Goal: Task Accomplishment & Management: Use online tool/utility

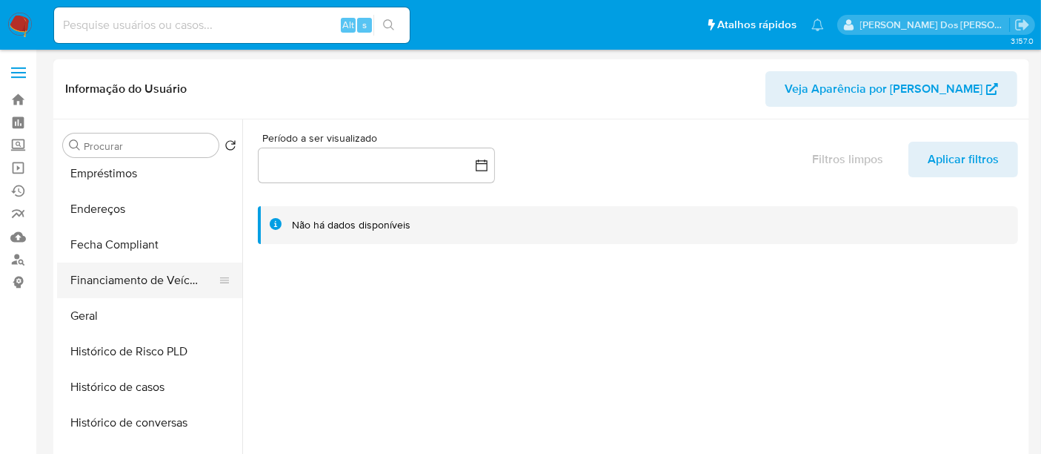
select select "10"
click at [96, 314] on button "Geral" at bounding box center [143, 314] width 173 height 36
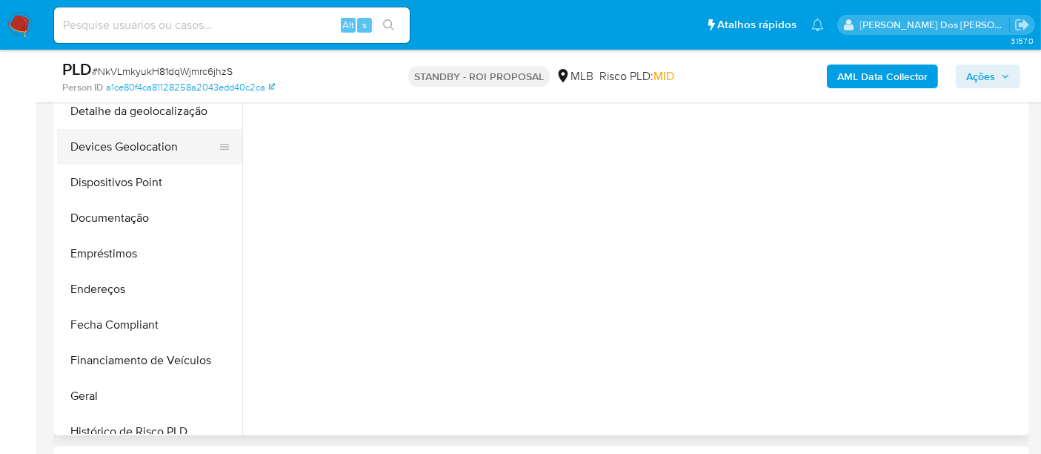
scroll to position [494, 0]
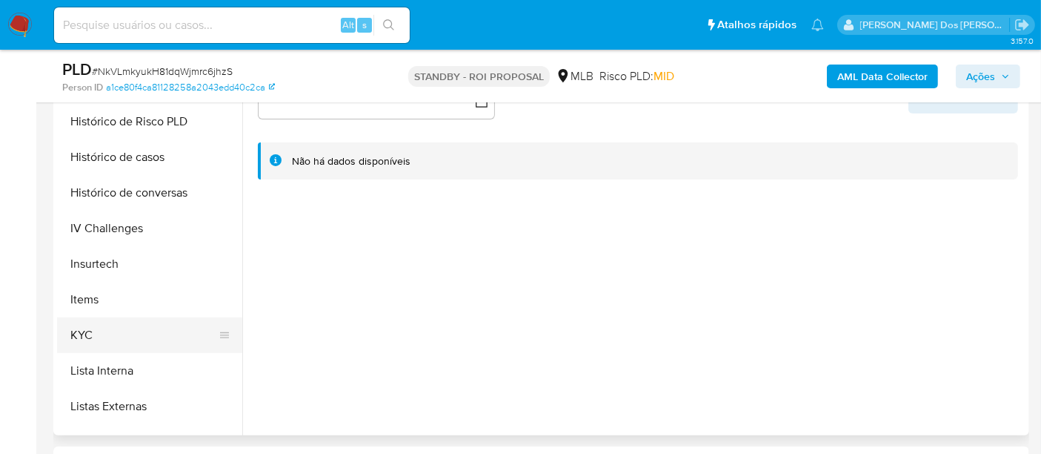
select select "10"
click at [96, 328] on button "KYC" at bounding box center [143, 335] width 173 height 36
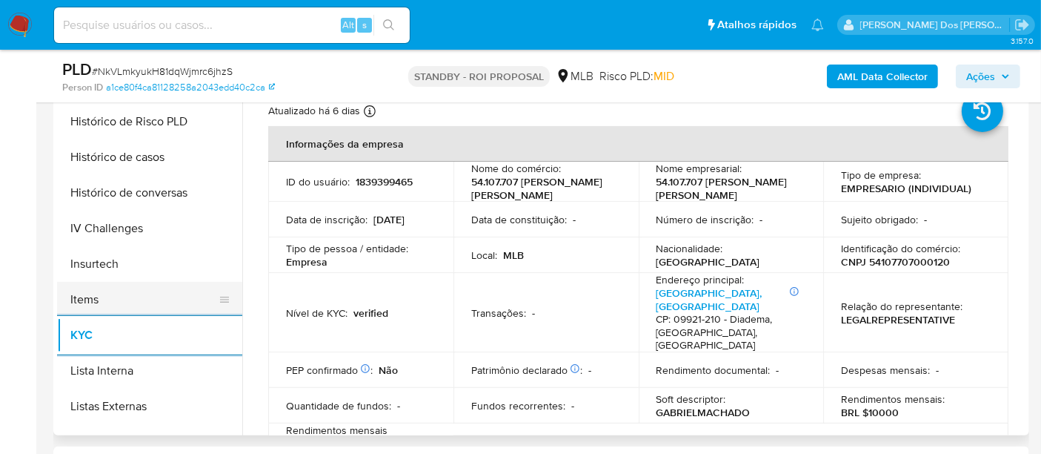
scroll to position [411, 0]
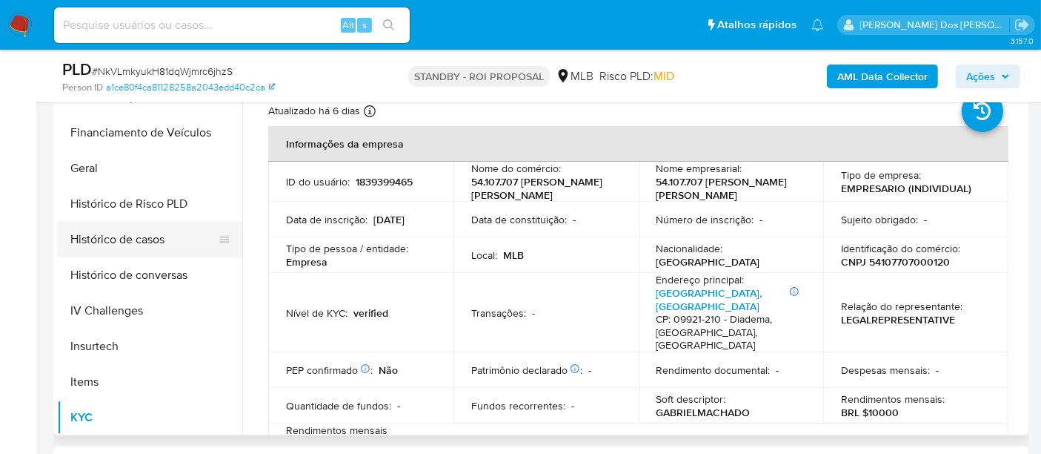
click at [122, 245] on button "Histórico de casos" at bounding box center [143, 240] width 173 height 36
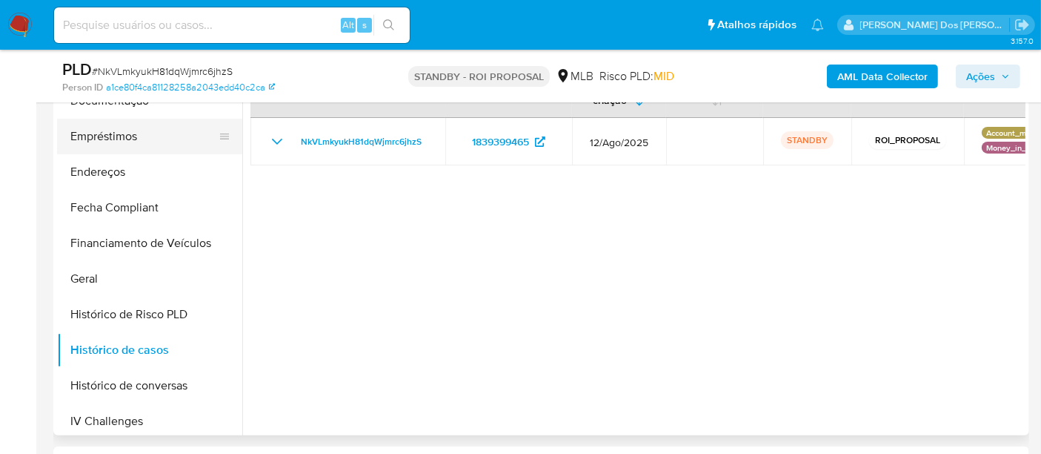
scroll to position [165, 0]
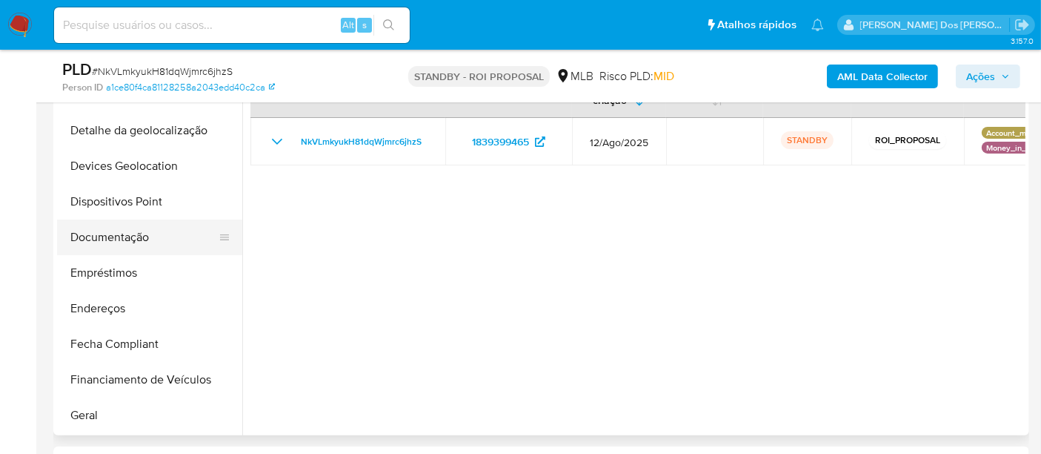
click at [135, 240] on button "Documentação" at bounding box center [143, 237] width 173 height 36
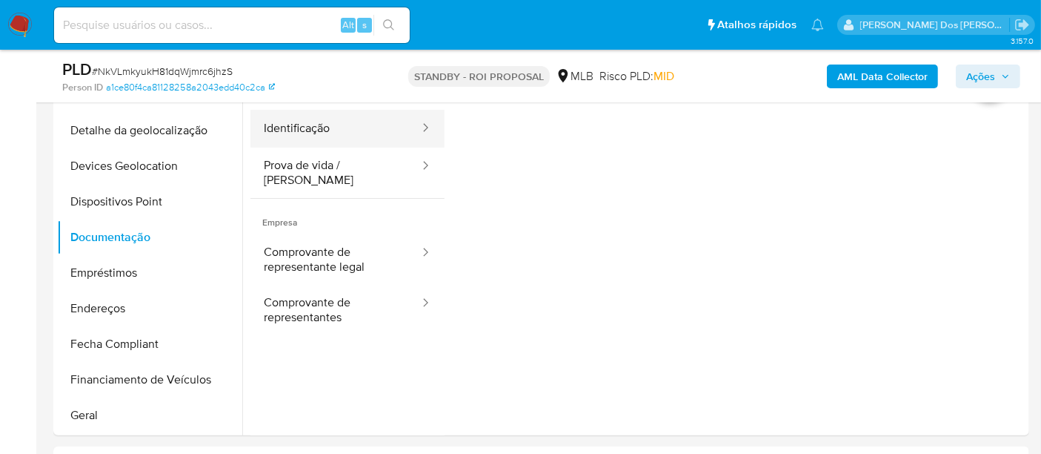
click at [295, 138] on button "Identificação" at bounding box center [335, 129] width 170 height 38
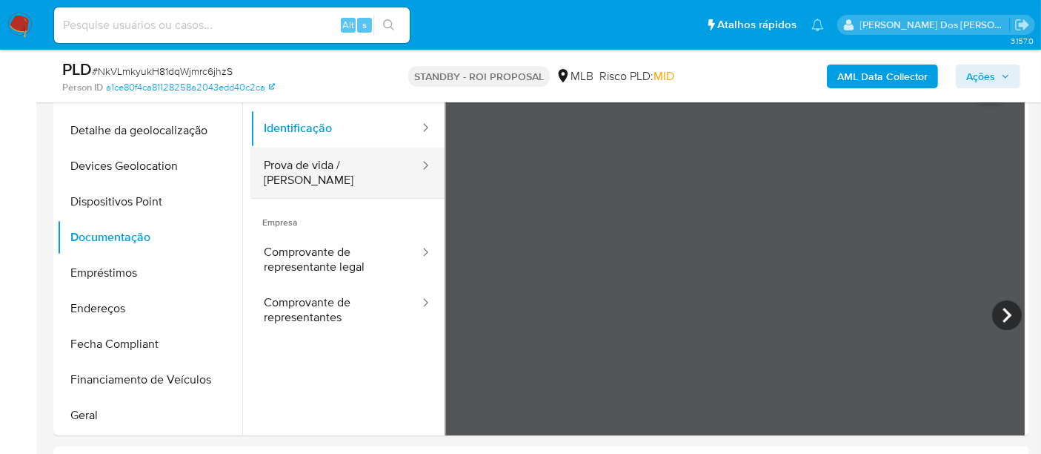
click at [310, 165] on button "Prova de vida / Selfie" at bounding box center [335, 172] width 170 height 50
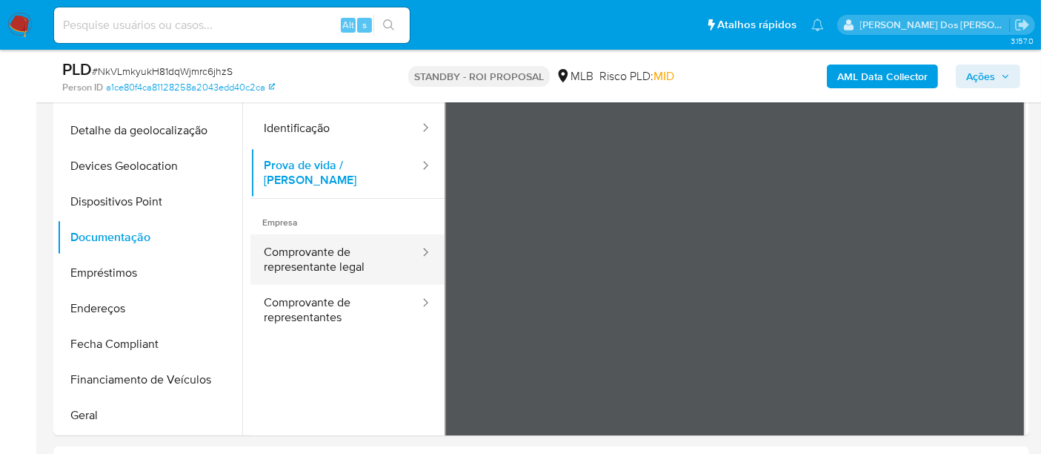
click at [322, 253] on button "Comprovante de representante legal" at bounding box center [335, 259] width 170 height 50
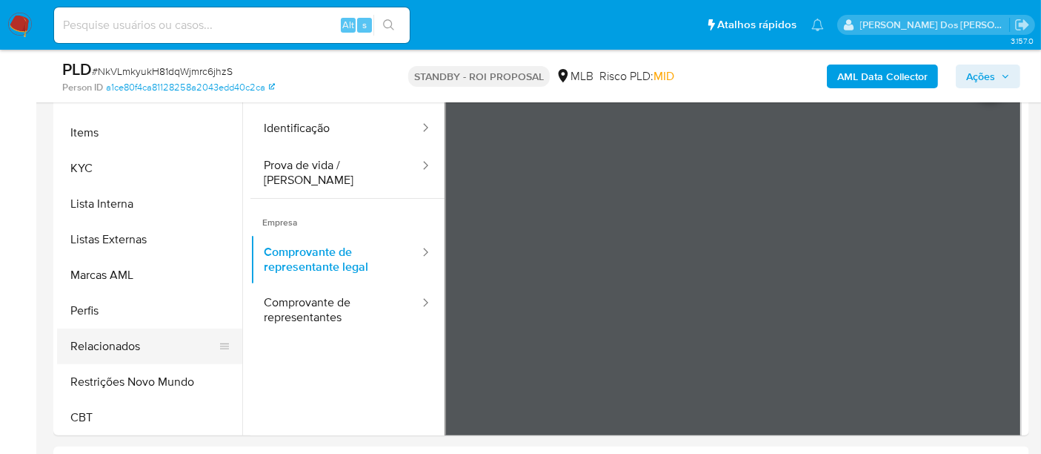
scroll to position [661, 0]
click at [138, 374] on button "Restrições Novo Mundo" at bounding box center [143, 381] width 173 height 36
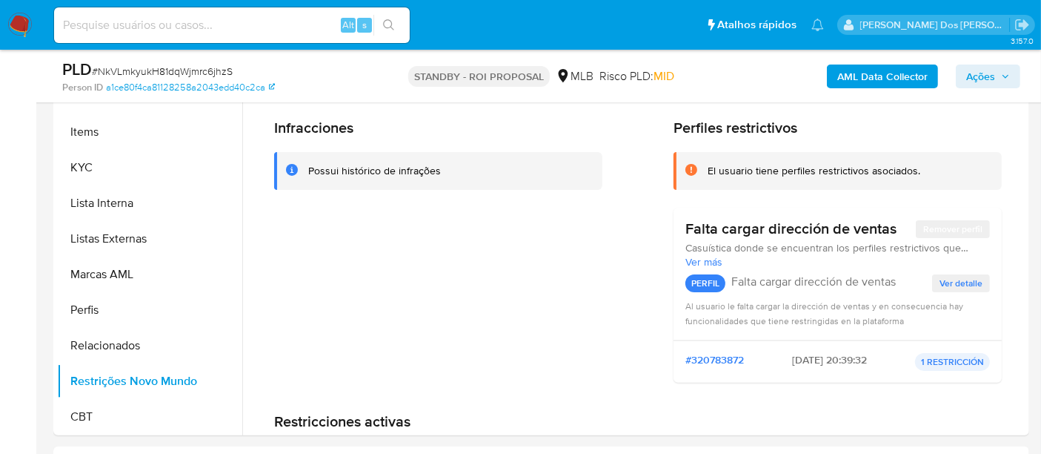
scroll to position [414, 0]
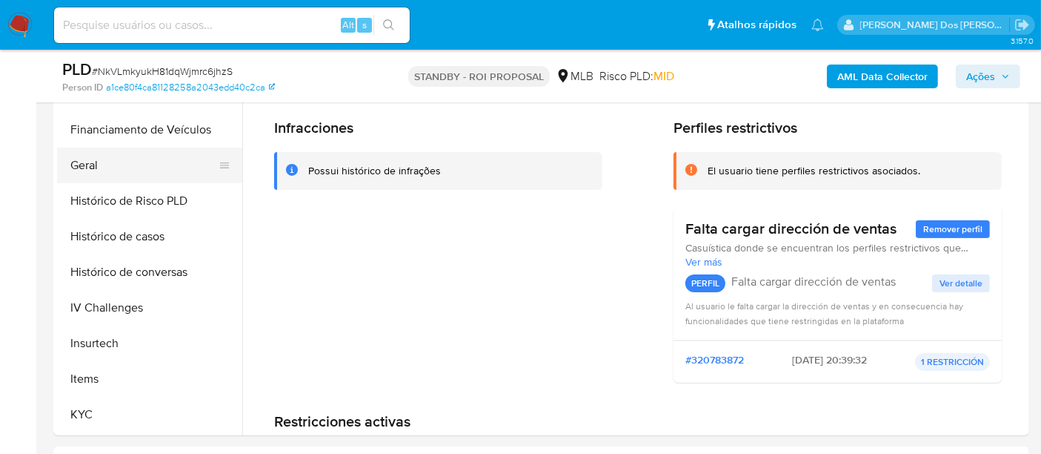
click at [87, 170] on button "Geral" at bounding box center [143, 165] width 173 height 36
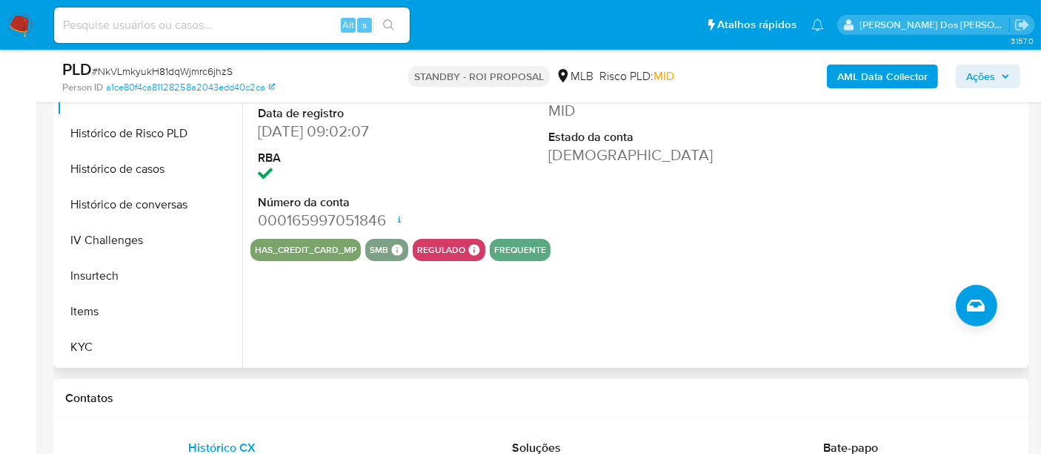
scroll to position [658, 0]
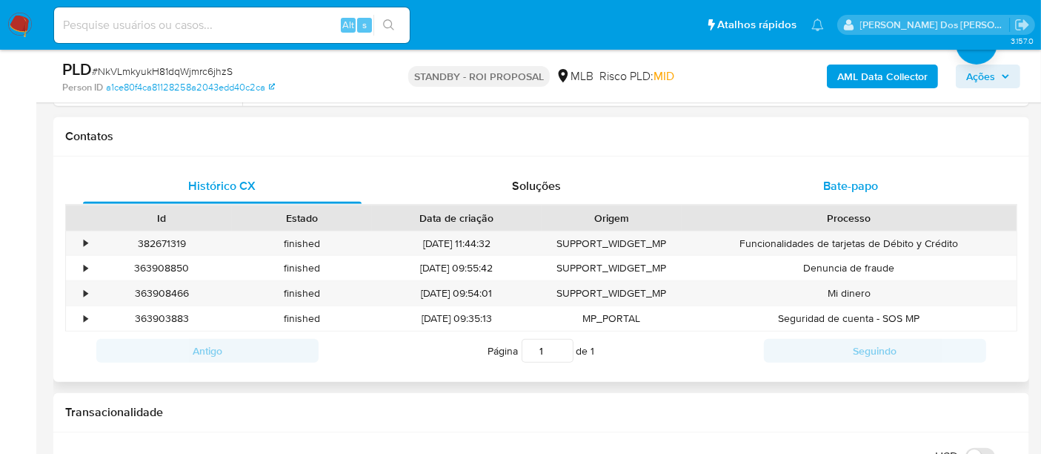
click at [854, 193] on div "Bate-papo" at bounding box center [850, 186] width 279 height 36
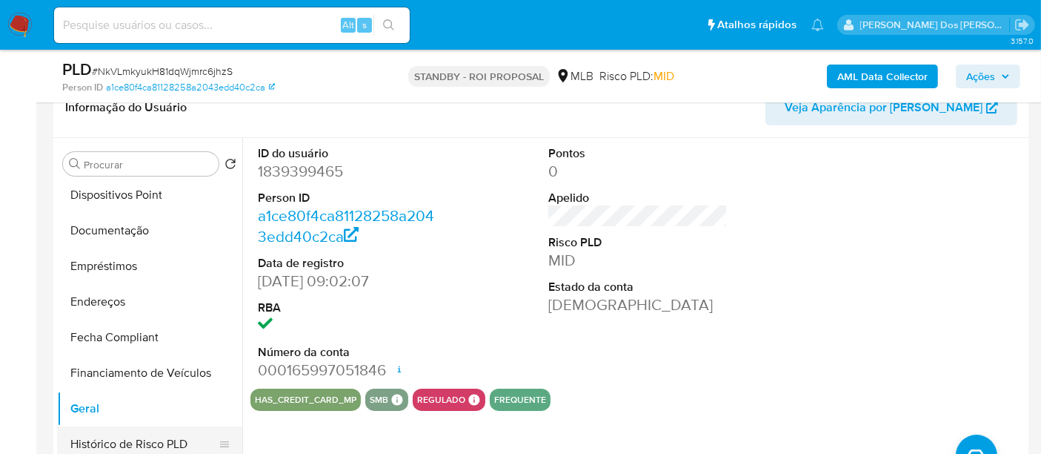
scroll to position [250, 0]
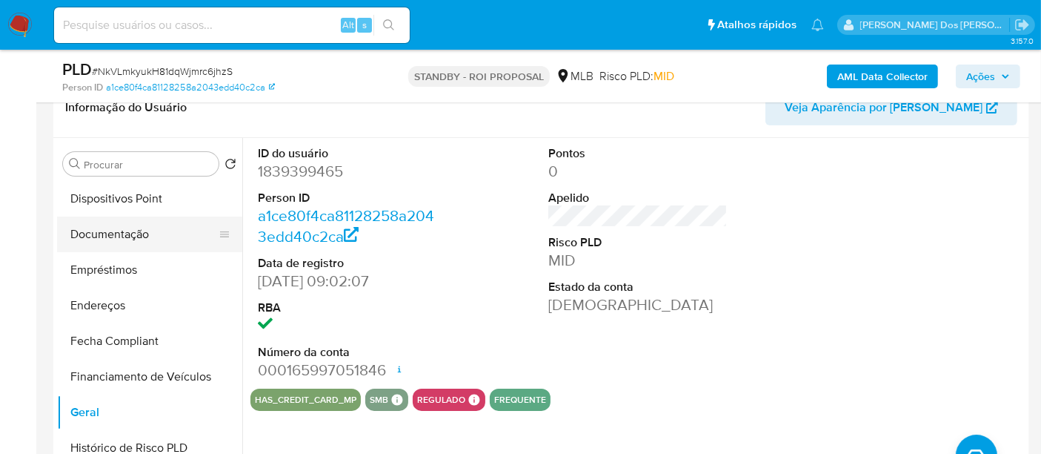
click at [119, 238] on button "Documentação" at bounding box center [143, 234] width 173 height 36
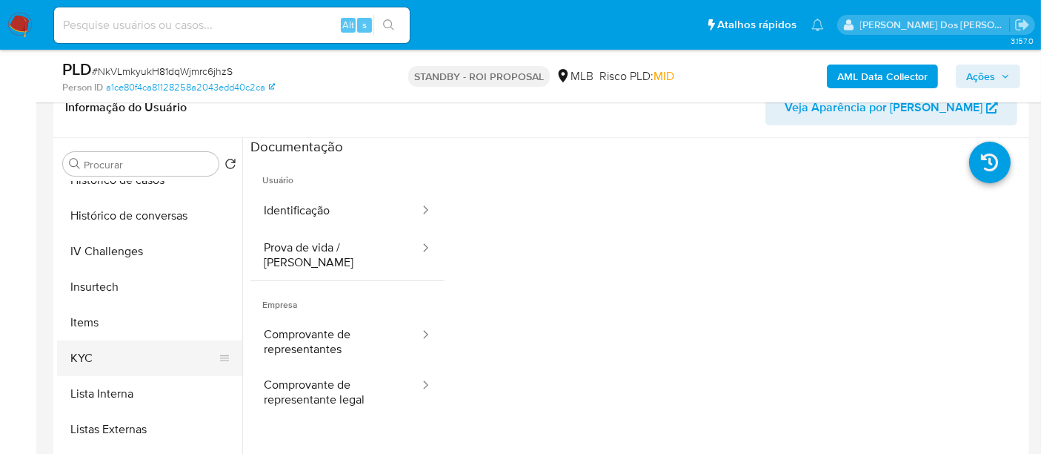
scroll to position [579, 0]
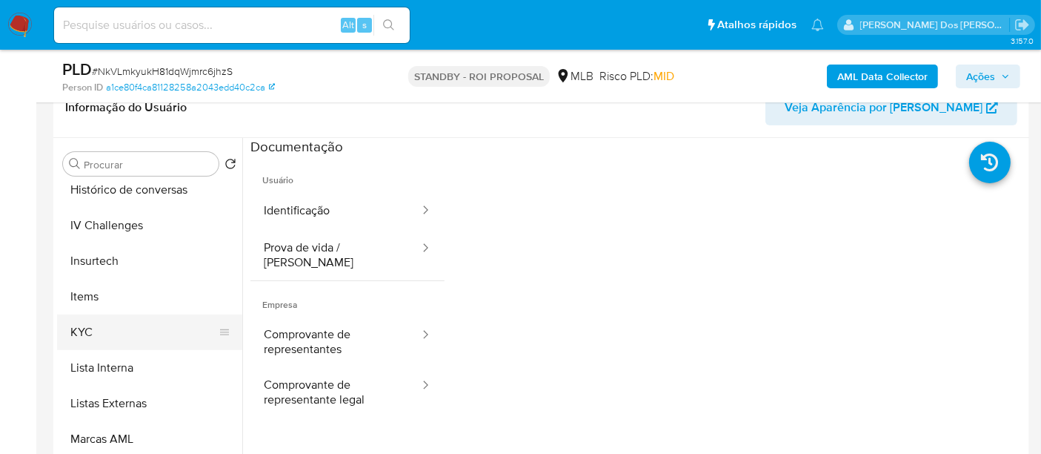
click at [83, 334] on button "KYC" at bounding box center [143, 332] width 173 height 36
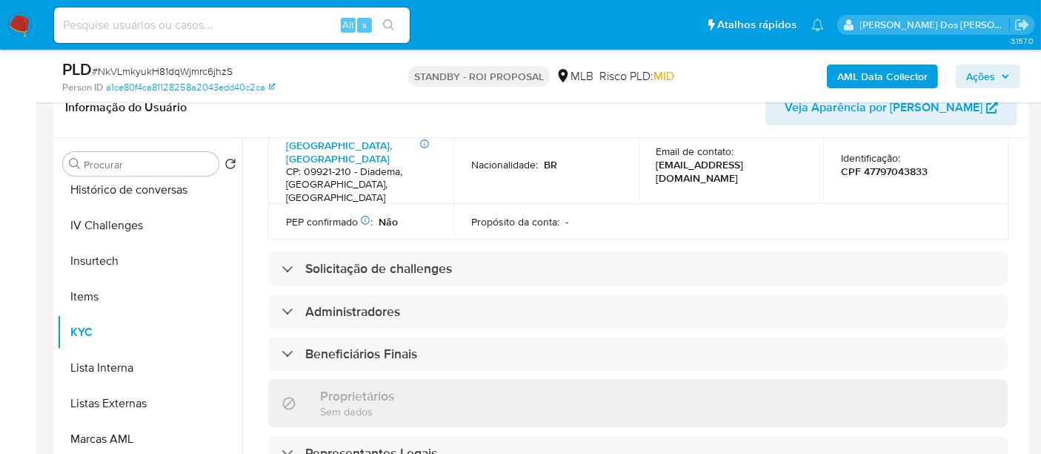
scroll to position [658, 0]
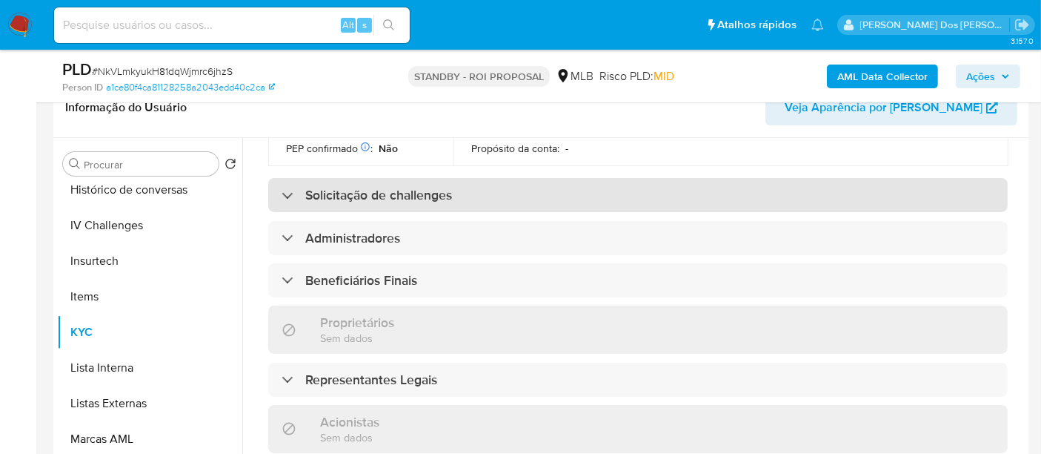
click at [384, 187] on h3 "Solicitação de challenges" at bounding box center [378, 195] width 147 height 16
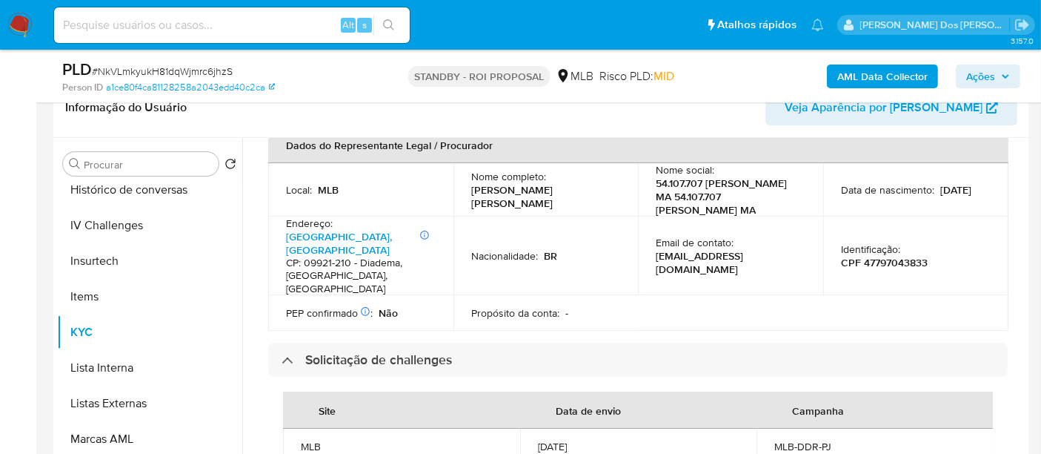
scroll to position [411, 0]
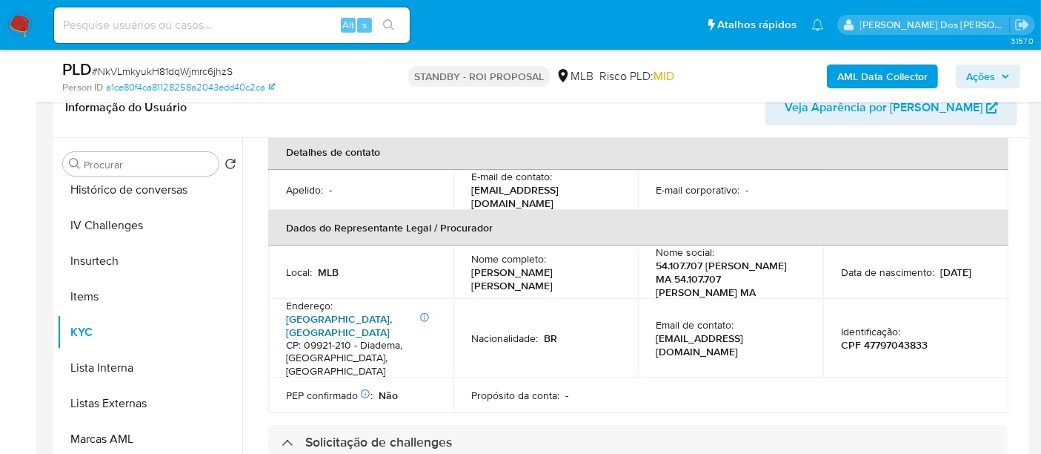
click at [359, 311] on link "Rua Montevidéo, Centro" at bounding box center [339, 325] width 106 height 28
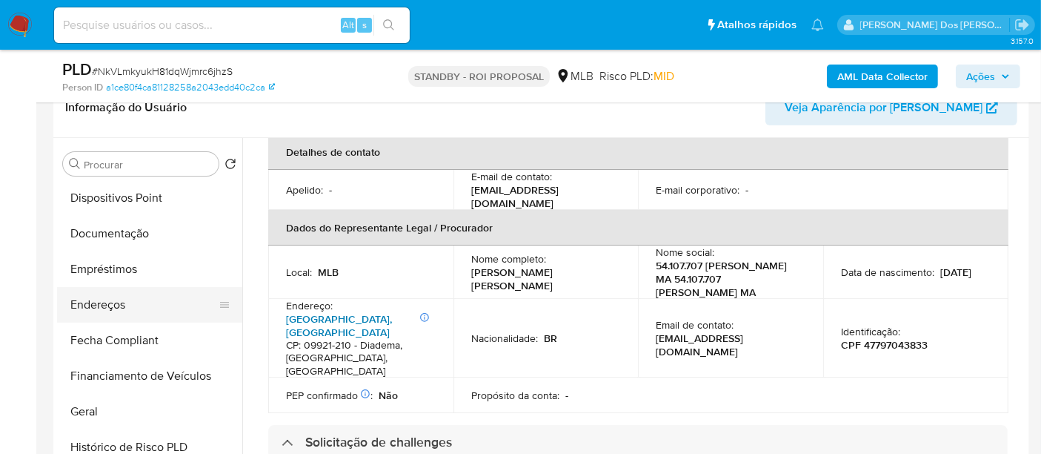
scroll to position [250, 0]
click at [115, 302] on button "Endereços" at bounding box center [143, 306] width 173 height 36
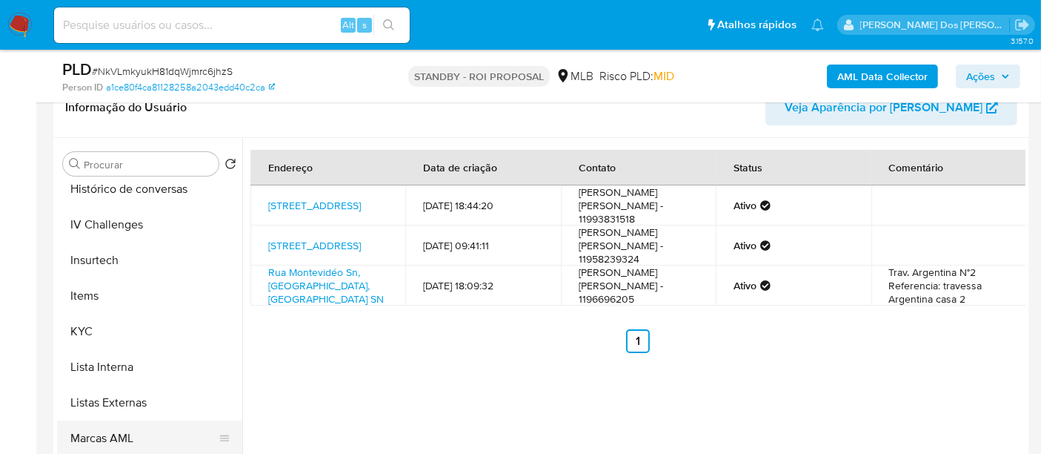
scroll to position [660, 0]
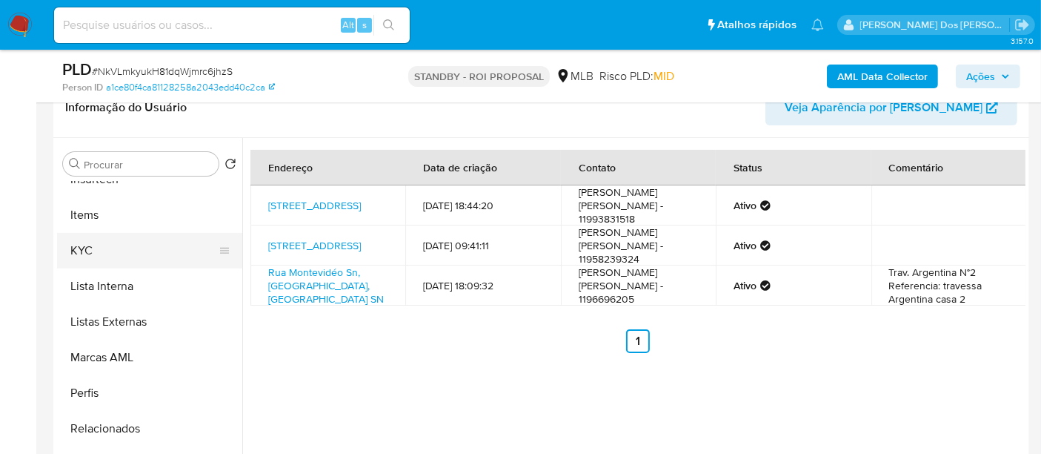
click at [76, 244] on button "KYC" at bounding box center [143, 251] width 173 height 36
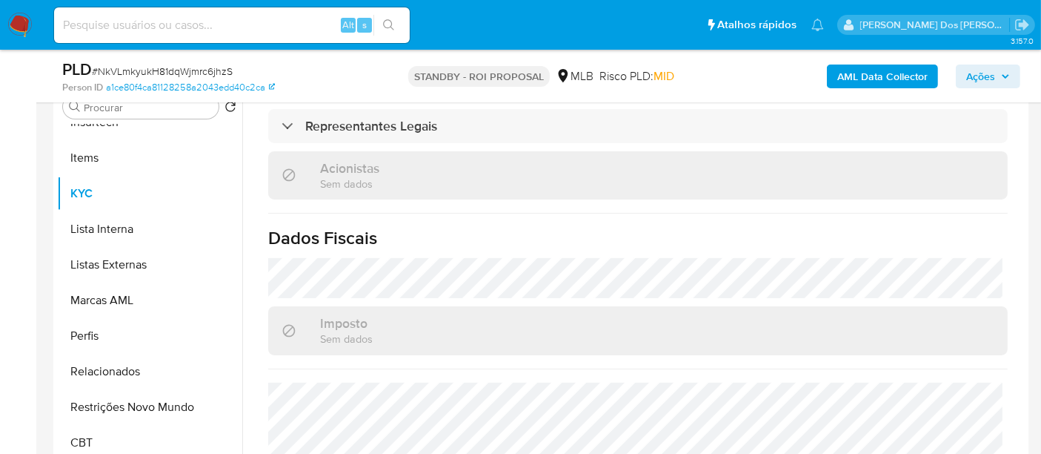
scroll to position [329, 0]
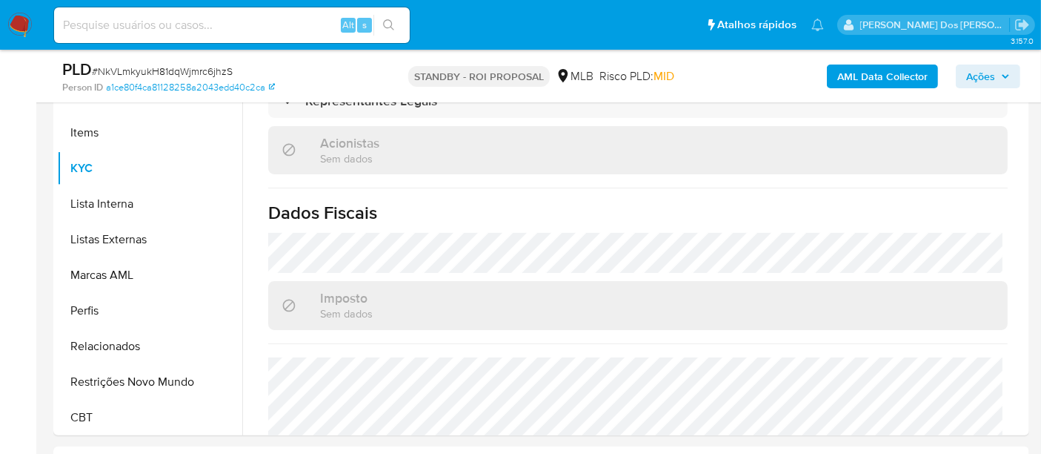
click at [159, 25] on input at bounding box center [232, 25] width 356 height 19
paste input "DiIwTVj5wO5aUD6K3we5fHFc"
type input "DiIwTVj5wO5aUD6K3we5fHFc"
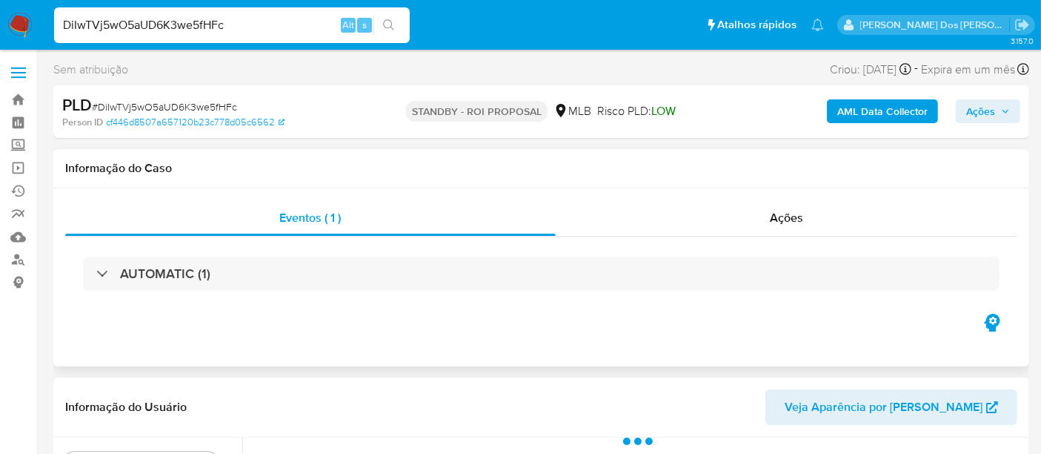
scroll to position [247, 0]
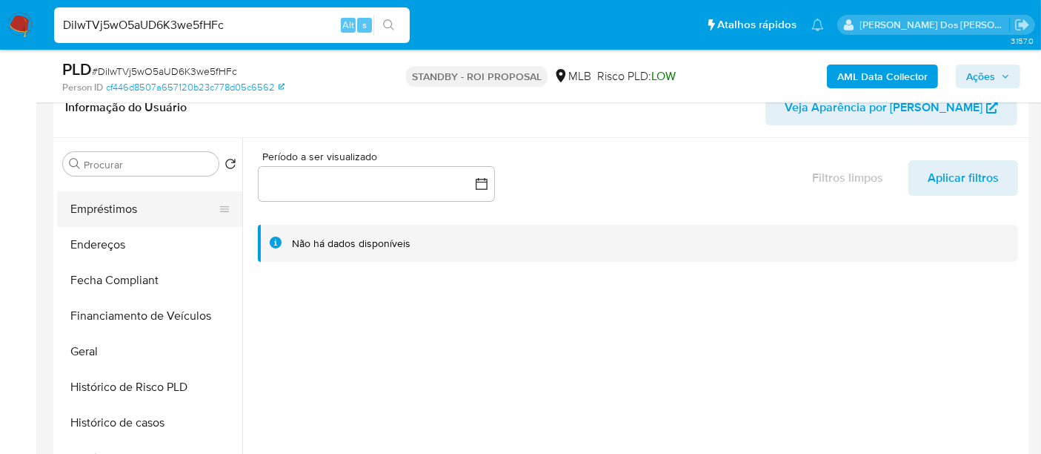
select select "10"
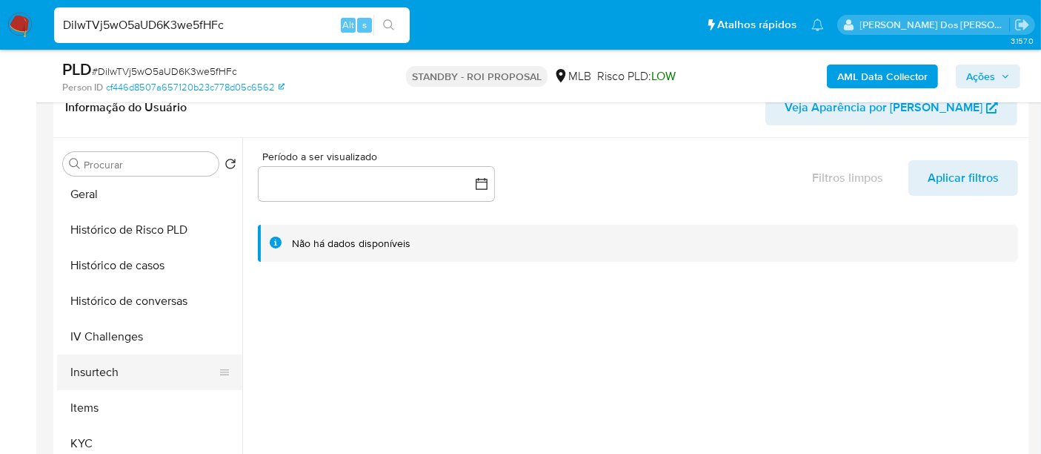
scroll to position [494, 0]
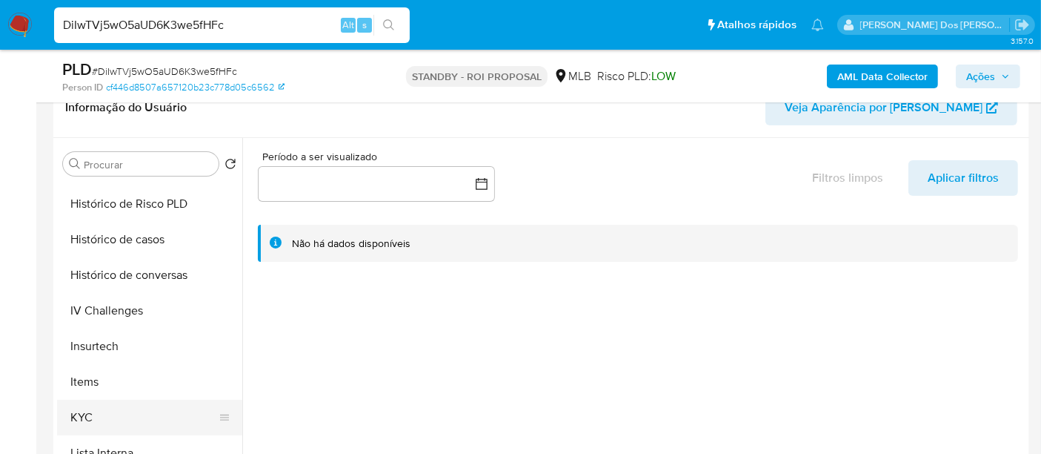
click at [87, 409] on button "KYC" at bounding box center [143, 417] width 173 height 36
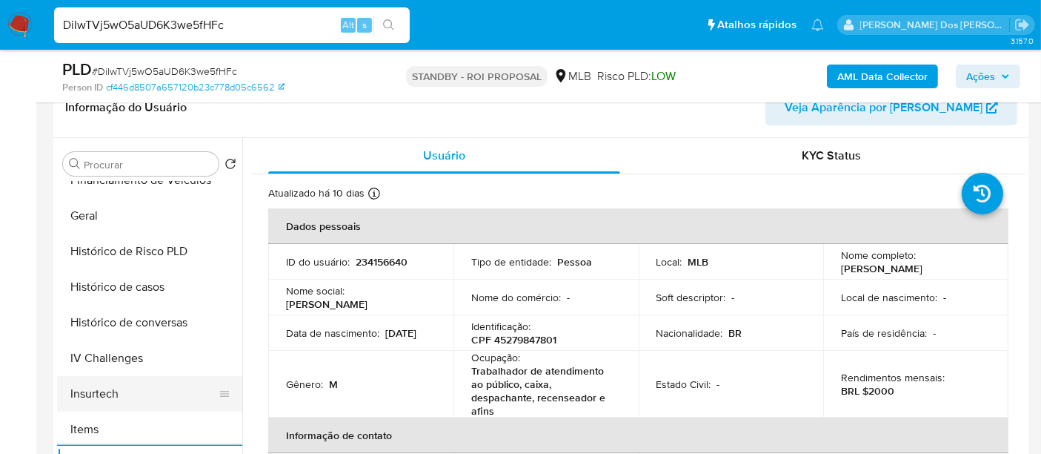
scroll to position [411, 0]
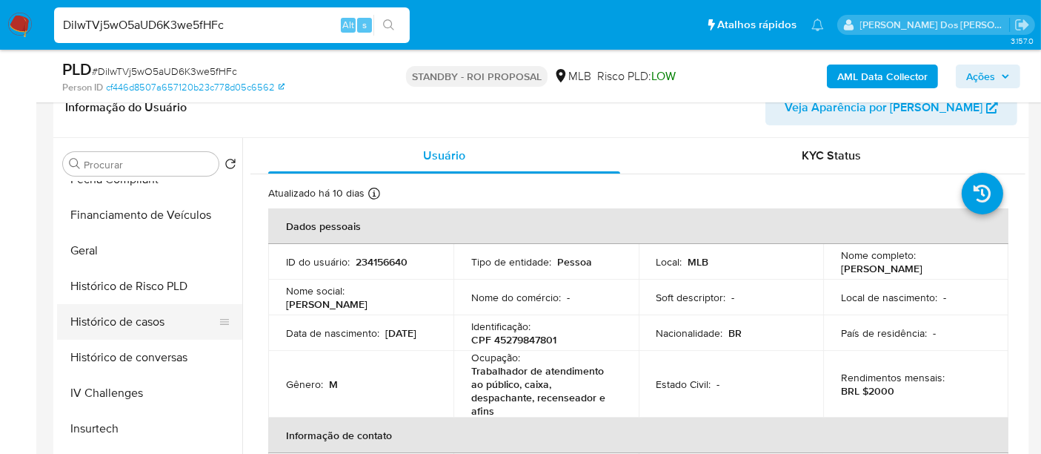
click at [147, 320] on button "Histórico de casos" at bounding box center [143, 322] width 173 height 36
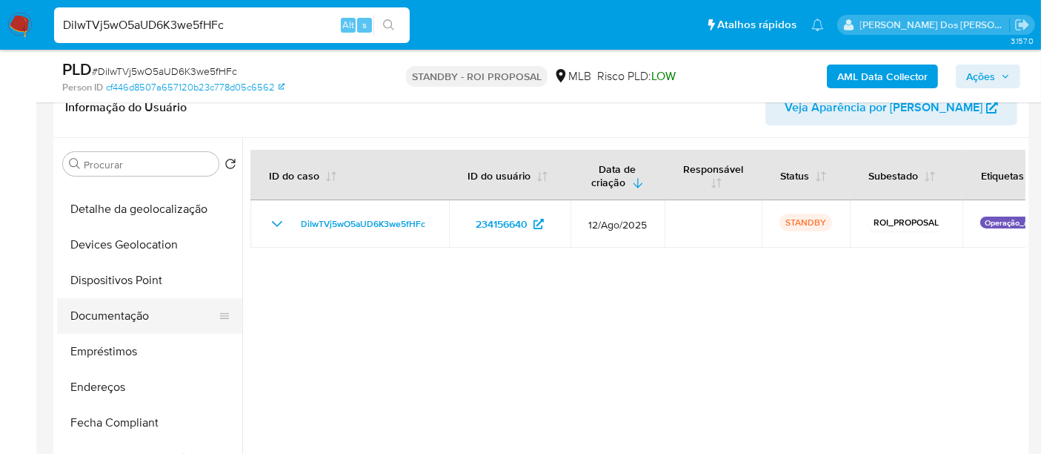
scroll to position [165, 0]
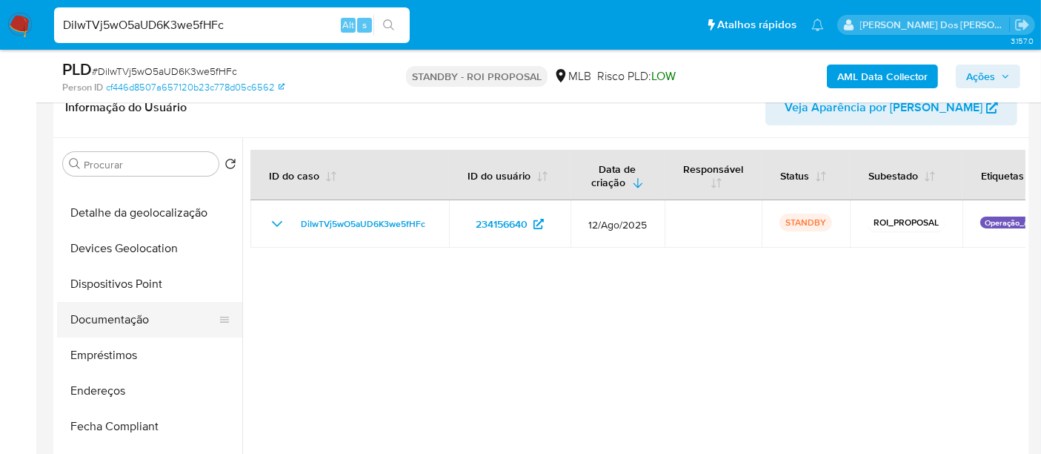
click at [112, 310] on button "Documentação" at bounding box center [143, 320] width 173 height 36
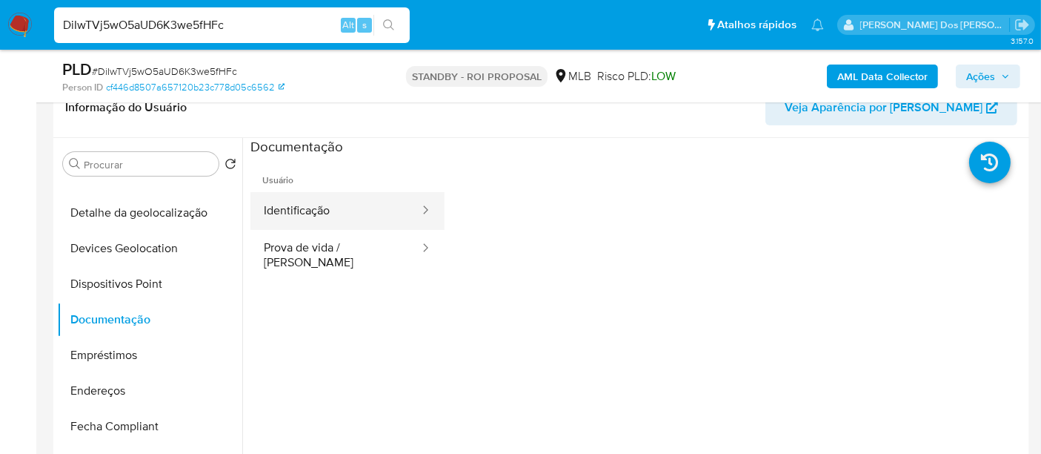
click at [285, 210] on button "Identificação" at bounding box center [335, 211] width 170 height 38
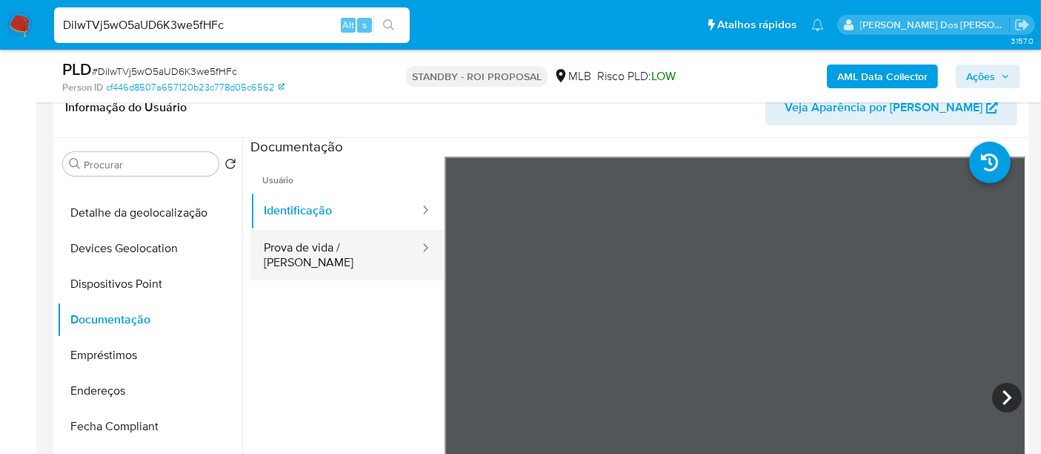
click at [354, 246] on button "Prova de vida / Selfie" at bounding box center [335, 255] width 170 height 50
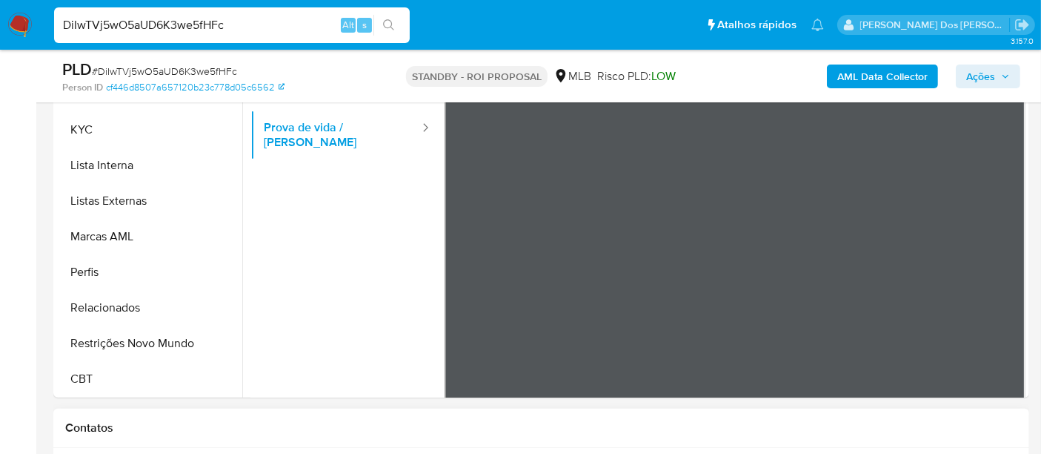
scroll to position [411, 0]
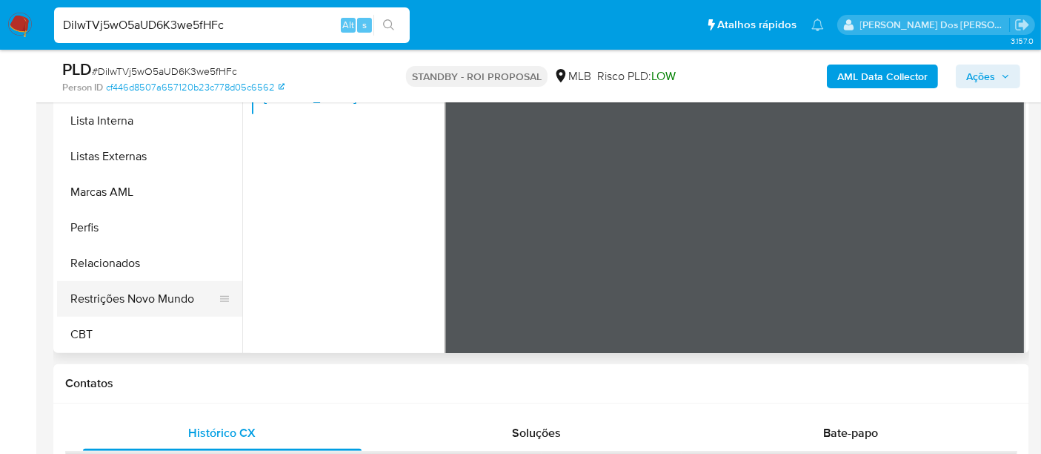
click at [160, 297] on button "Restrições Novo Mundo" at bounding box center [143, 299] width 173 height 36
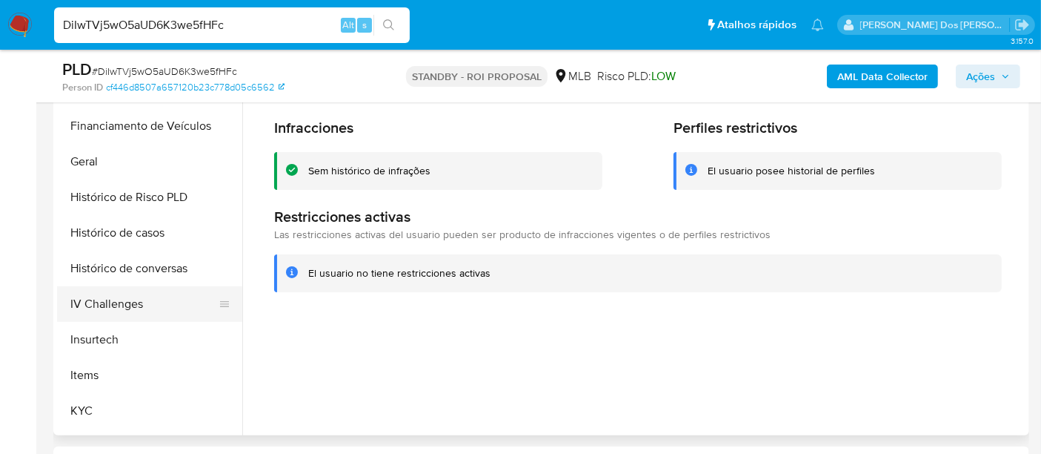
scroll to position [414, 0]
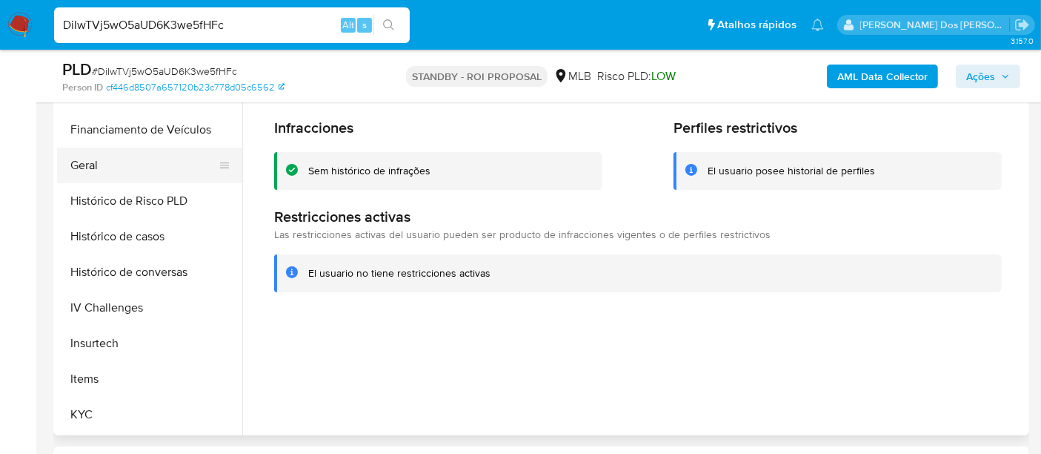
click at [87, 169] on button "Geral" at bounding box center [143, 165] width 173 height 36
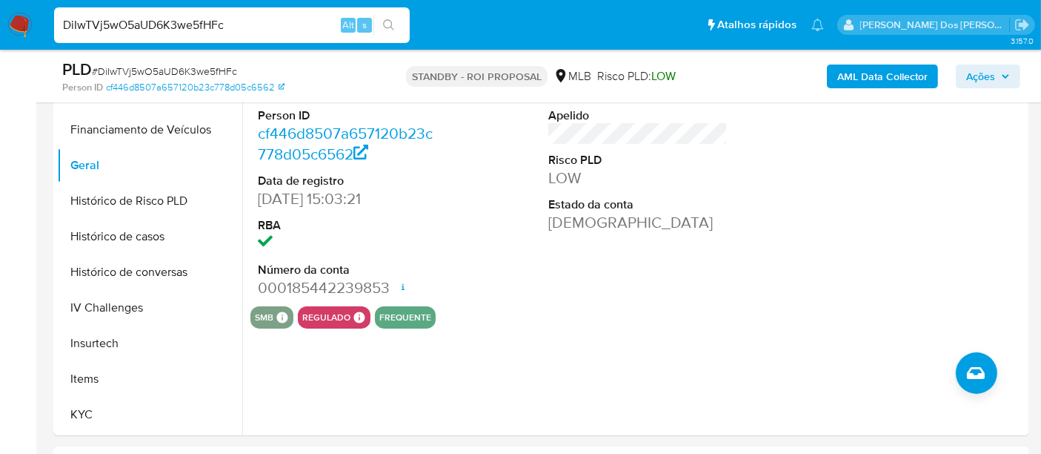
click at [227, 26] on input "DiIwTVj5wO5aUD6K3we5fHFc" at bounding box center [232, 25] width 356 height 19
paste input "bOTYD3CMtPwhiwdWKW9Nf4JS"
type input "bOTYD3CMtPwhiwdWKW9Nf4JS"
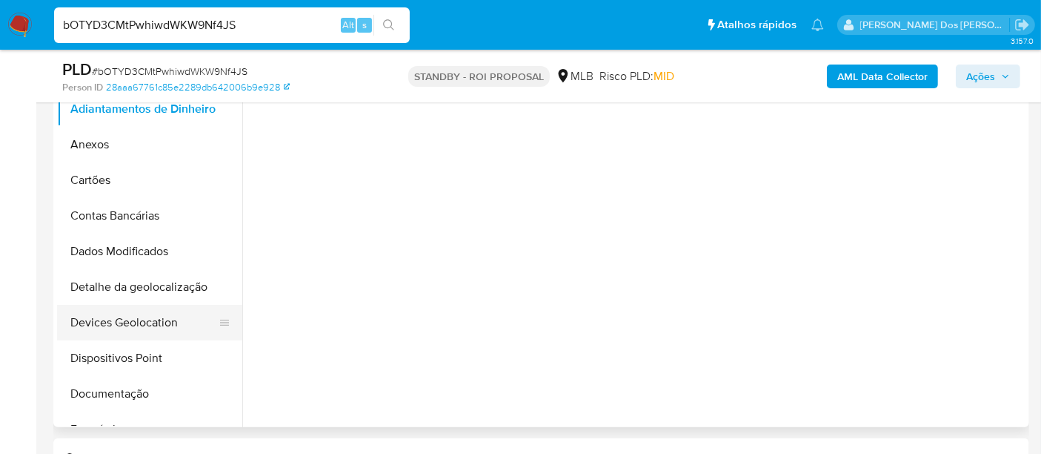
scroll to position [411, 0]
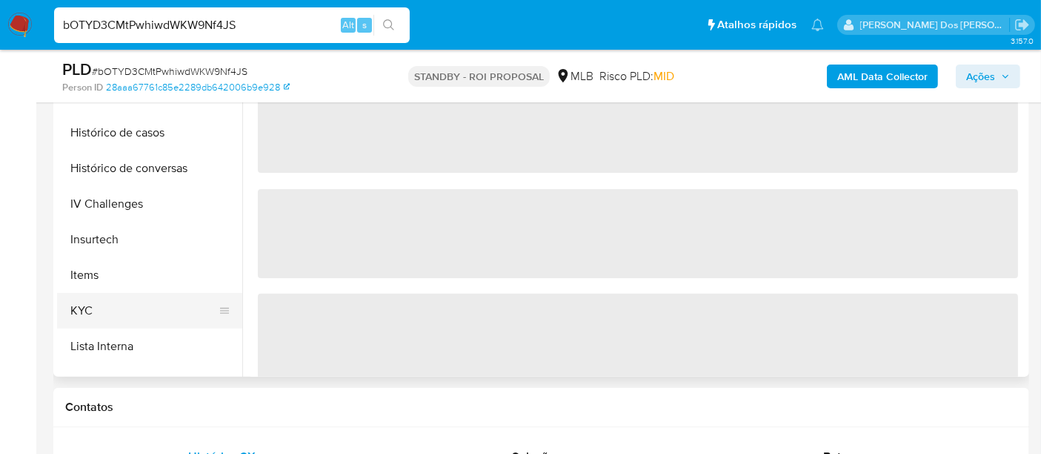
select select "10"
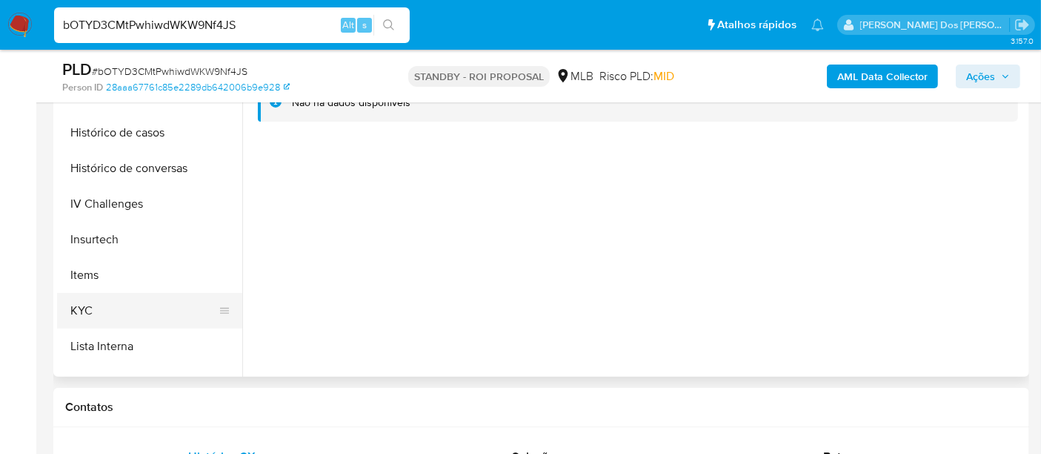
scroll to position [494, 0]
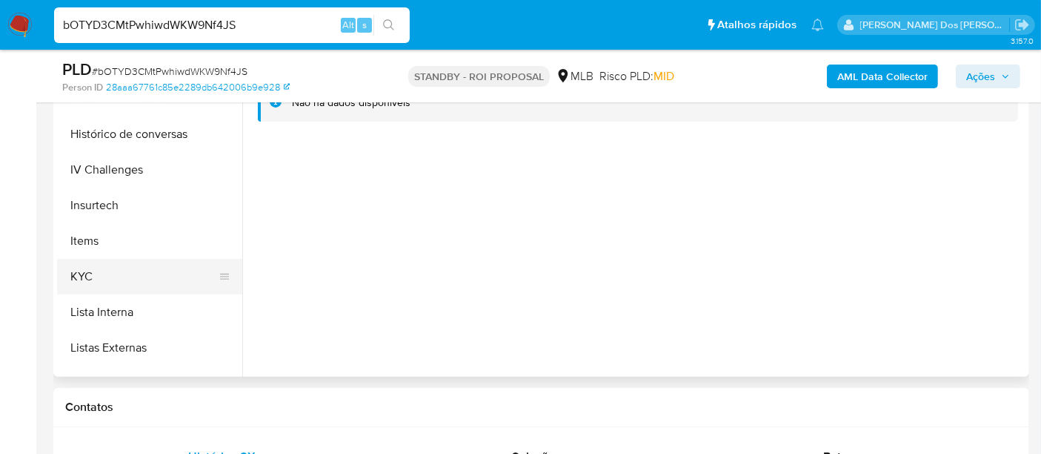
click at [87, 277] on button "KYC" at bounding box center [143, 277] width 173 height 36
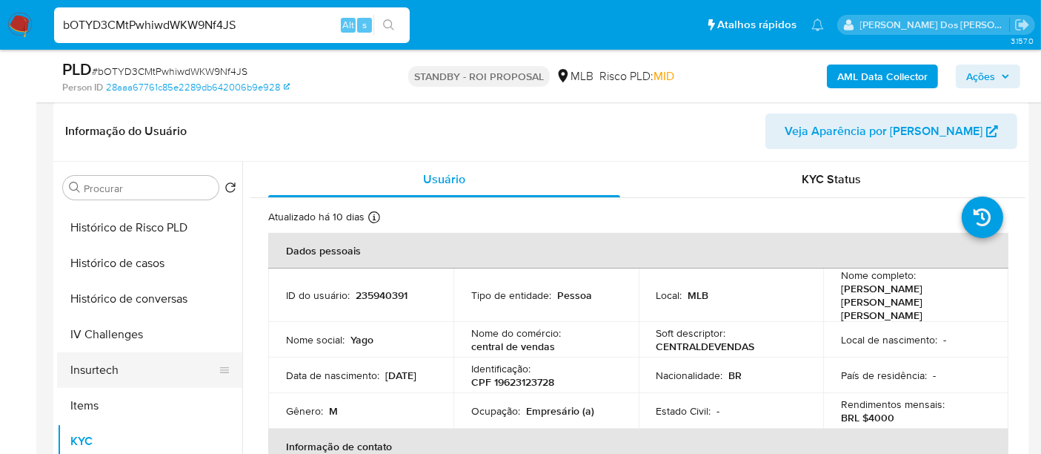
scroll to position [411, 0]
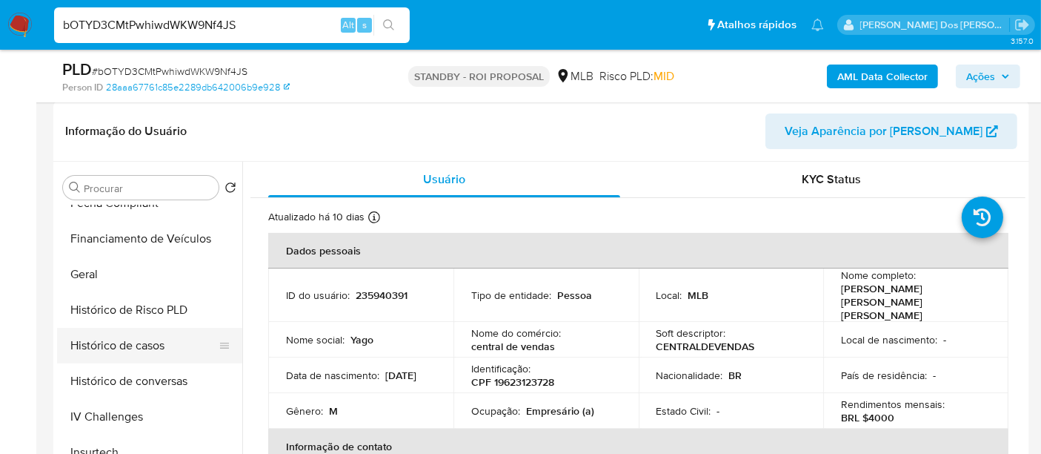
click at [144, 348] on button "Histórico de casos" at bounding box center [143, 346] width 173 height 36
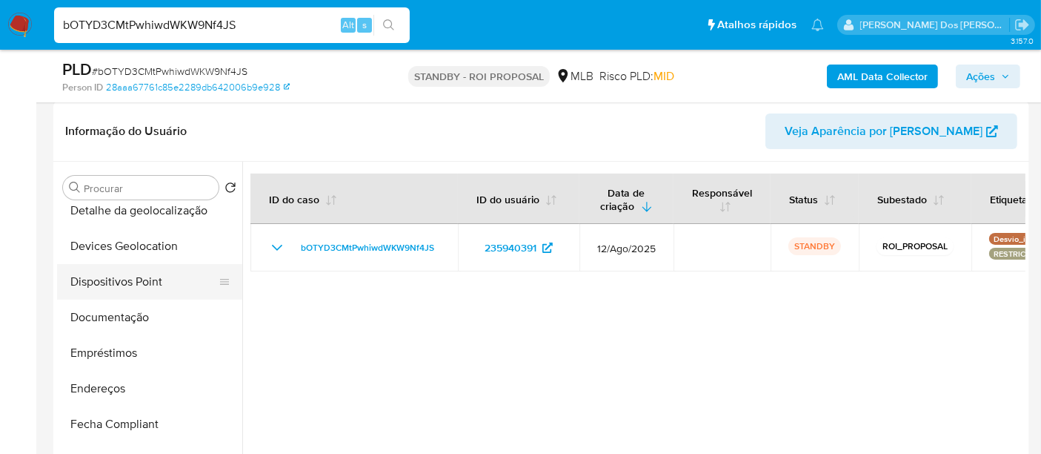
scroll to position [165, 0]
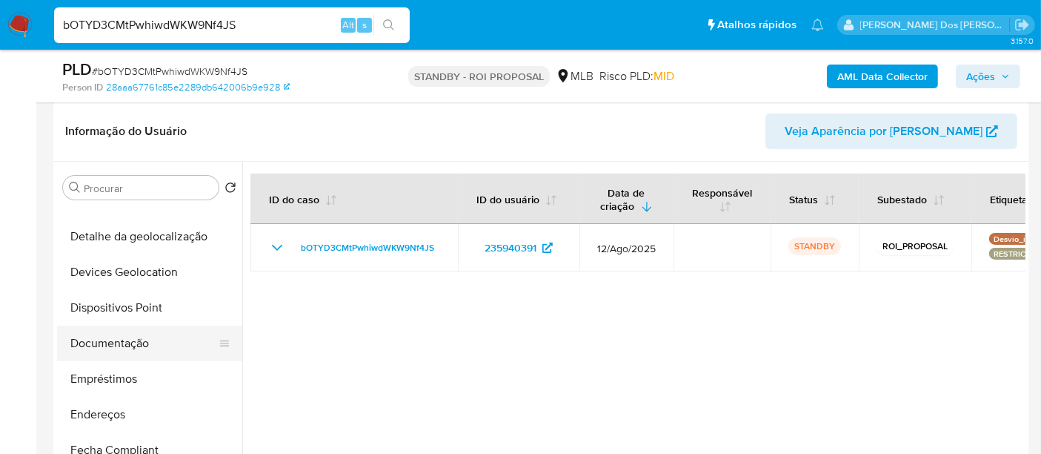
click at [105, 348] on button "Documentação" at bounding box center [143, 343] width 173 height 36
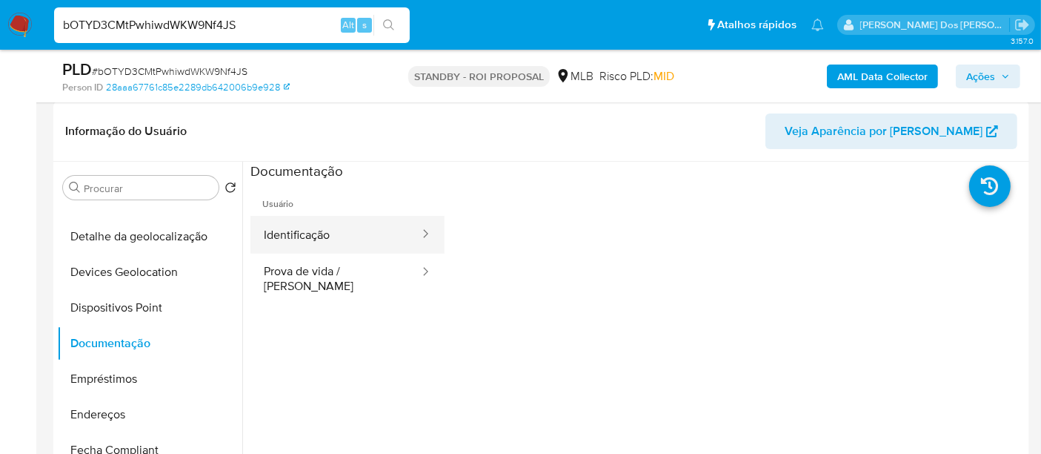
click at [316, 242] on button "Identificação" at bounding box center [335, 235] width 170 height 38
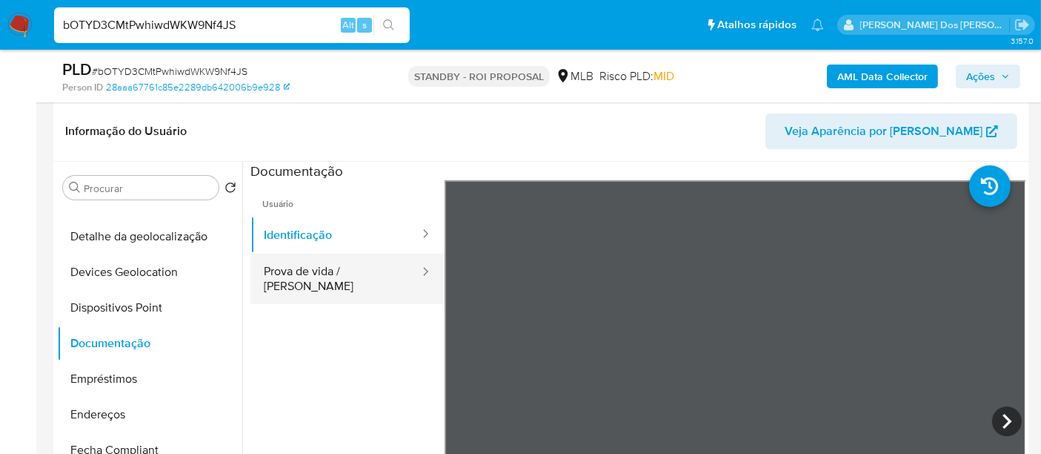
click at [347, 262] on button "Prova de vida / Selfie" at bounding box center [335, 278] width 170 height 50
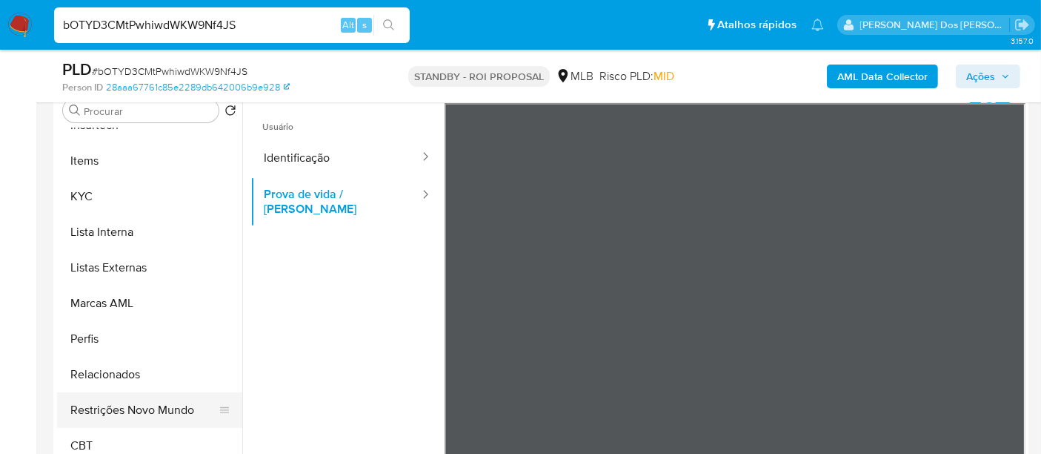
scroll to position [411, 0]
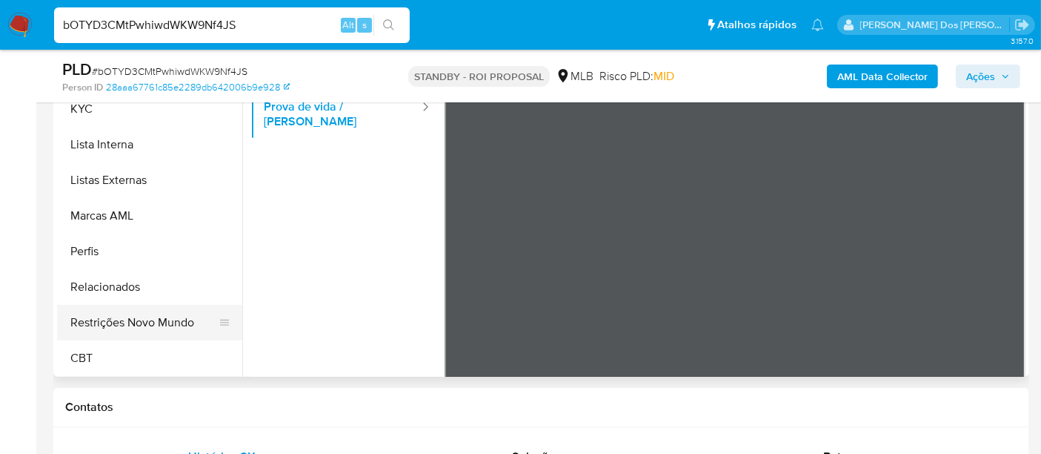
click at [139, 322] on button "Restrições Novo Mundo" at bounding box center [143, 323] width 173 height 36
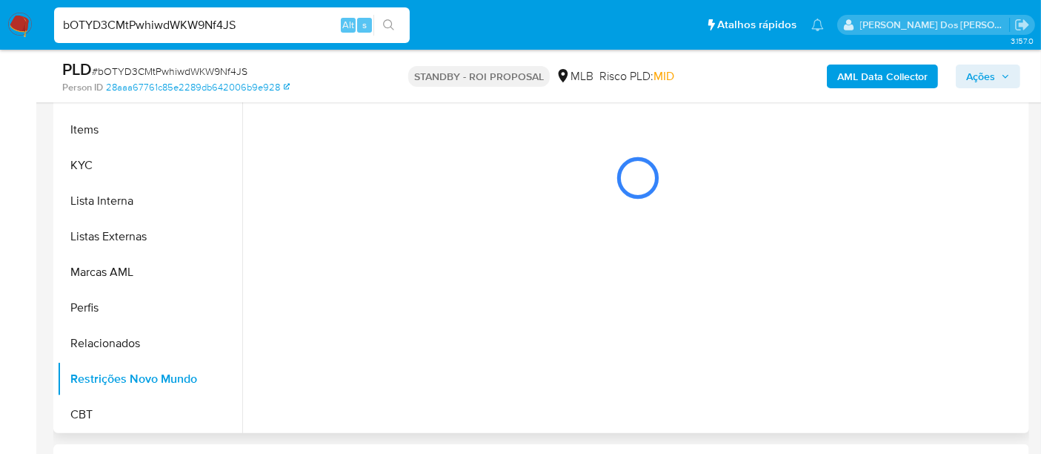
scroll to position [329, 0]
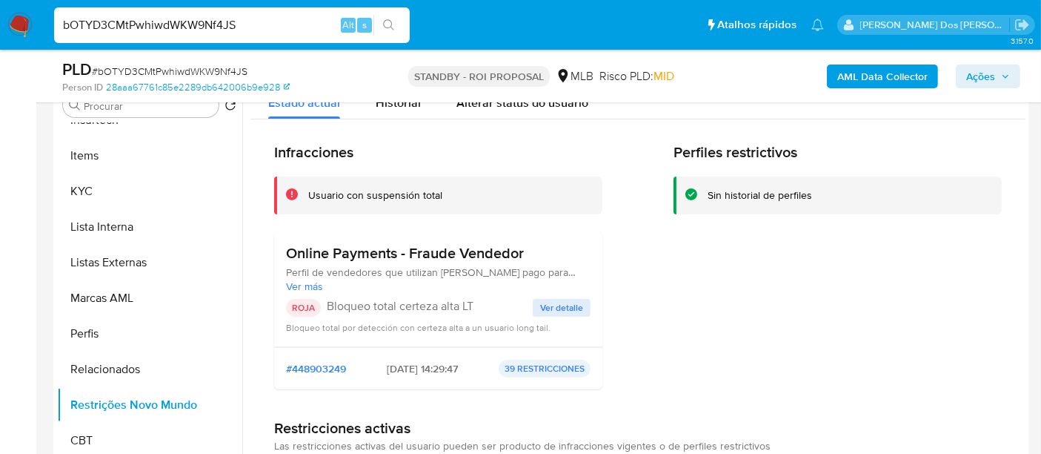
click at [559, 304] on span "Ver detalle" at bounding box center [561, 307] width 43 height 15
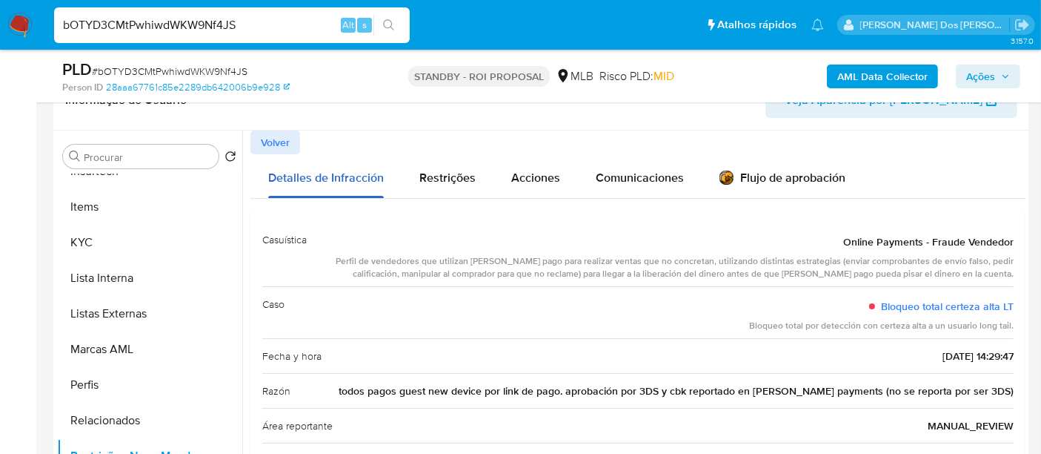
scroll to position [247, 0]
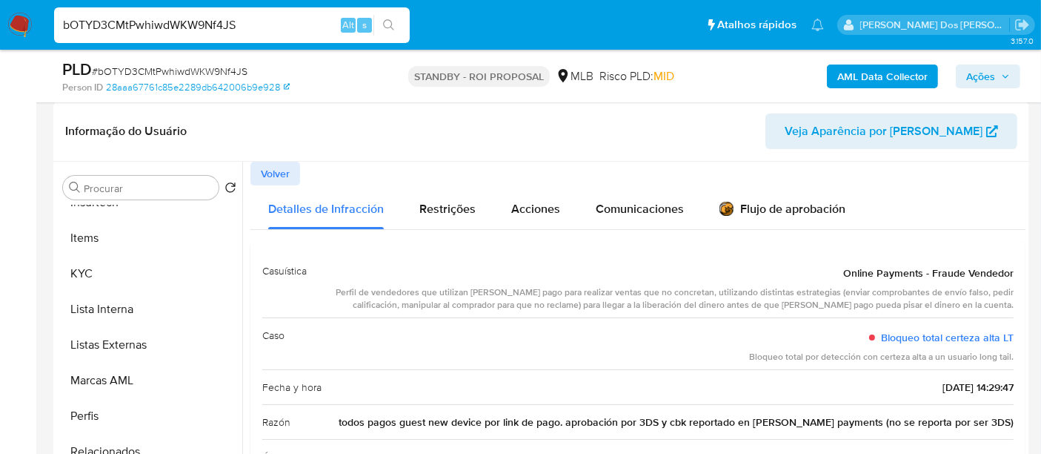
click at [288, 172] on span "Volver" at bounding box center [275, 173] width 29 height 21
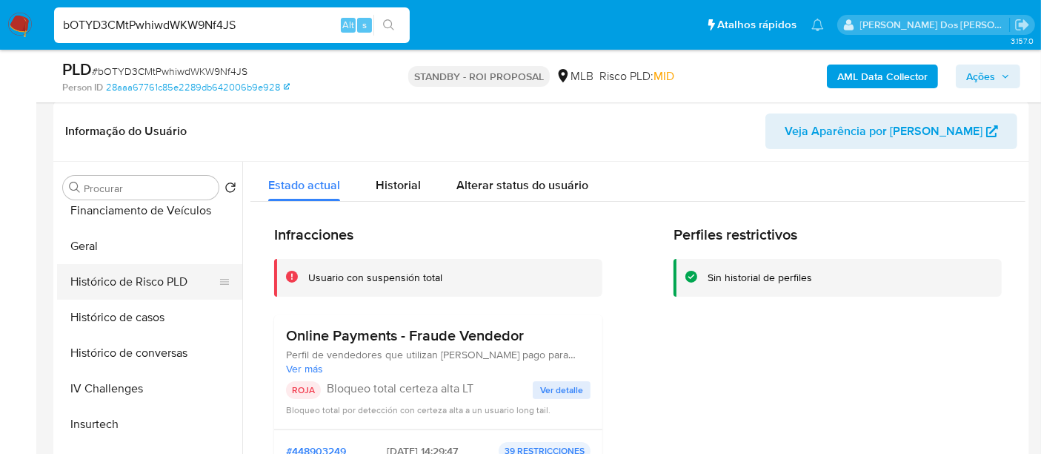
scroll to position [414, 0]
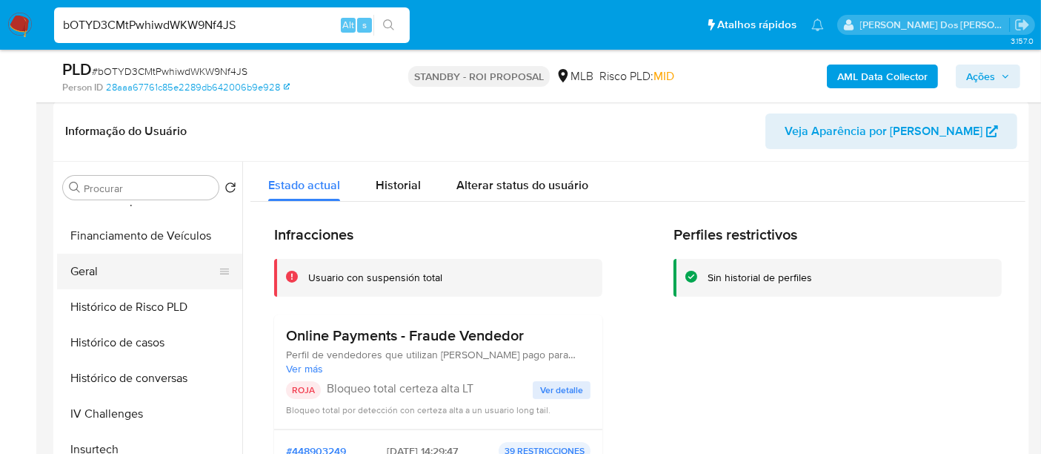
click at [90, 269] on button "Geral" at bounding box center [143, 271] width 173 height 36
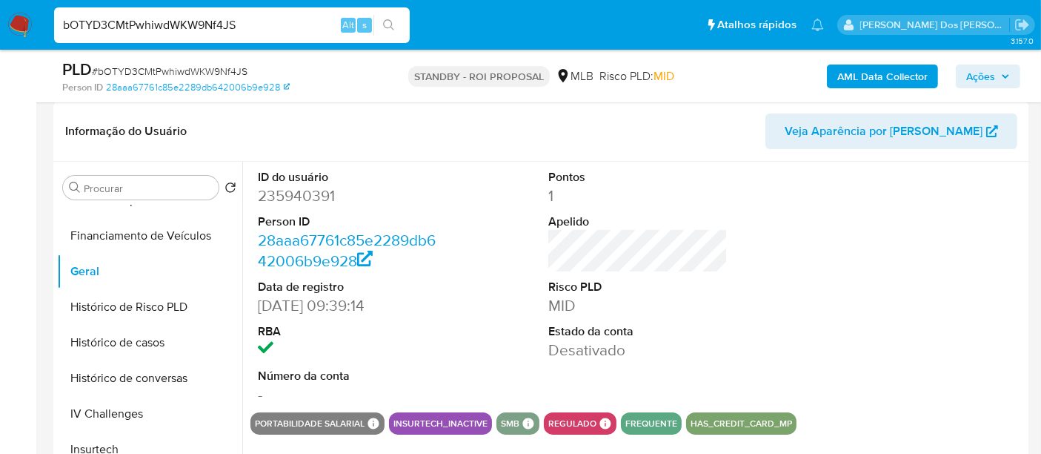
click at [256, 26] on input "bOTYD3CMtPwhiwdWKW9Nf4JS" at bounding box center [232, 25] width 356 height 19
paste input "oZTBHnLO6KZBEzDUmGQzSh5h"
type input "oZTBHnLO6KZBEzDUmGQzSh5h"
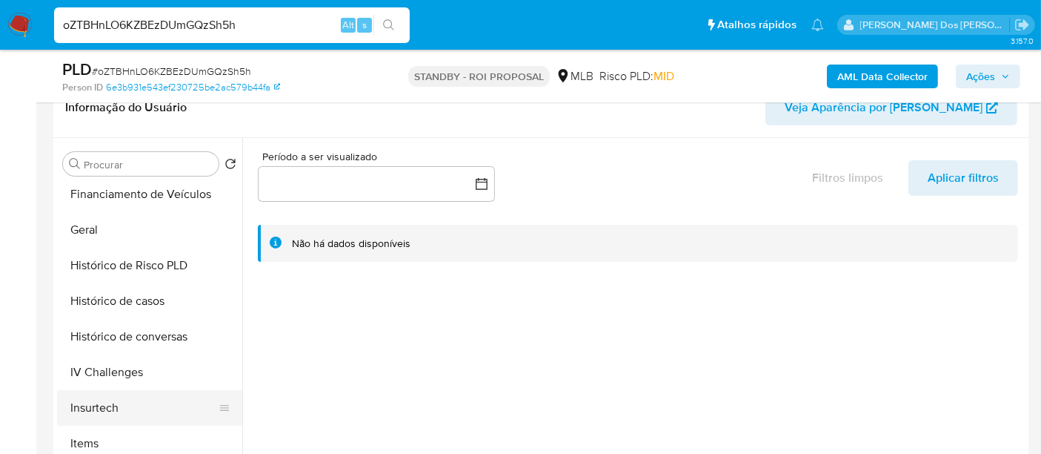
scroll to position [494, 0]
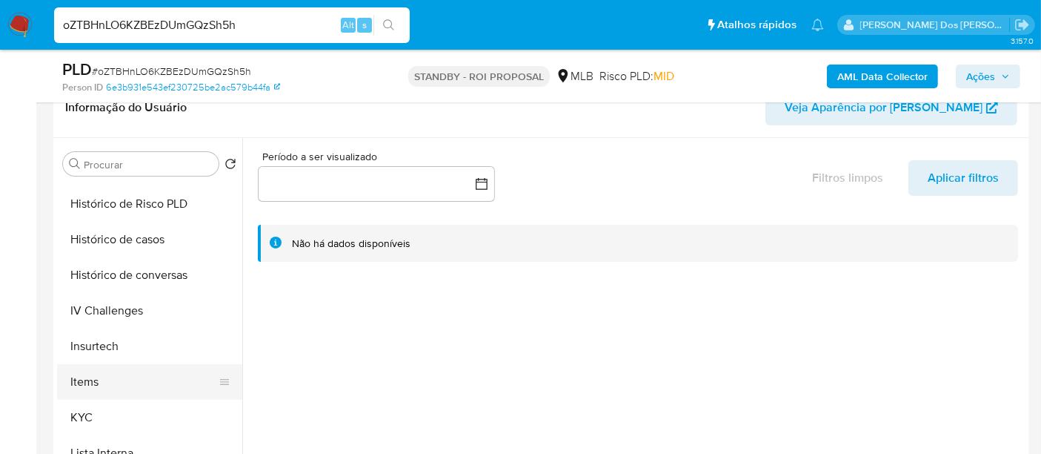
select select "10"
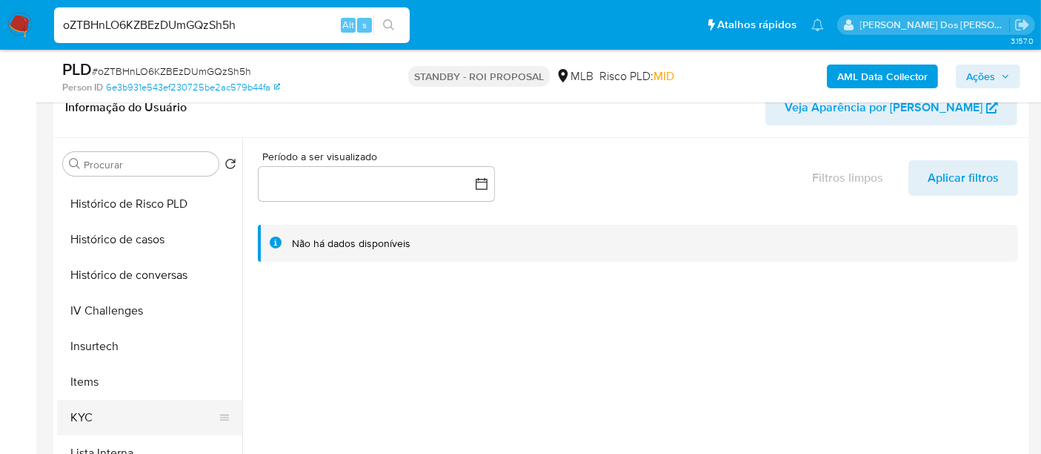
click at [75, 416] on button "KYC" at bounding box center [143, 417] width 173 height 36
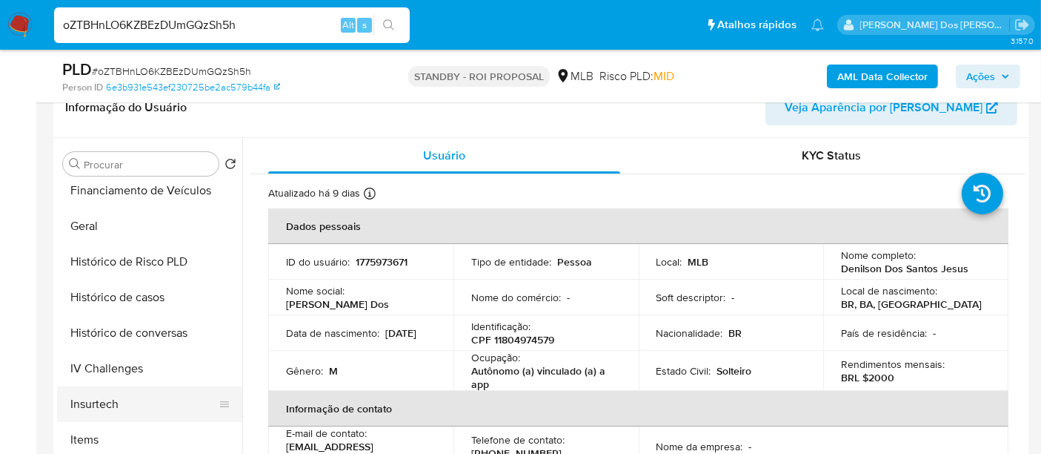
scroll to position [411, 0]
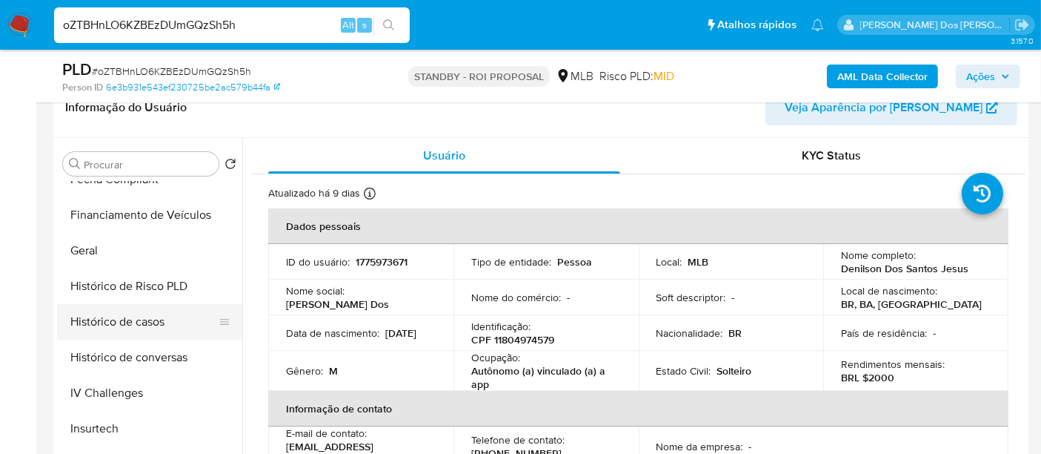
click at [124, 327] on button "Histórico de casos" at bounding box center [143, 322] width 173 height 36
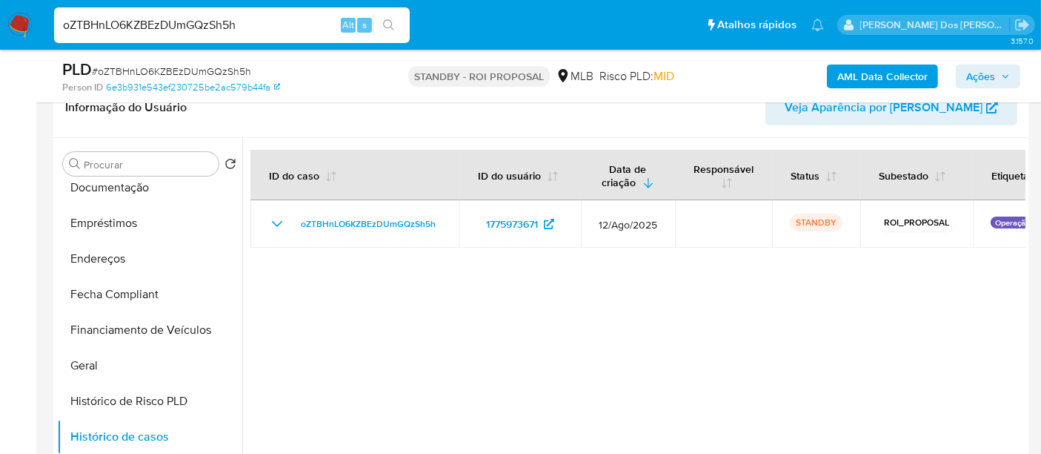
scroll to position [165, 0]
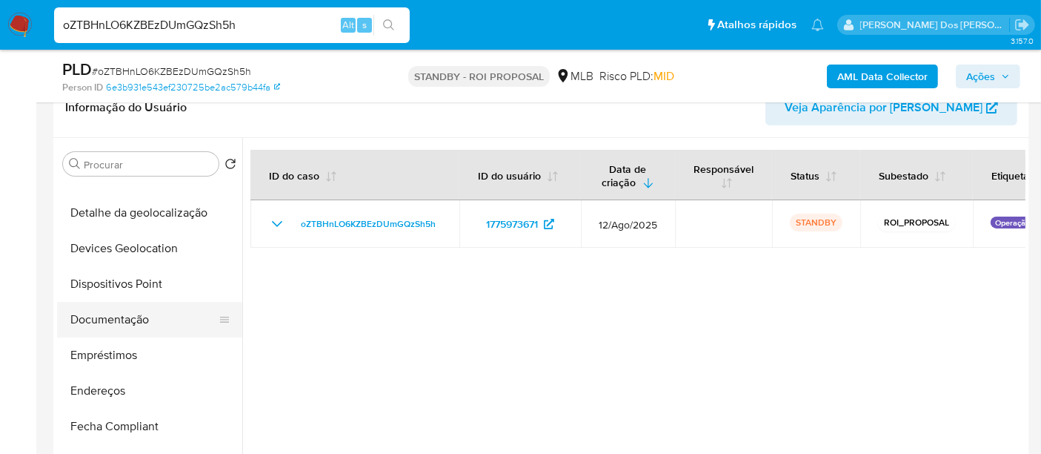
click at [130, 318] on button "Documentação" at bounding box center [143, 320] width 173 height 36
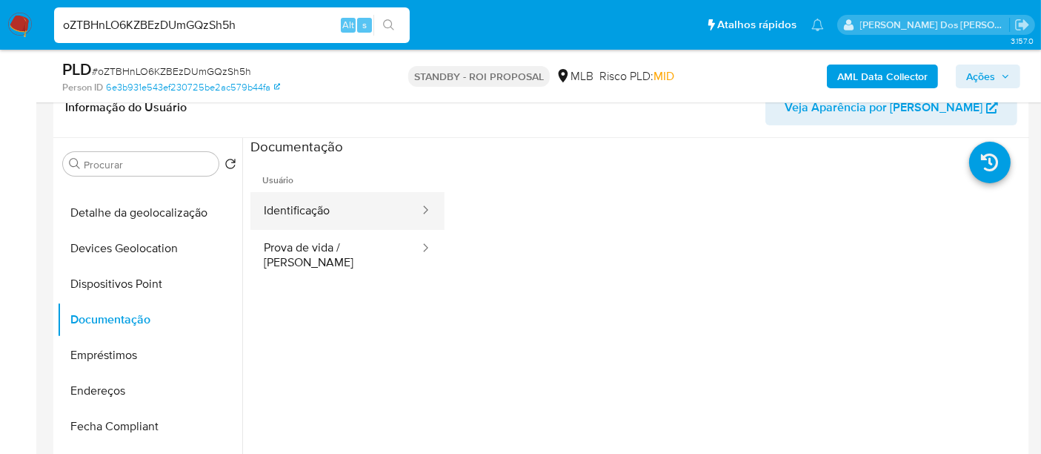
click at [302, 215] on button "Identificação" at bounding box center [335, 211] width 170 height 38
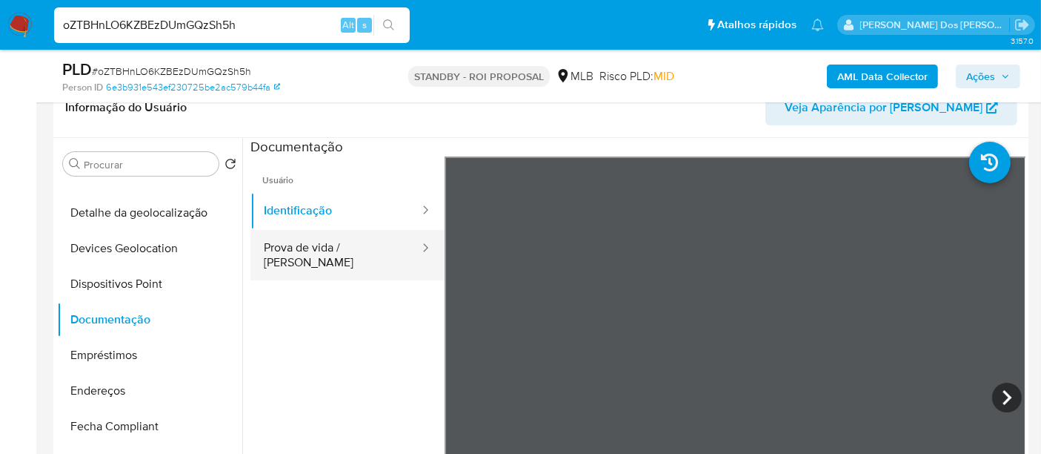
click at [339, 246] on button "Prova de vida / Selfie" at bounding box center [335, 255] width 170 height 50
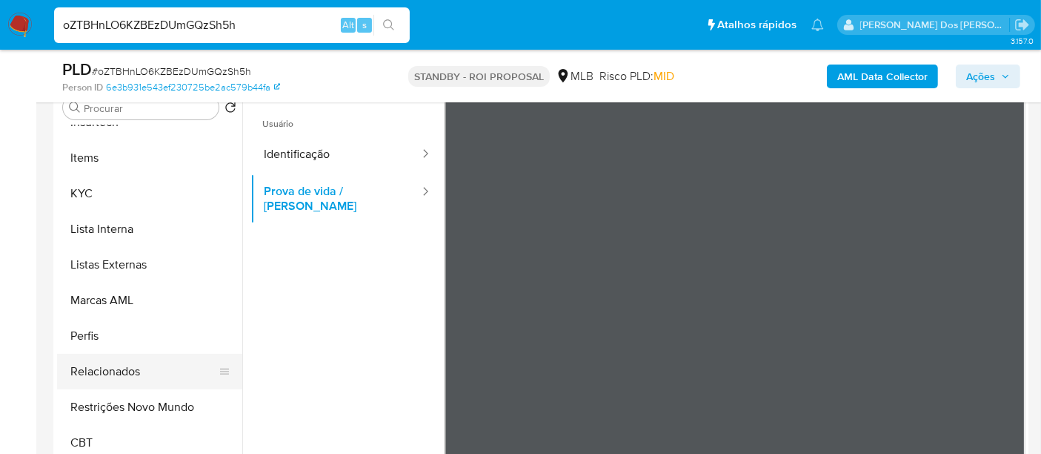
scroll to position [329, 0]
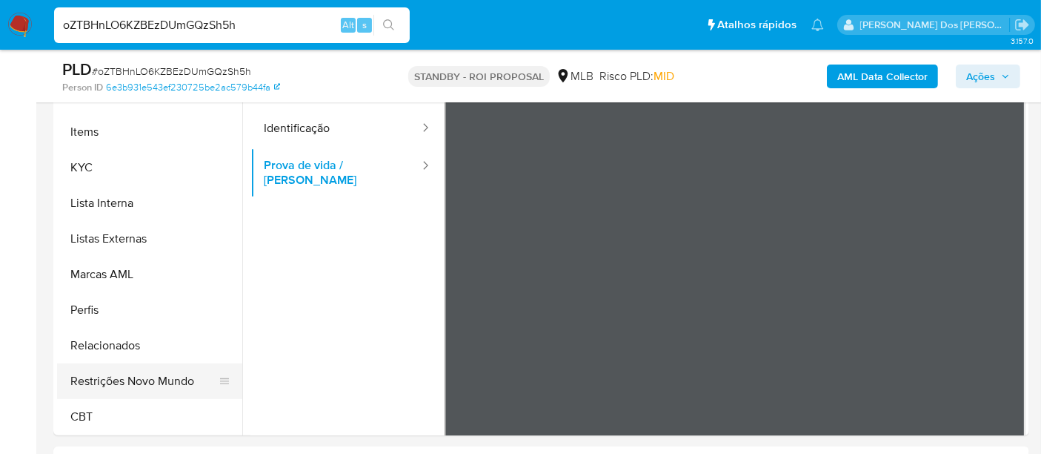
click at [159, 373] on button "Restrições Novo Mundo" at bounding box center [143, 381] width 173 height 36
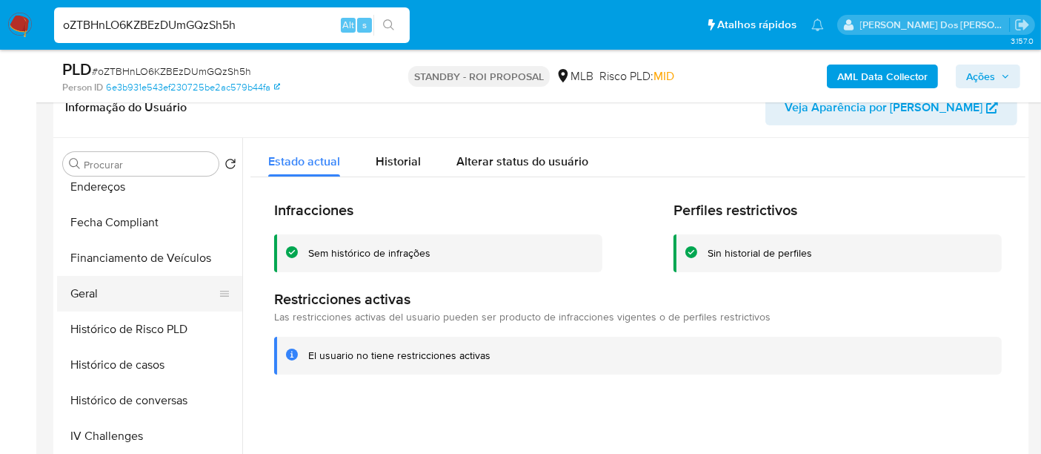
scroll to position [332, 0]
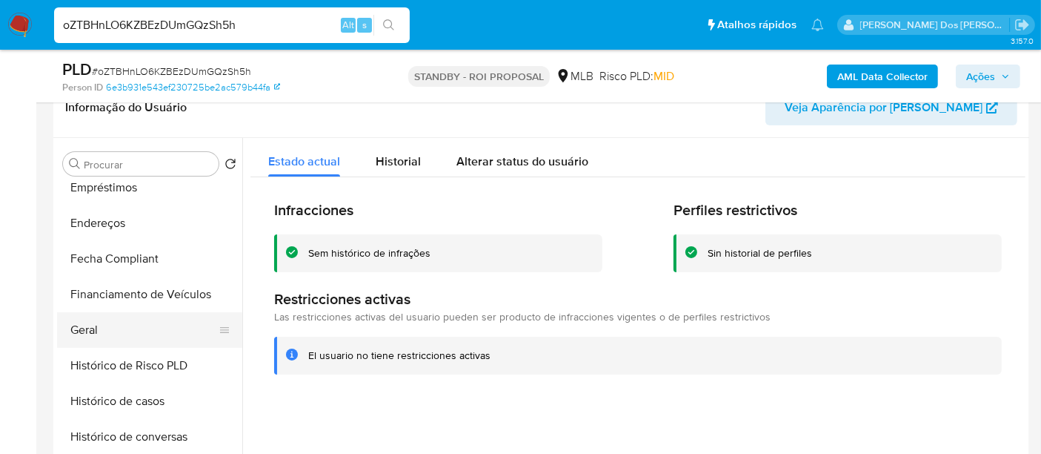
click at [90, 325] on button "Geral" at bounding box center [143, 330] width 173 height 36
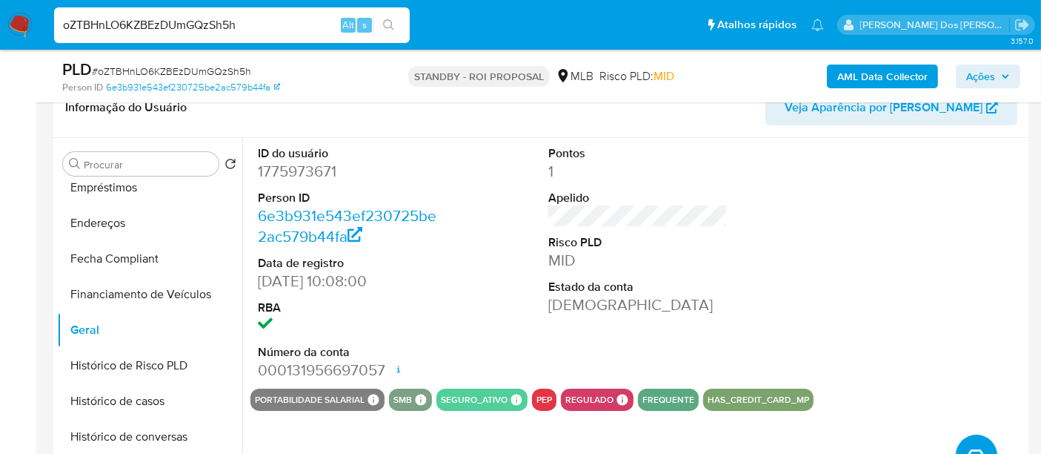
click at [248, 28] on input "oZTBHnLO6KZBEzDUmGQzSh5h" at bounding box center [232, 25] width 356 height 19
paste input "9wLOpZrOI6HaJFIIax358E5s"
type input "9wLOpZrOI6HaJFIIax358E5s"
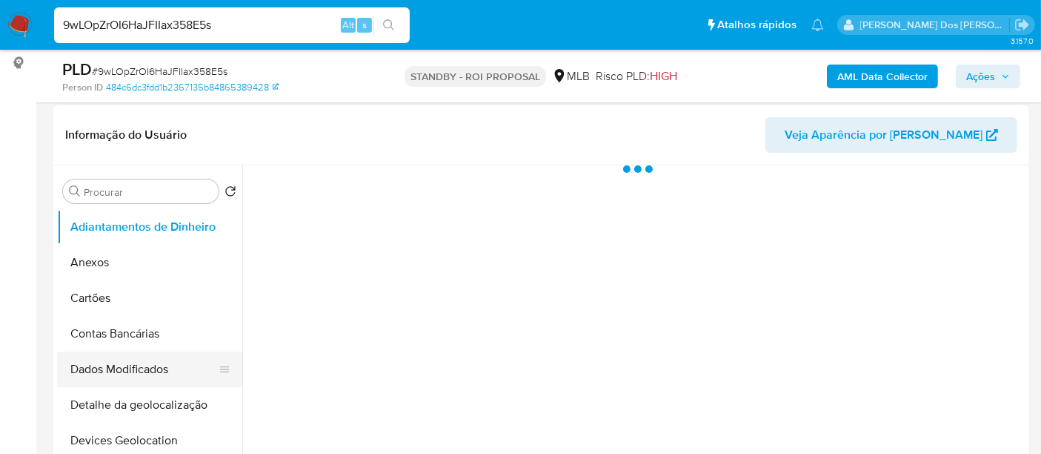
scroll to position [329, 0]
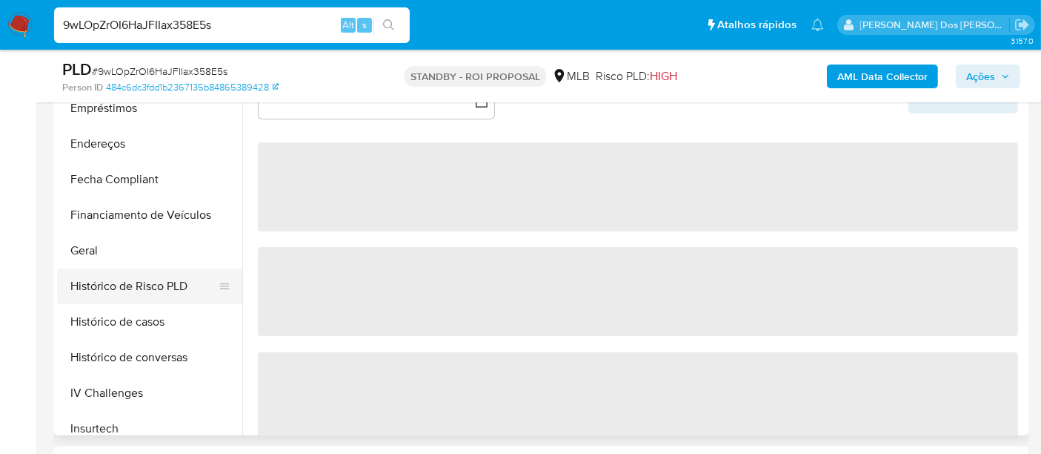
select select "10"
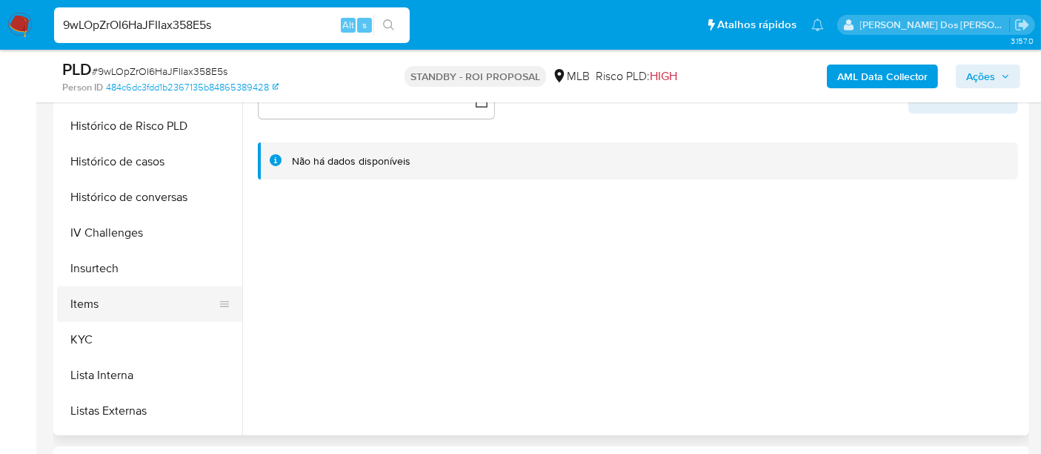
scroll to position [494, 0]
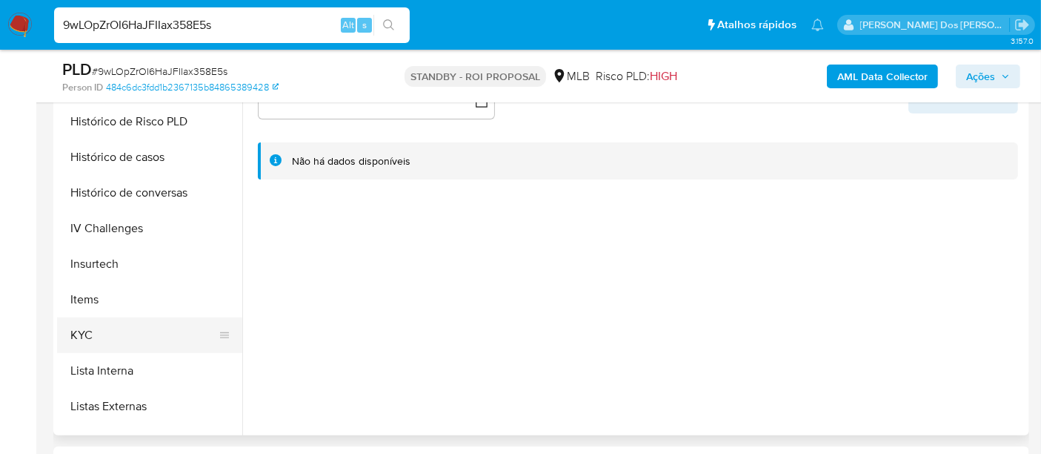
click at [79, 330] on button "KYC" at bounding box center [143, 335] width 173 height 36
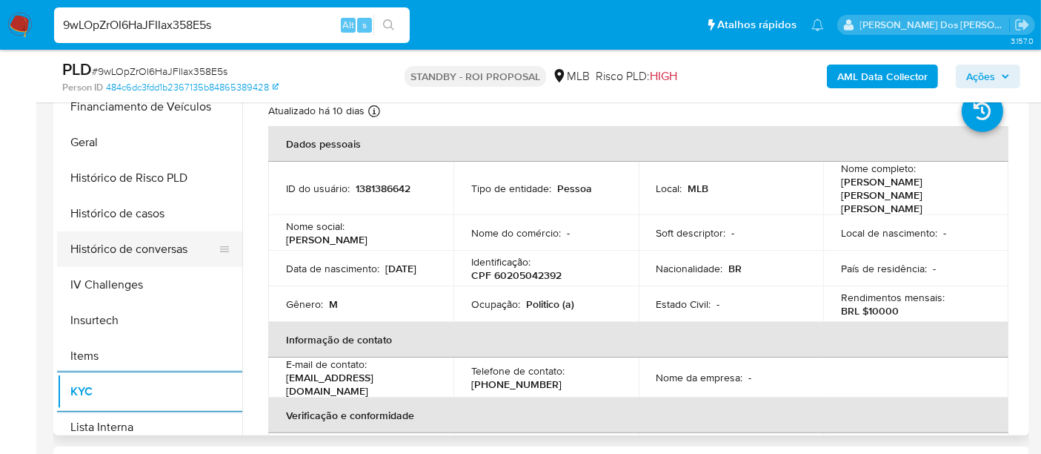
scroll to position [411, 0]
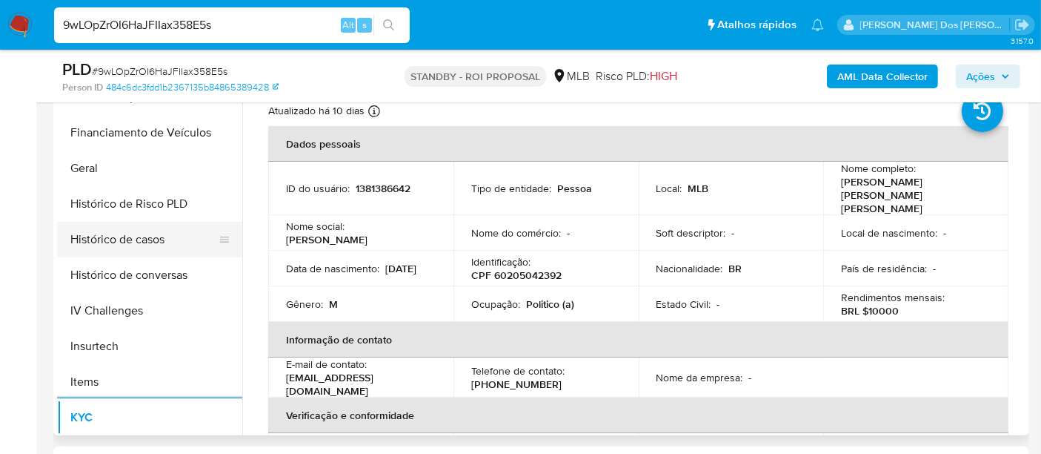
click at [117, 238] on button "Histórico de casos" at bounding box center [143, 240] width 173 height 36
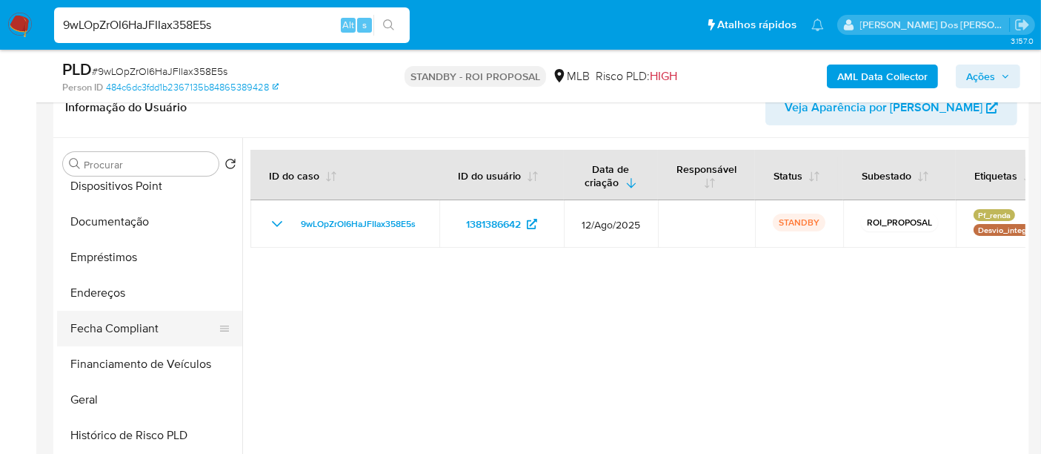
scroll to position [247, 0]
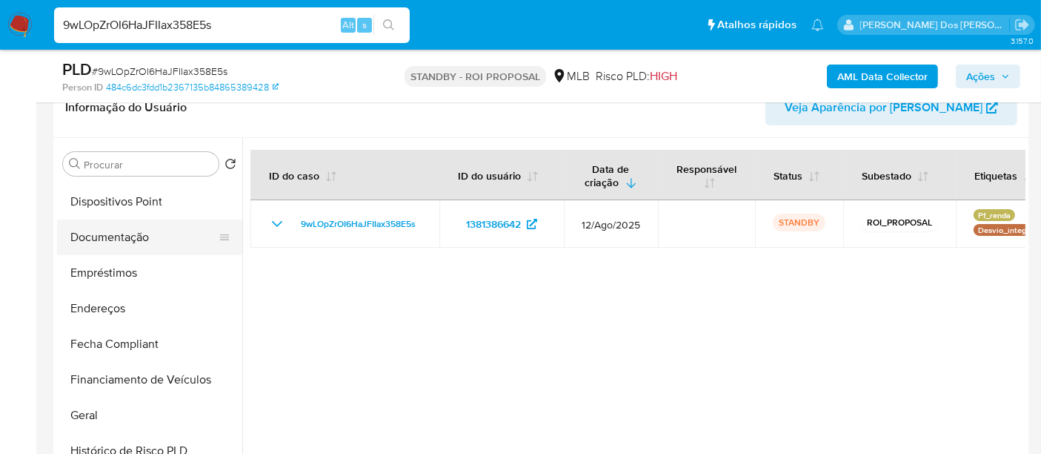
click at [107, 235] on button "Documentação" at bounding box center [143, 237] width 173 height 36
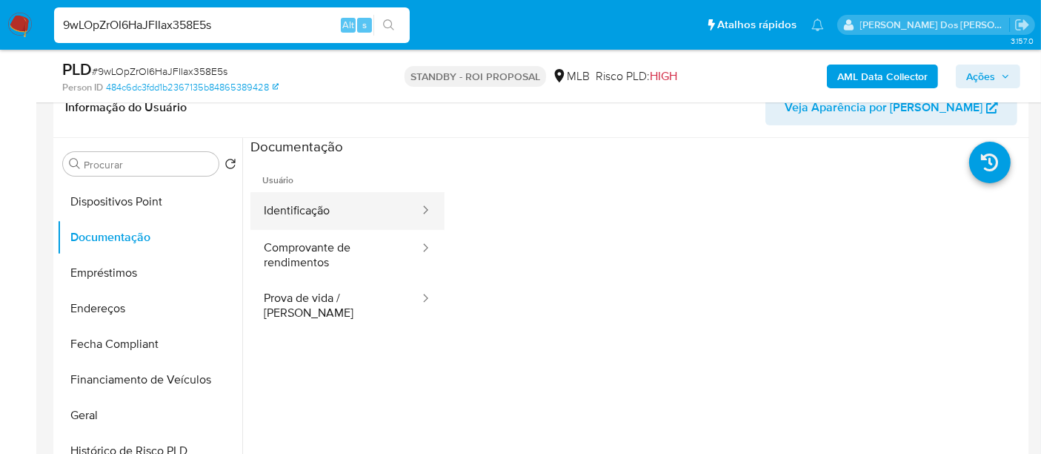
click at [298, 210] on button "Identificação" at bounding box center [335, 211] width 170 height 38
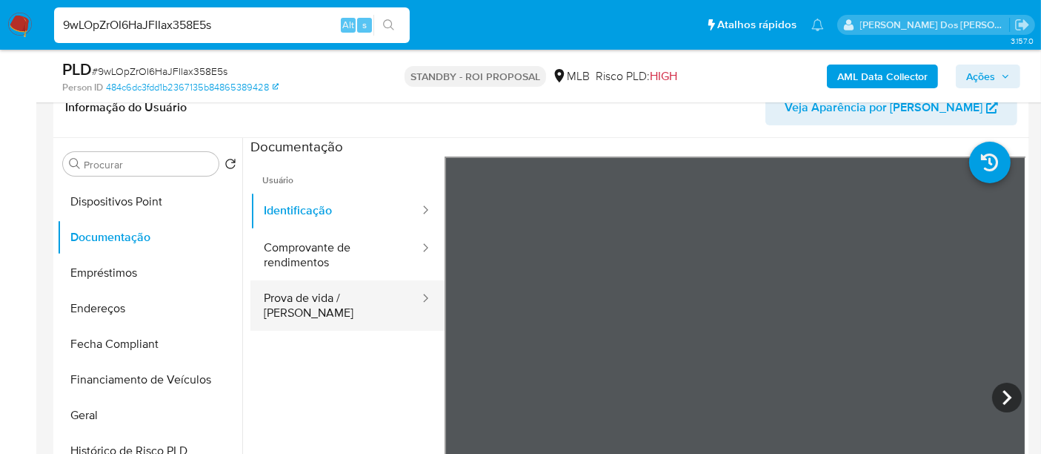
click at [353, 295] on button "Prova de vida / Selfie" at bounding box center [335, 305] width 170 height 50
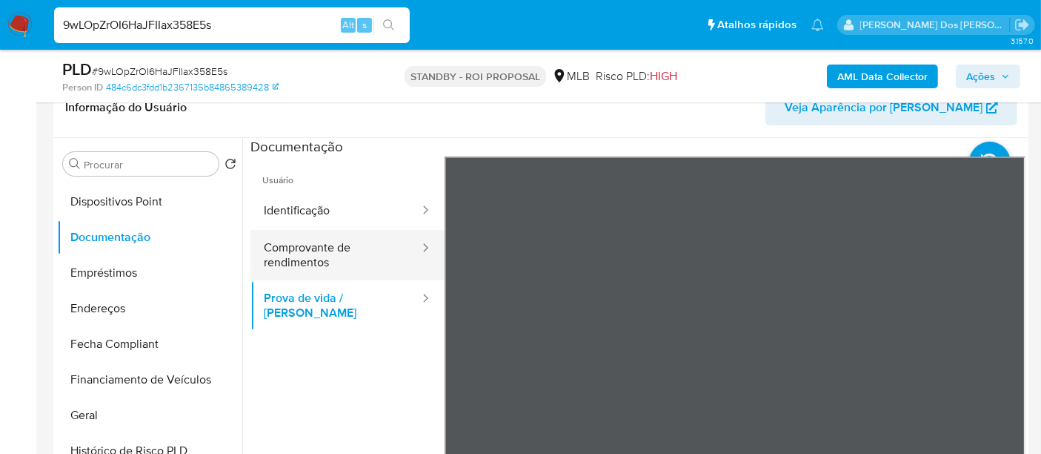
click at [276, 266] on button "Comprovante de rendimentos" at bounding box center [335, 255] width 170 height 50
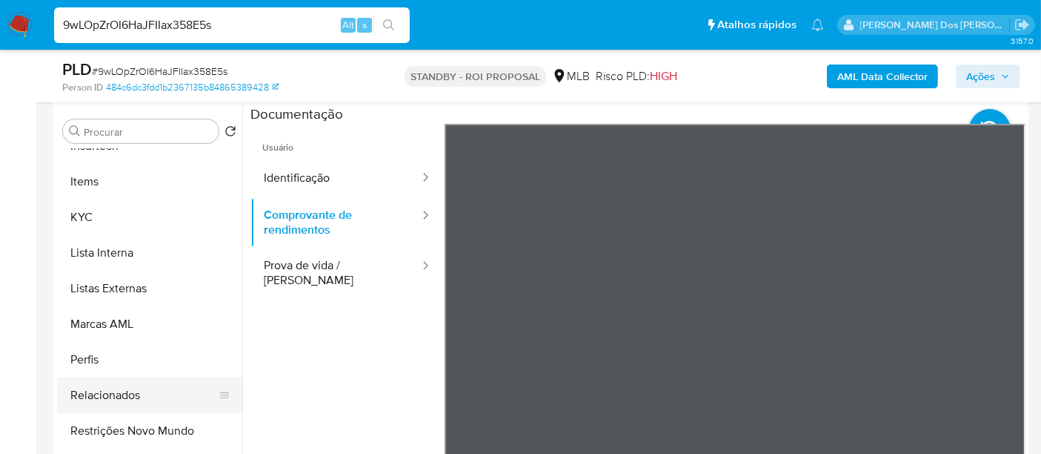
scroll to position [329, 0]
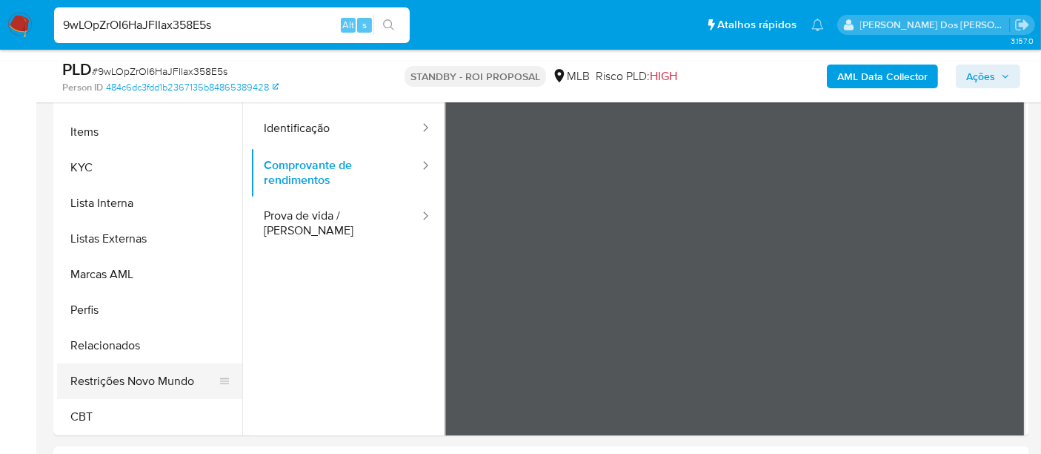
click at [150, 382] on button "Restrições Novo Mundo" at bounding box center [143, 381] width 173 height 36
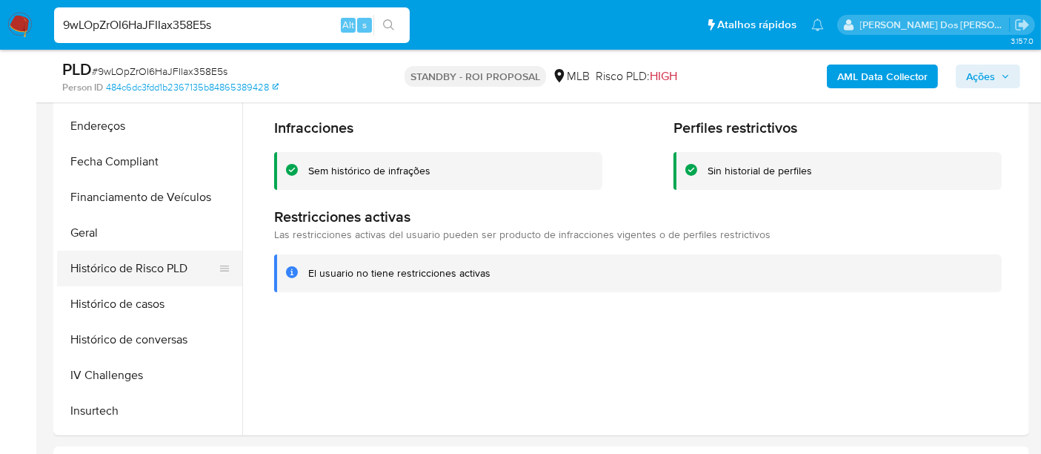
scroll to position [332, 0]
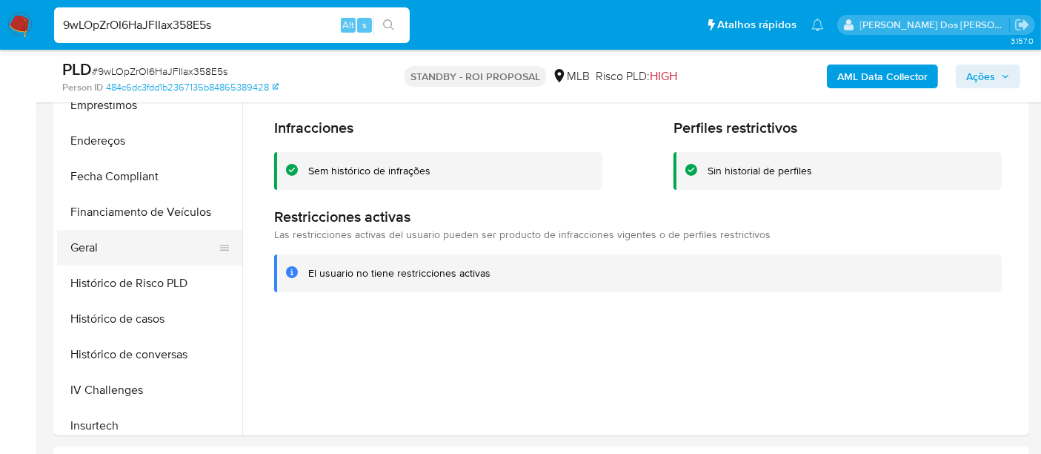
click at [94, 248] on button "Geral" at bounding box center [143, 248] width 173 height 36
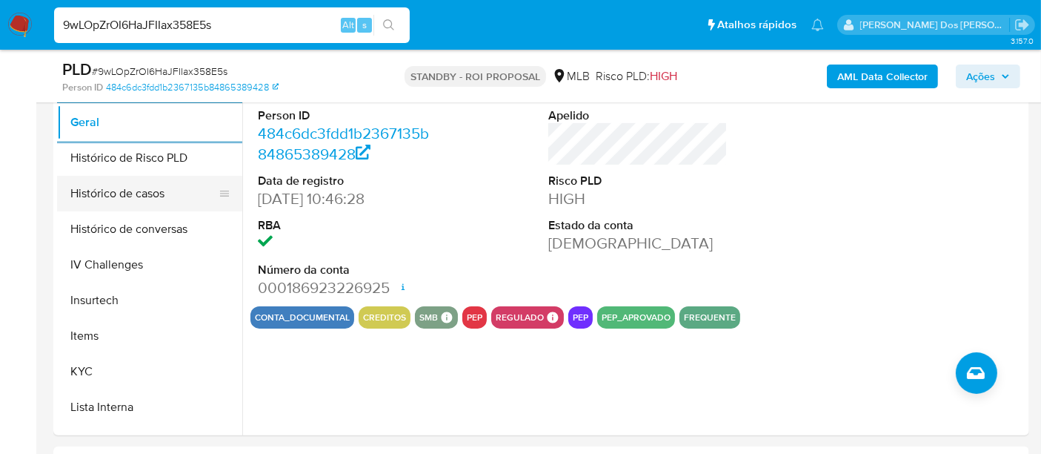
scroll to position [496, 0]
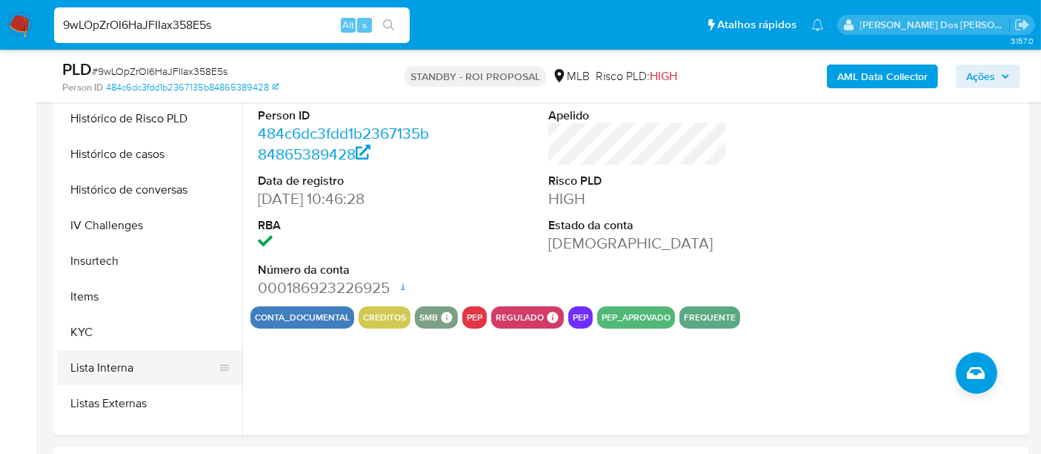
click at [103, 370] on button "Lista Interna" at bounding box center [143, 368] width 173 height 36
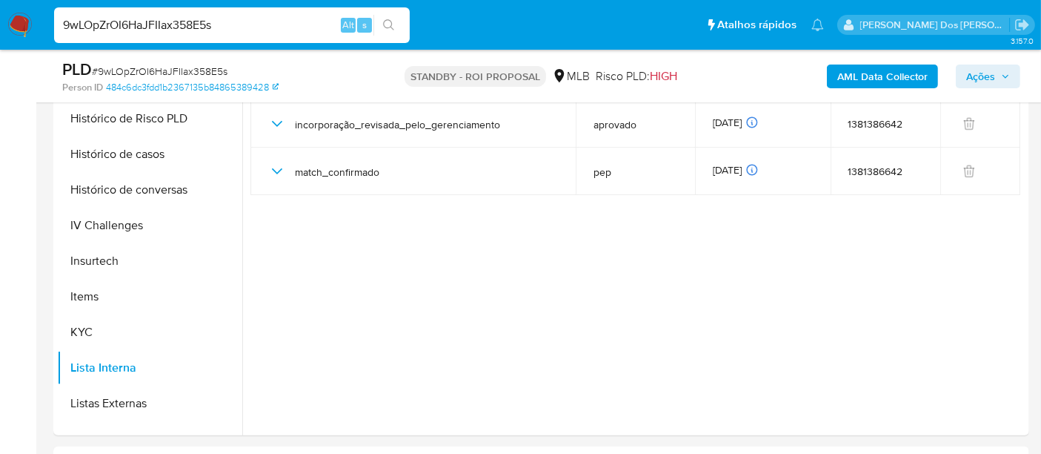
click at [230, 24] on input "9wLOpZrOI6HaJFIIax358E5s" at bounding box center [232, 25] width 356 height 19
paste input "2xsVjfWccKDDk3SwvSqsFt71"
type input "2xsVjfWccKDDk3SwvSqsFt71"
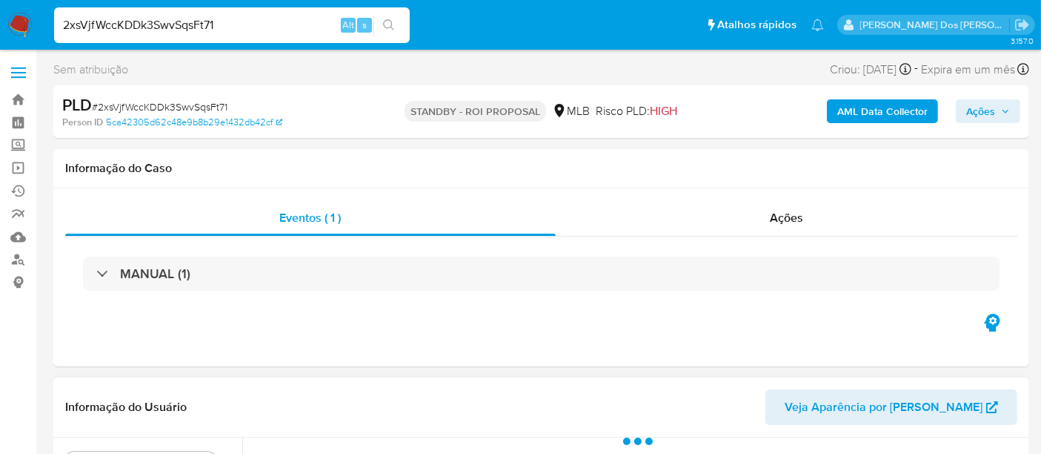
scroll to position [247, 0]
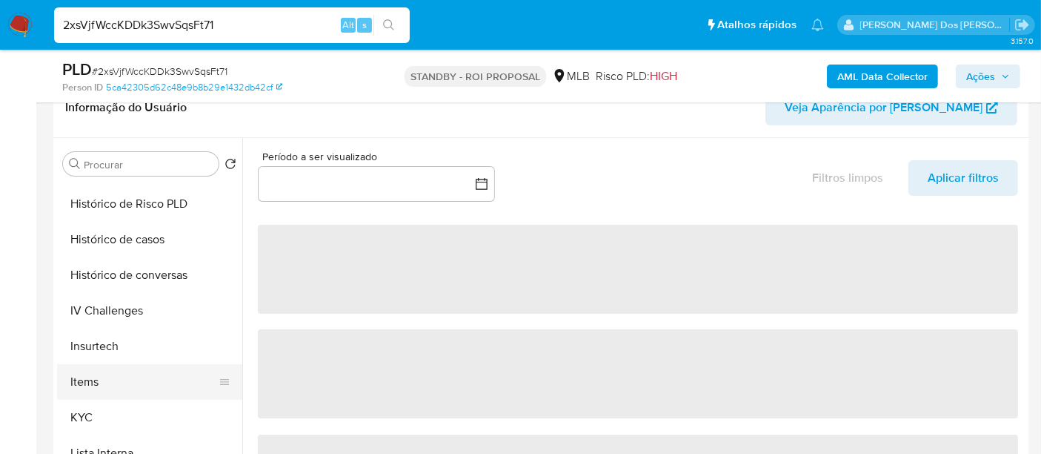
select select "10"
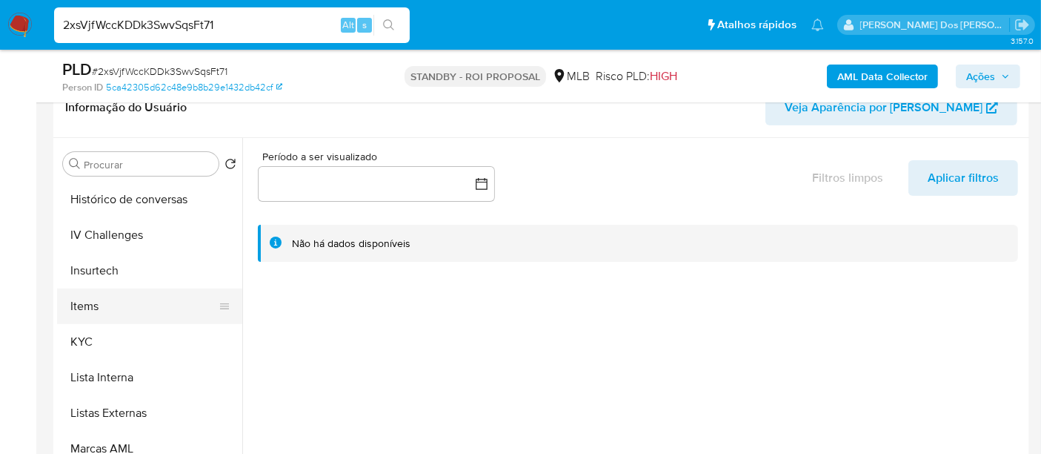
scroll to position [576, 0]
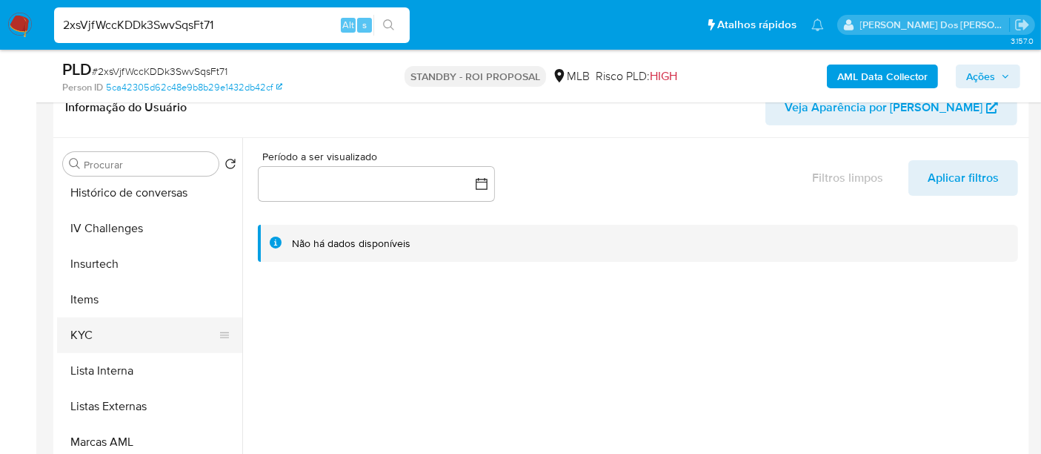
click at [90, 336] on button "KYC" at bounding box center [143, 335] width 173 height 36
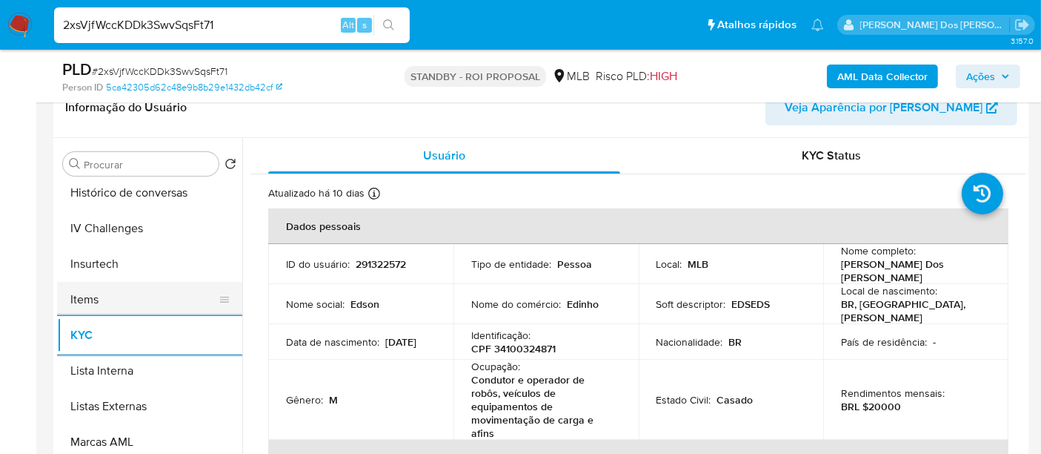
scroll to position [494, 0]
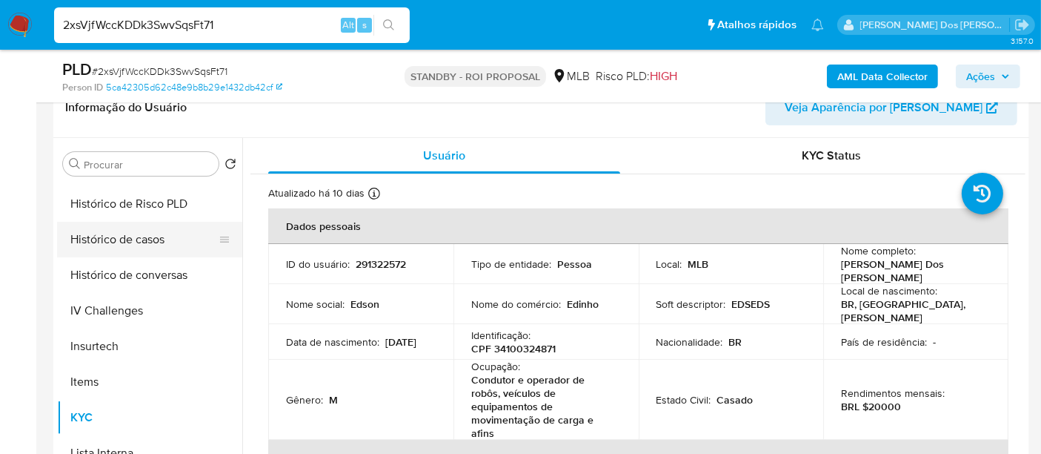
click at [135, 237] on button "Histórico de casos" at bounding box center [143, 240] width 173 height 36
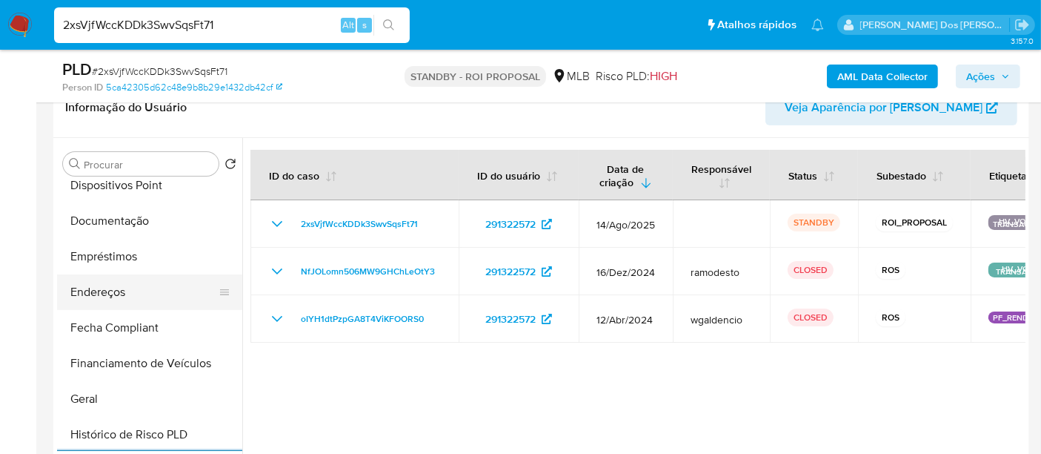
scroll to position [247, 0]
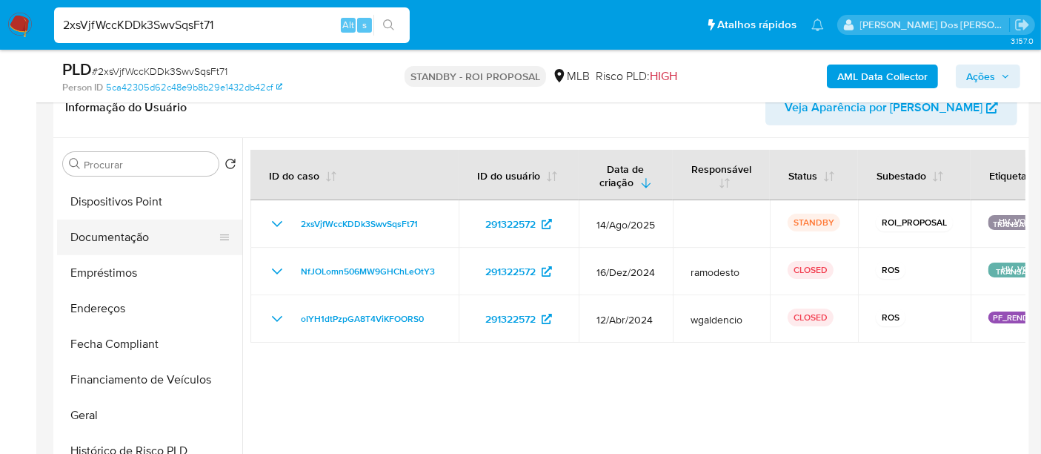
click at [130, 234] on button "Documentação" at bounding box center [143, 237] width 173 height 36
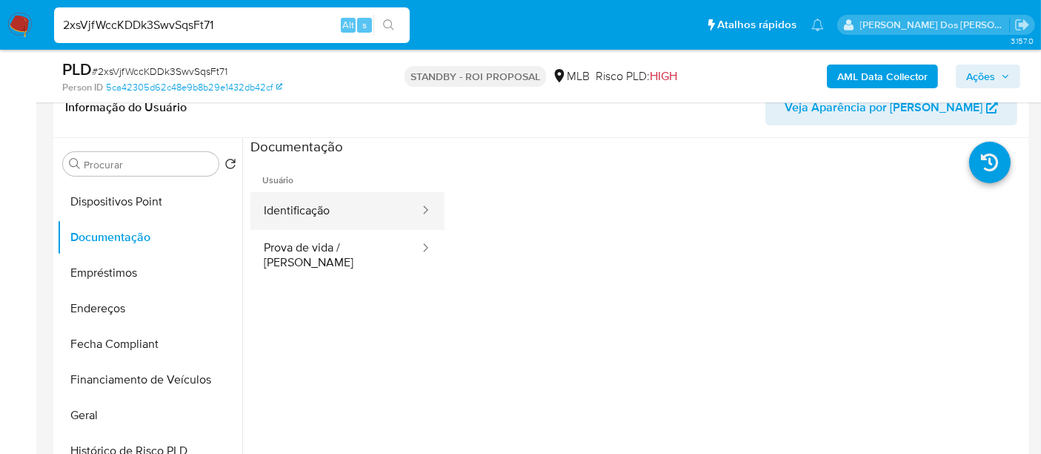
click at [299, 214] on button "Identificação" at bounding box center [335, 211] width 170 height 38
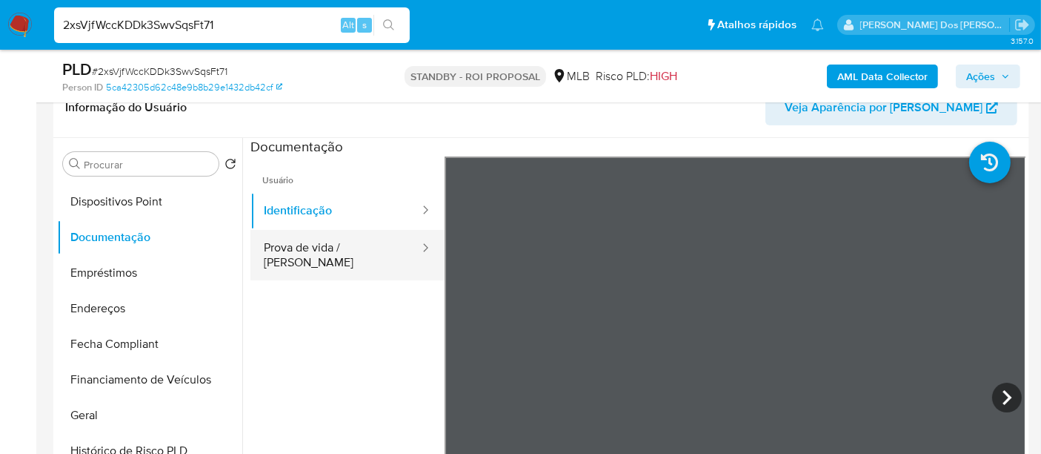
click at [364, 239] on button "Prova de vida / Selfie" at bounding box center [335, 255] width 170 height 50
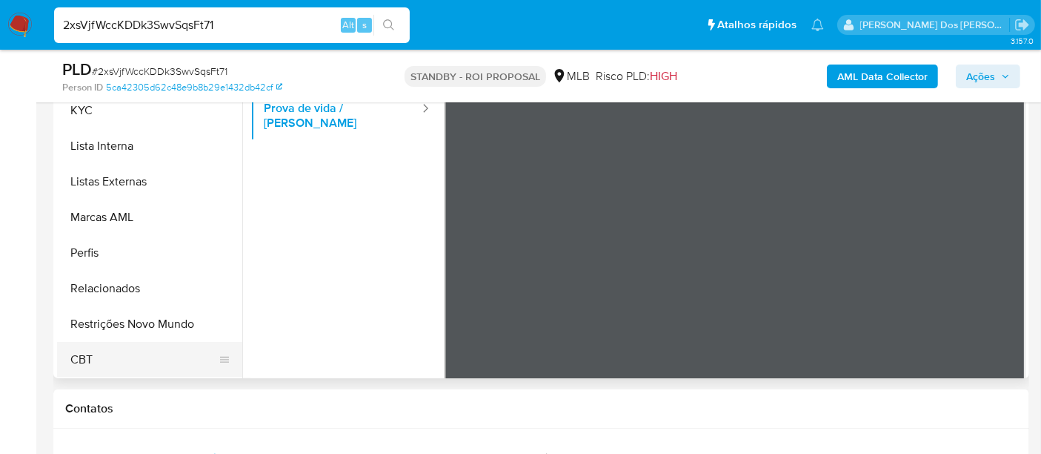
scroll to position [411, 0]
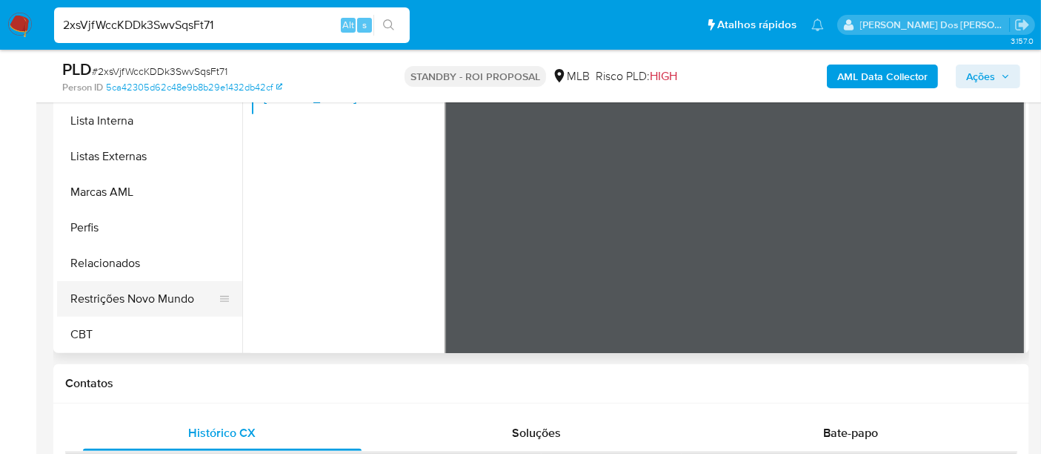
click at [150, 301] on button "Restrições Novo Mundo" at bounding box center [143, 299] width 173 height 36
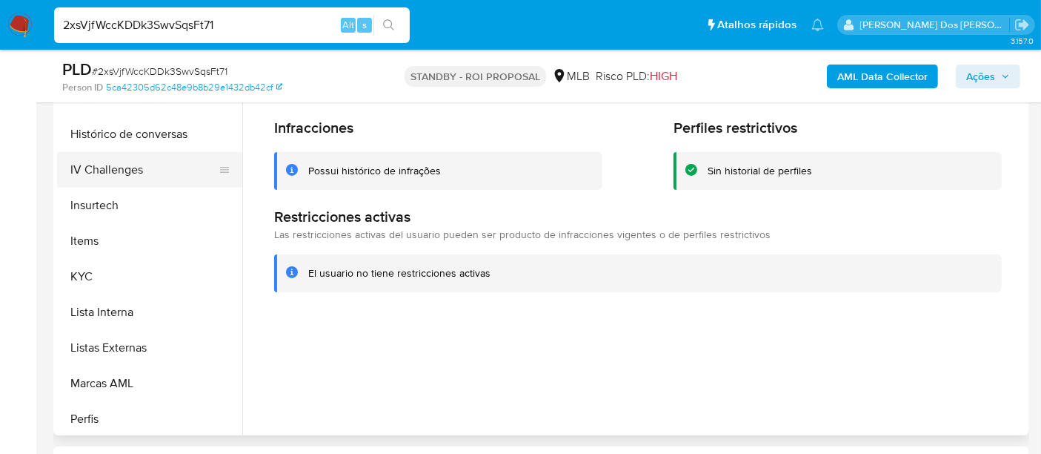
scroll to position [414, 0]
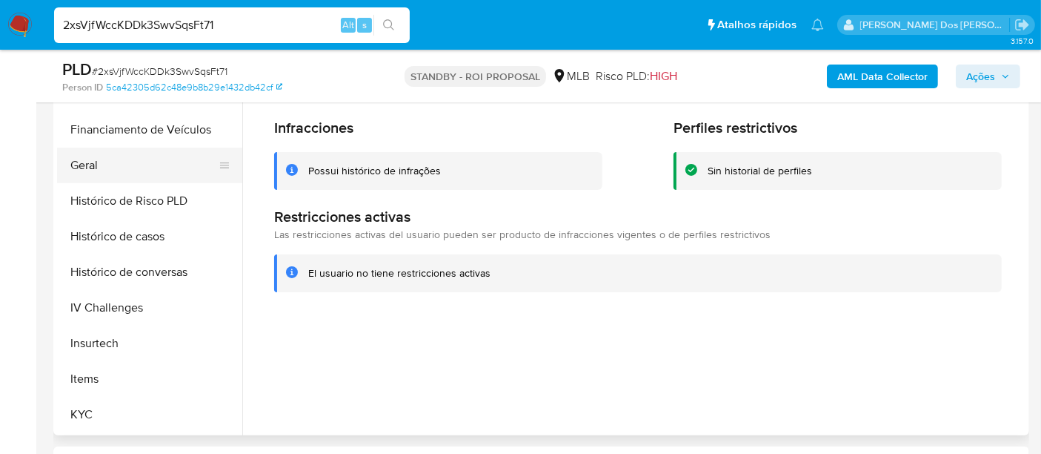
click at [93, 160] on button "Geral" at bounding box center [143, 165] width 173 height 36
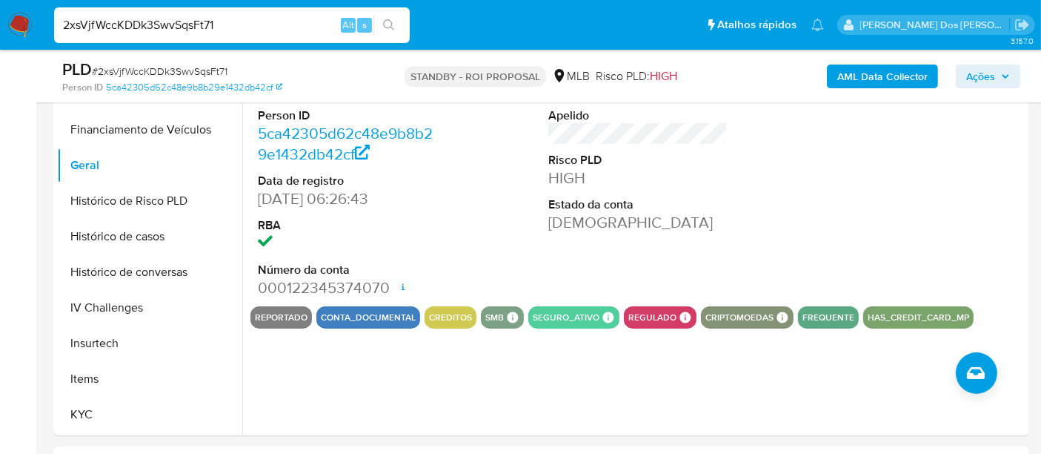
click at [270, 30] on input "2xsVjfWccKDDk3SwvSqsFt71" at bounding box center [232, 25] width 356 height 19
paste input "lox299hBj2pYIFPWy5thrT9I"
type input "lox299hBj2pYIFPWy5thrT9I"
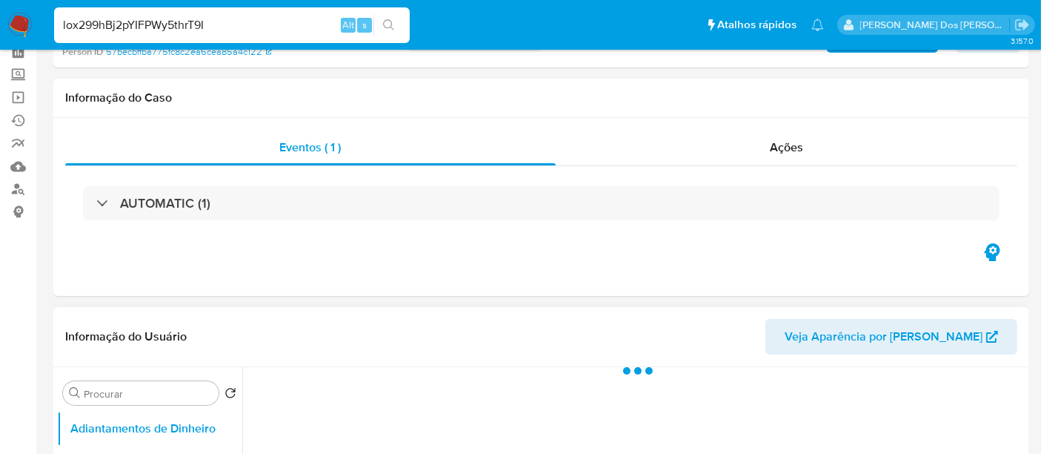
scroll to position [247, 0]
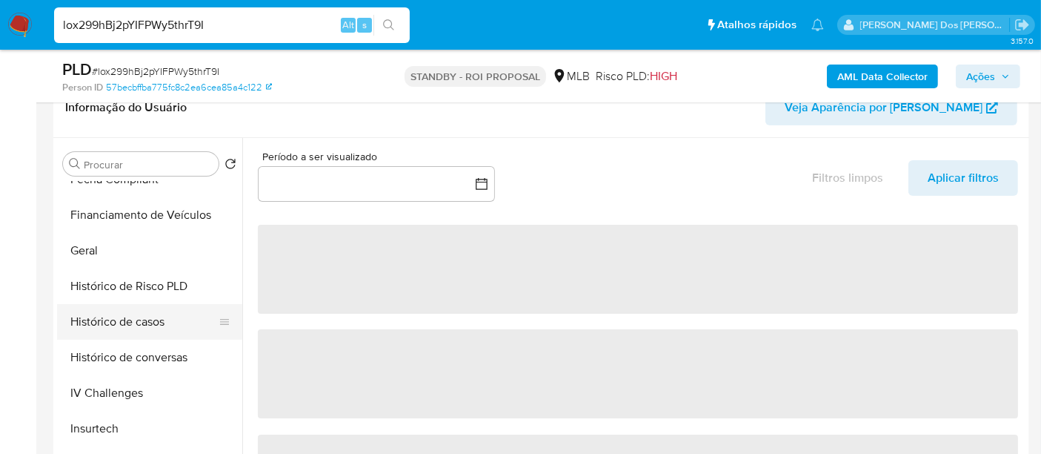
select select "10"
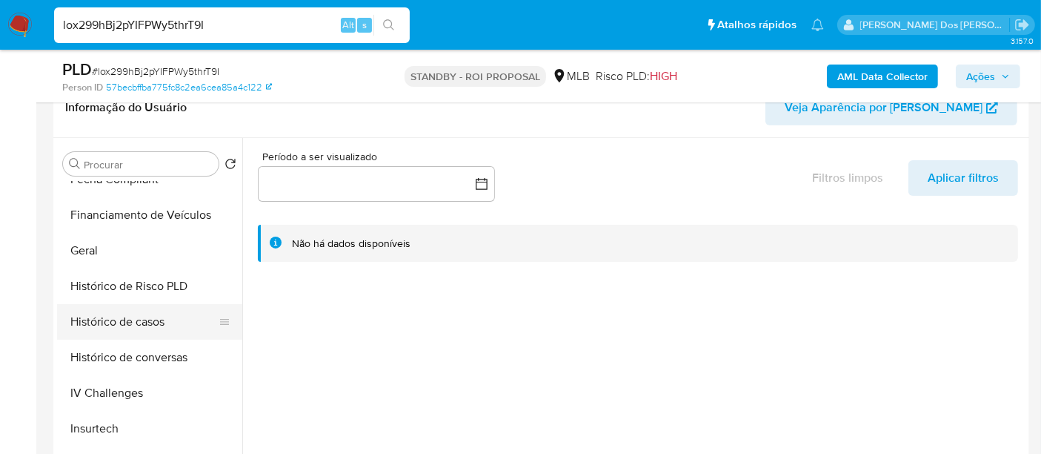
scroll to position [494, 0]
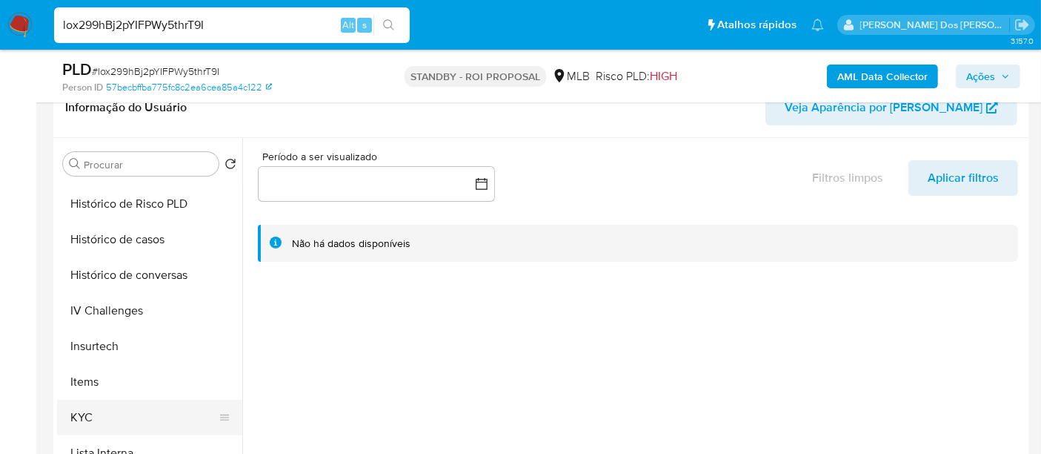
click at [76, 411] on button "KYC" at bounding box center [143, 417] width 173 height 36
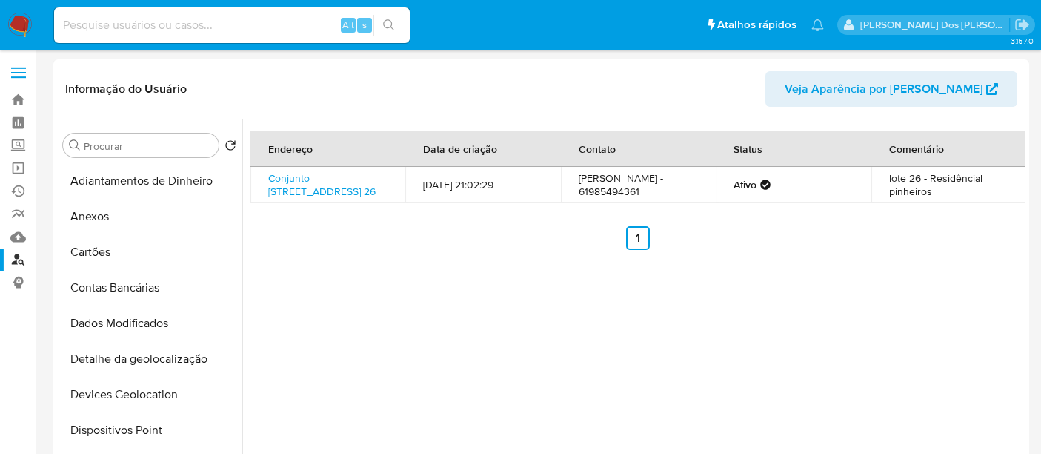
select select "10"
click at [210, 24] on input at bounding box center [232, 25] width 356 height 19
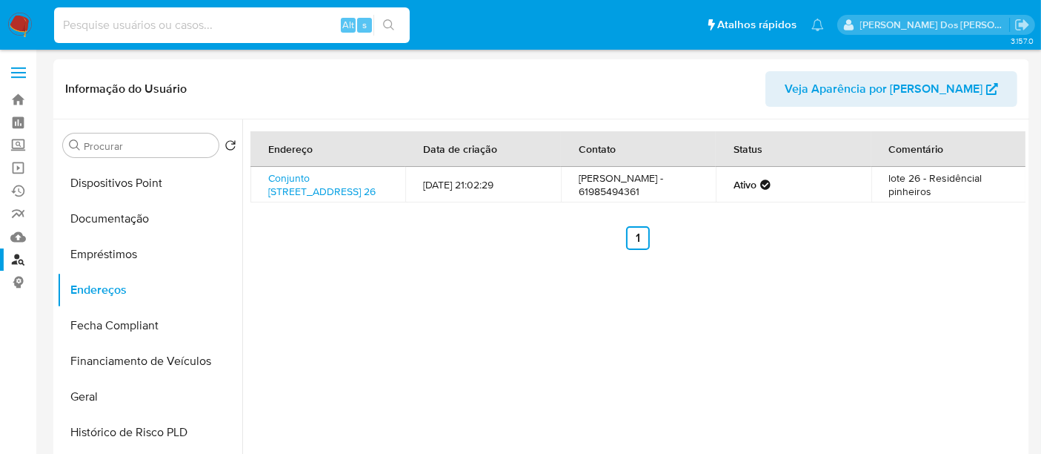
paste input "1612786666"
type input "1612786666"
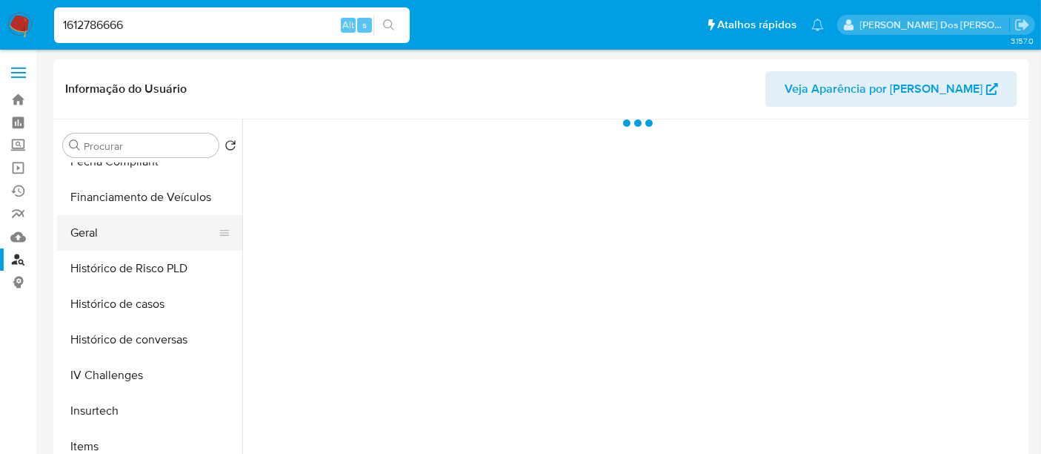
scroll to position [493, 0]
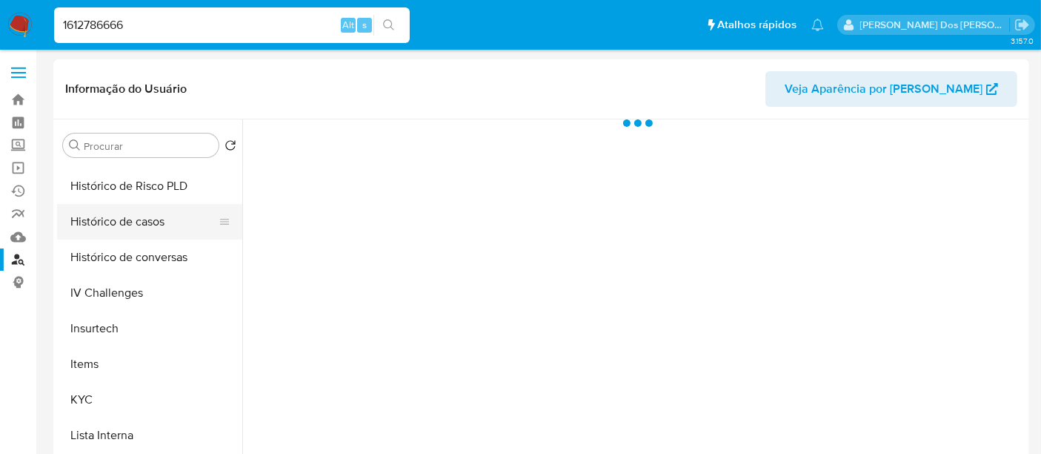
click at [124, 224] on button "Histórico de casos" at bounding box center [143, 222] width 173 height 36
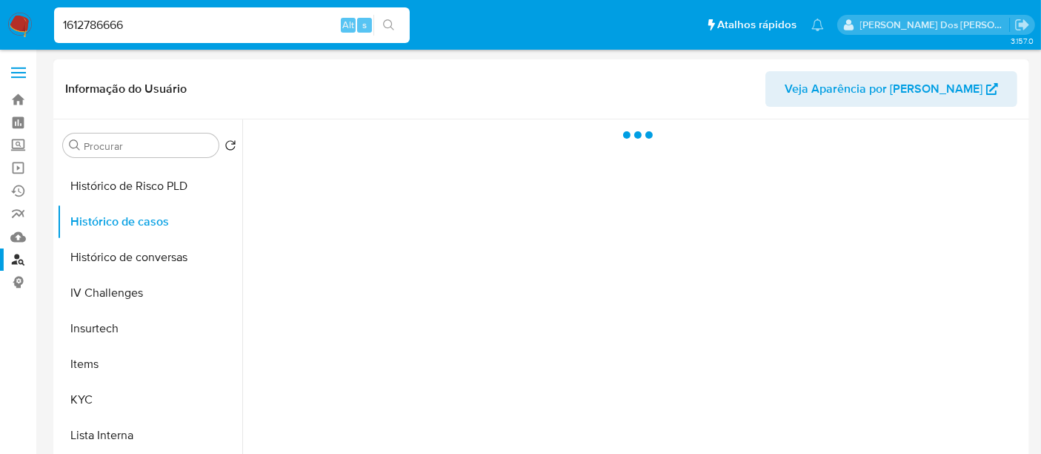
select select "10"
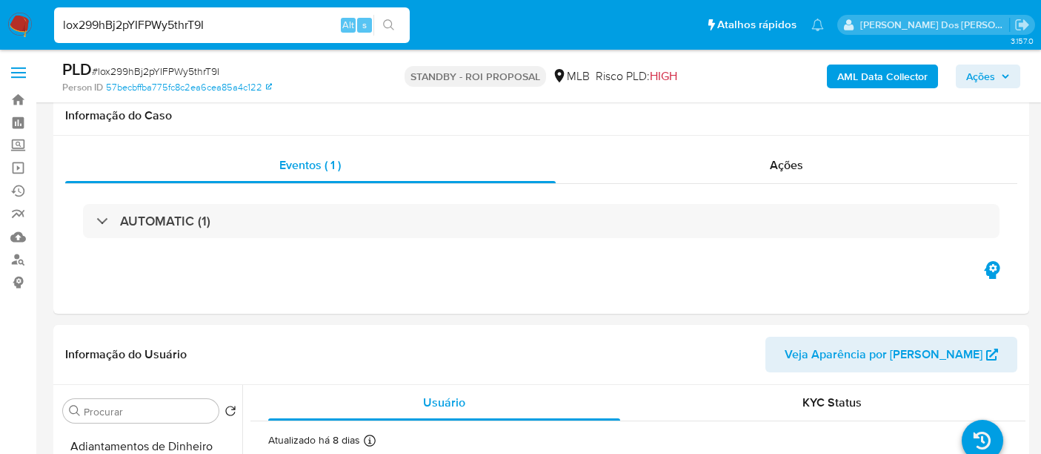
select select "10"
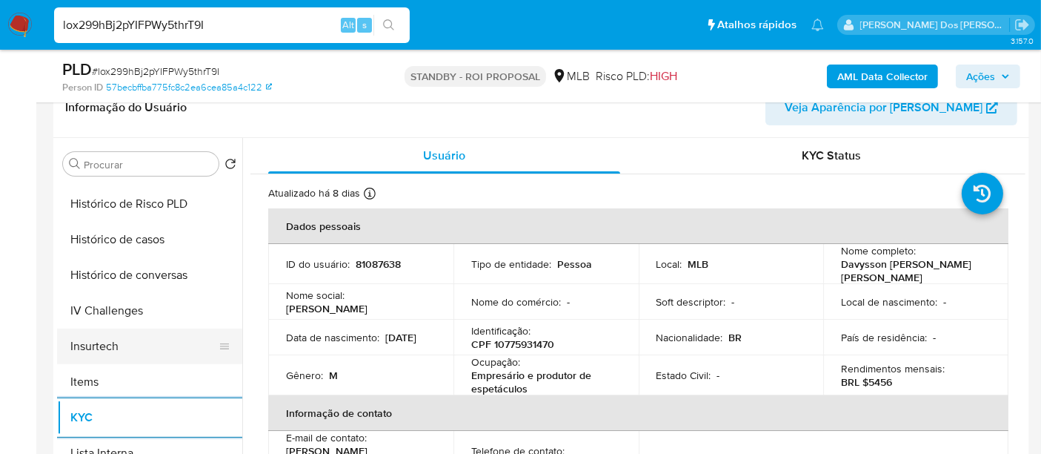
scroll to position [411, 0]
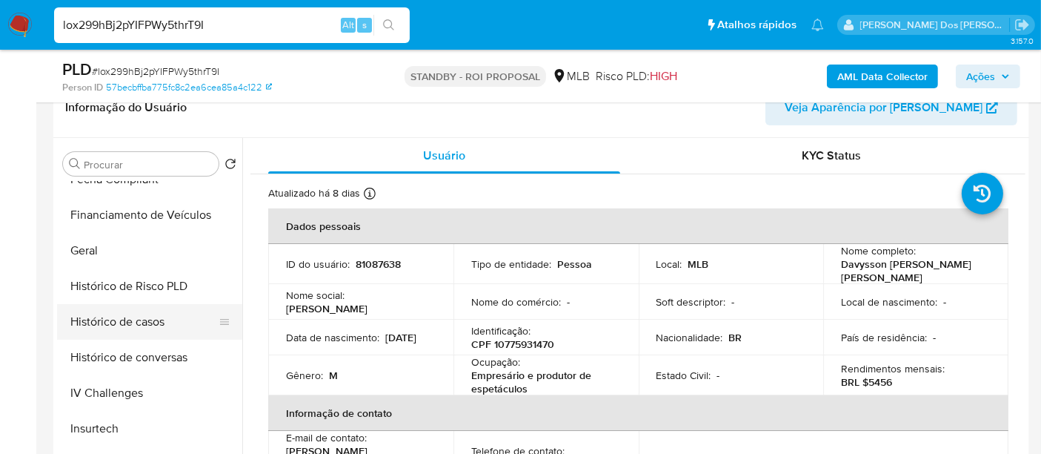
click at [150, 327] on button "Histórico de casos" at bounding box center [143, 322] width 173 height 36
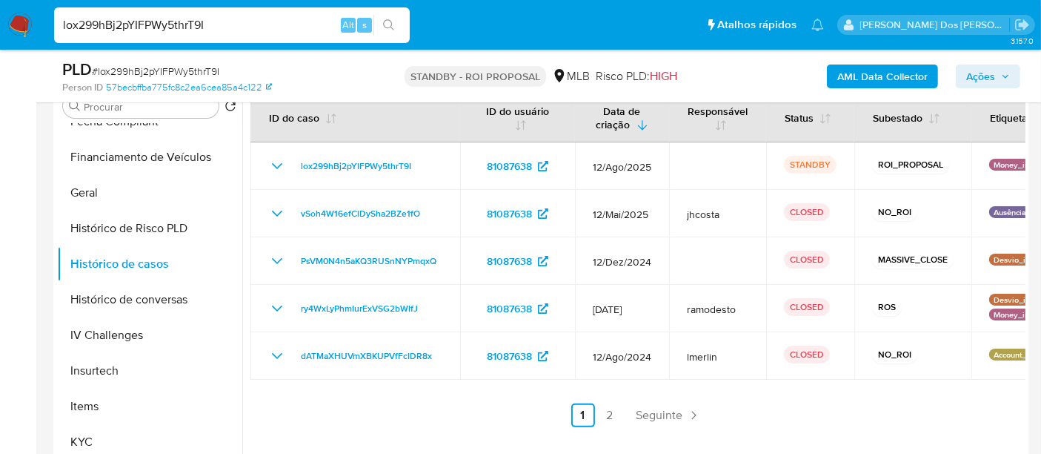
scroll to position [329, 0]
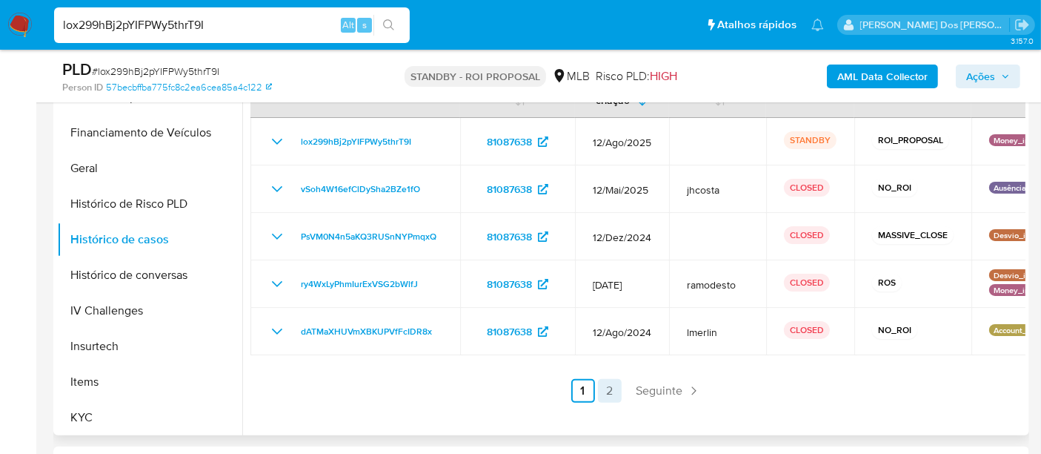
click at [616, 386] on link "2" at bounding box center [610, 391] width 24 height 24
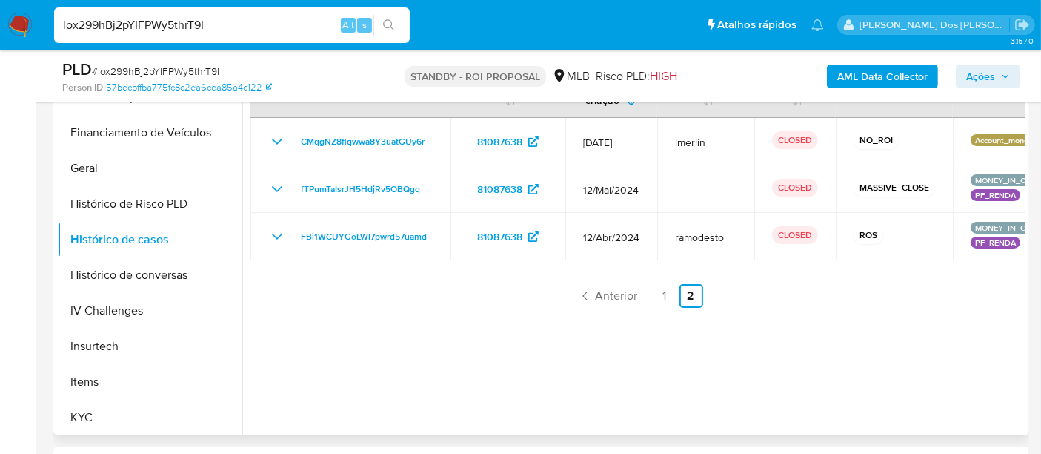
scroll to position [247, 0]
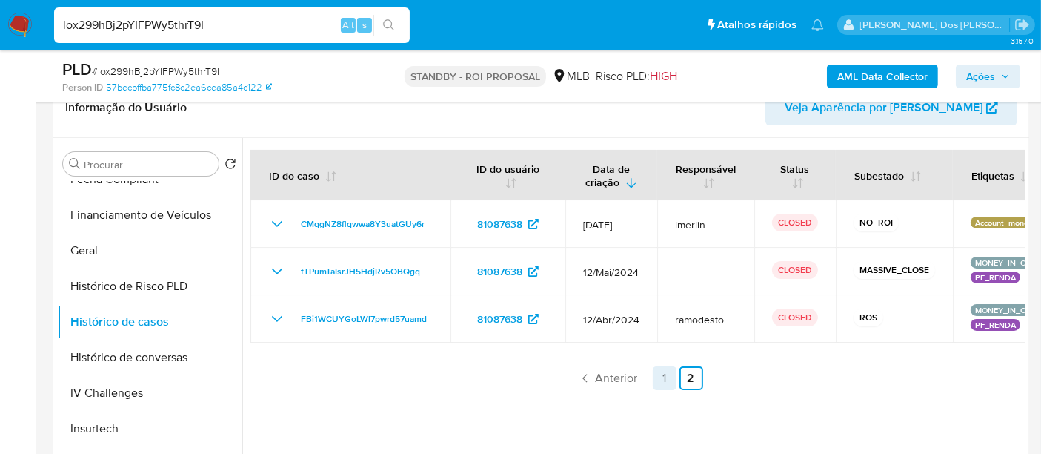
click at [659, 373] on link "1" at bounding box center [665, 378] width 24 height 24
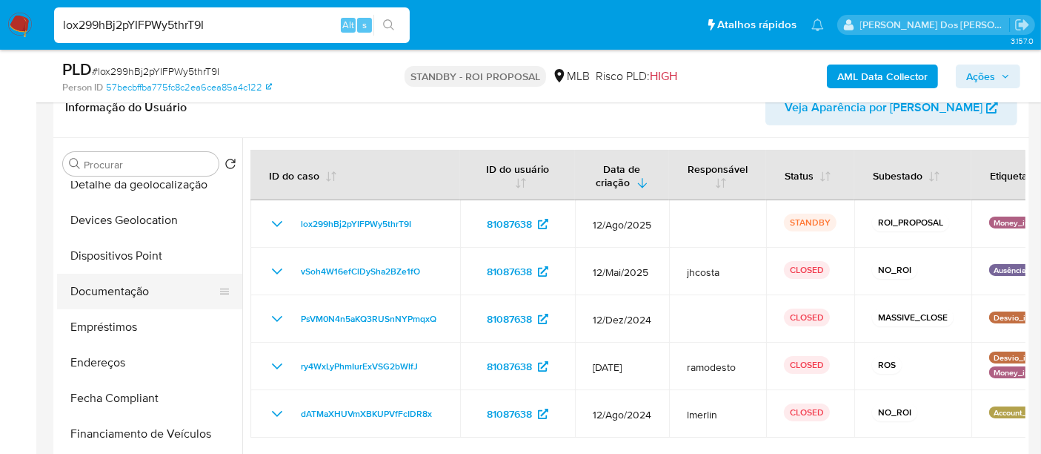
scroll to position [165, 0]
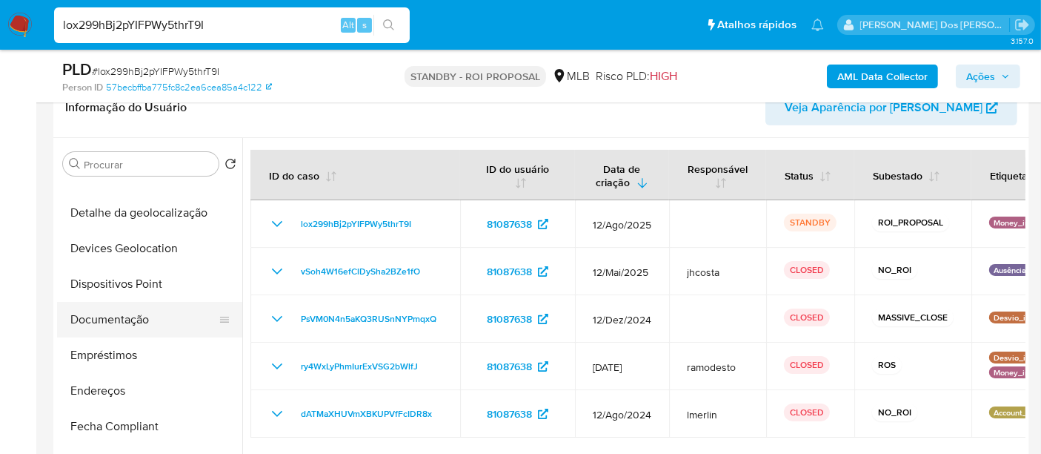
click at [134, 312] on button "Documentação" at bounding box center [143, 320] width 173 height 36
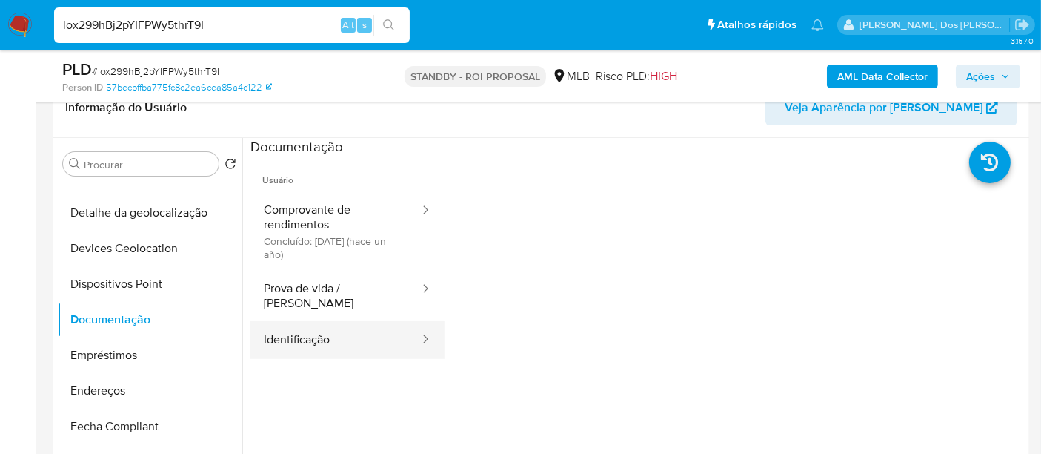
click at [314, 331] on button "Identificação" at bounding box center [335, 340] width 170 height 38
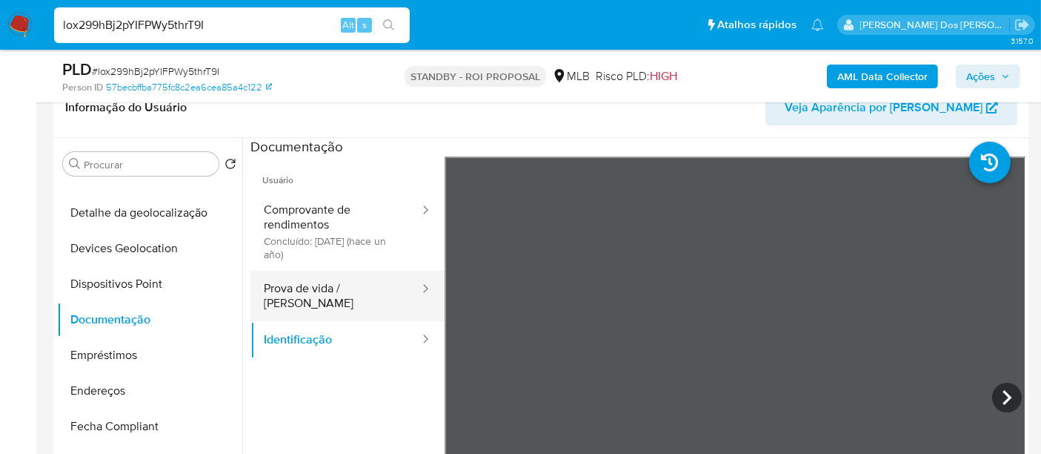
click at [305, 282] on button "Prova de vida / Selfie" at bounding box center [335, 295] width 170 height 50
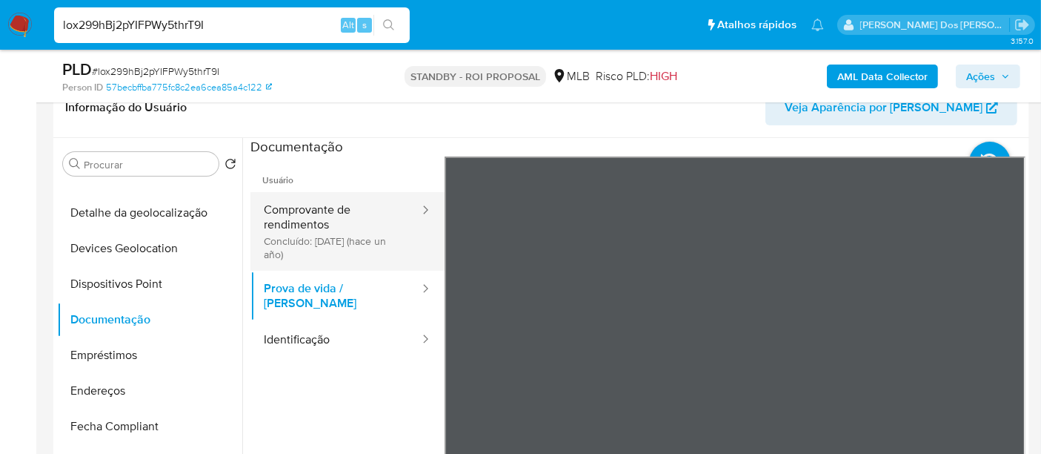
click at [296, 229] on button "Comprovante de rendimentos Concluído: 18/04/2024 (hace un año)" at bounding box center [335, 231] width 170 height 79
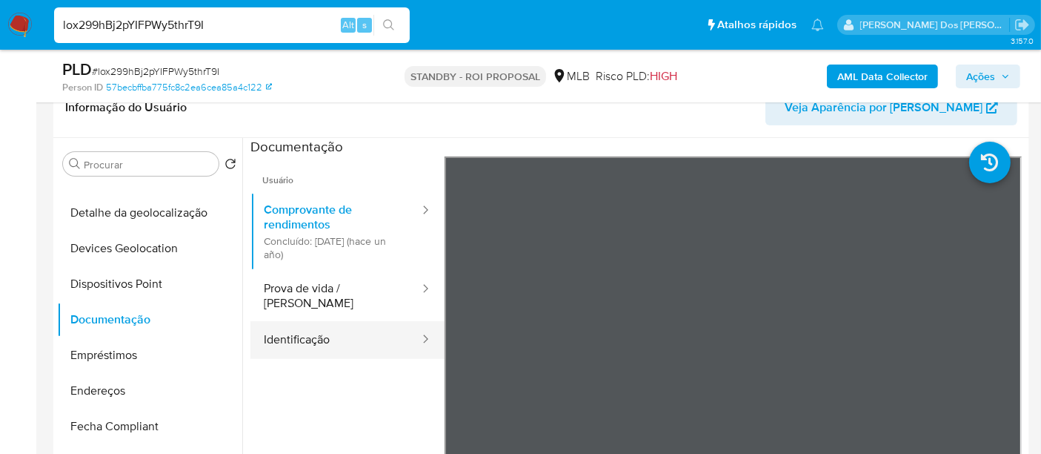
click at [316, 321] on button "Identificação" at bounding box center [335, 340] width 170 height 38
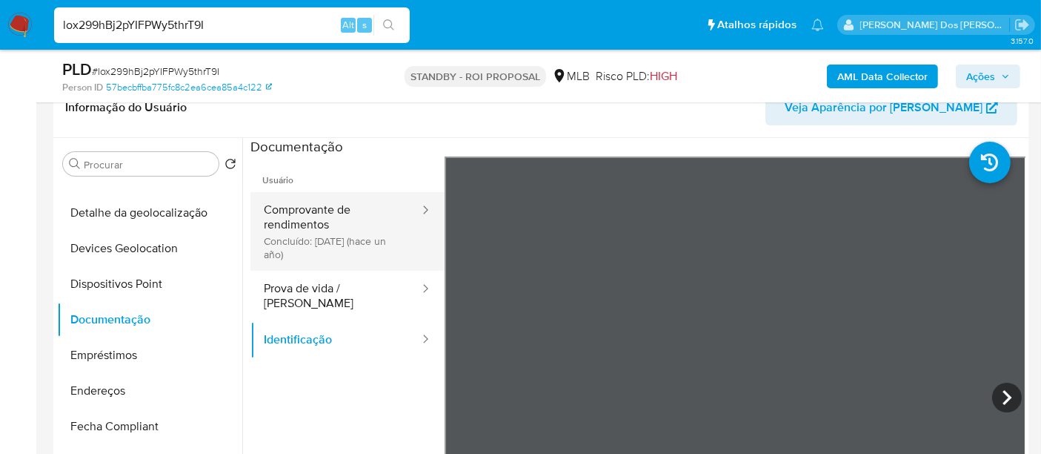
click at [328, 234] on button "Comprovante de rendimentos Concluído: 18/04/2024 (hace un año)" at bounding box center [335, 231] width 170 height 79
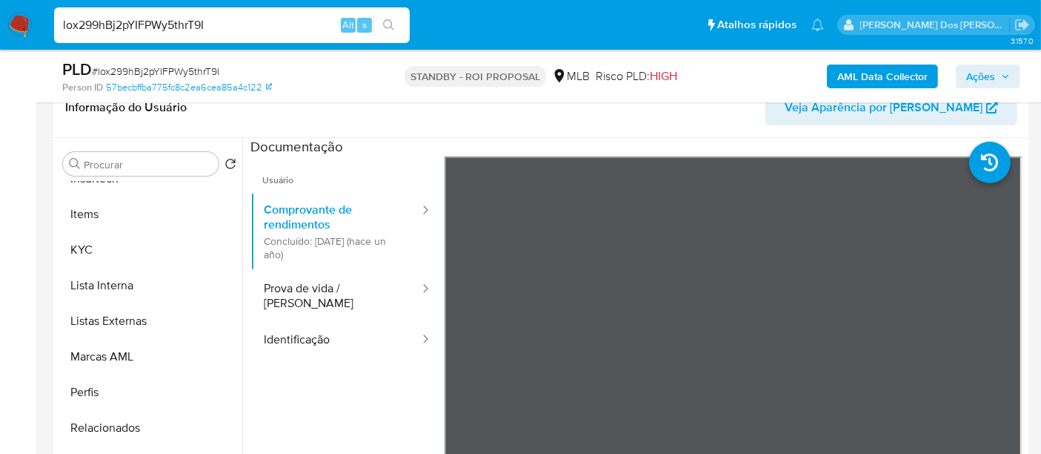
scroll to position [411, 0]
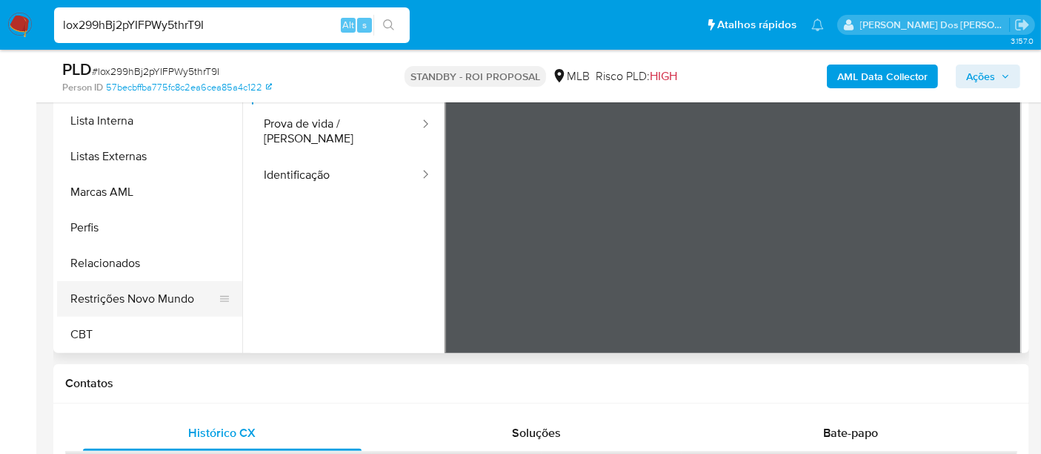
click at [150, 299] on button "Restrições Novo Mundo" at bounding box center [143, 299] width 173 height 36
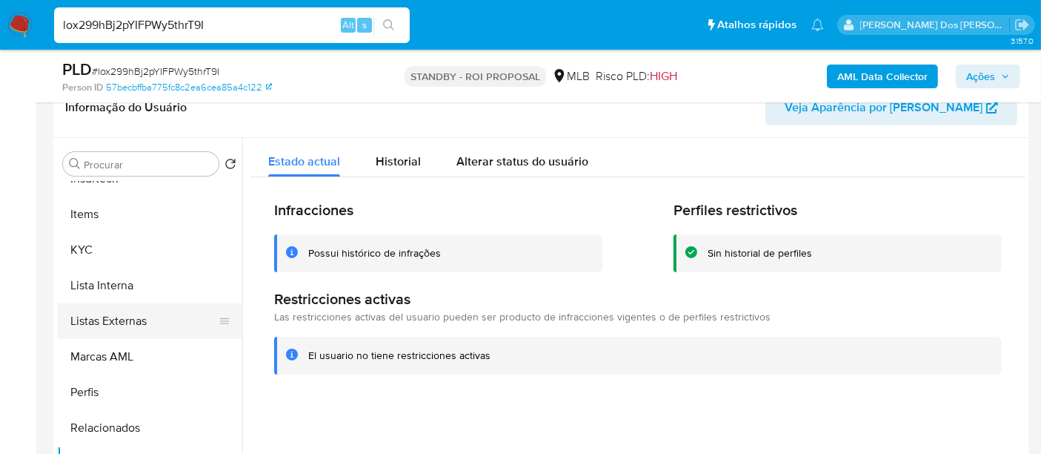
scroll to position [414, 0]
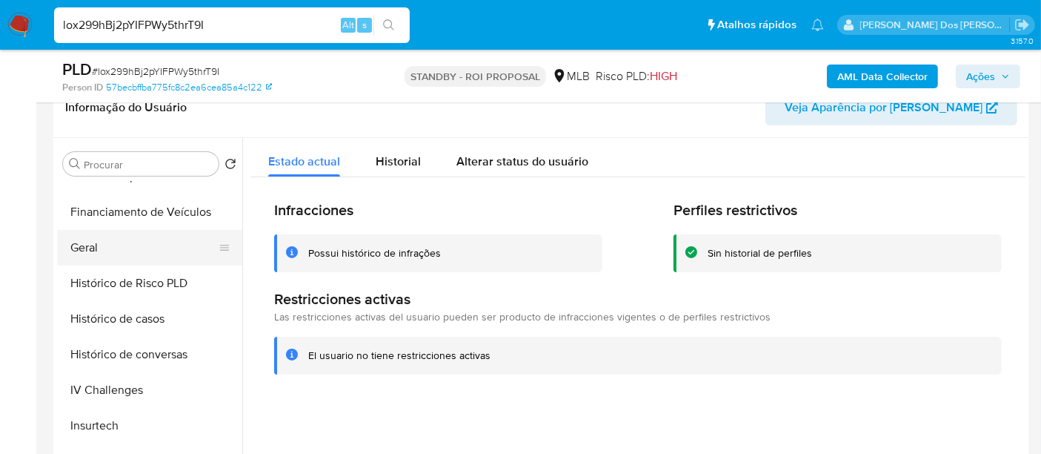
click at [85, 245] on button "Geral" at bounding box center [143, 248] width 173 height 36
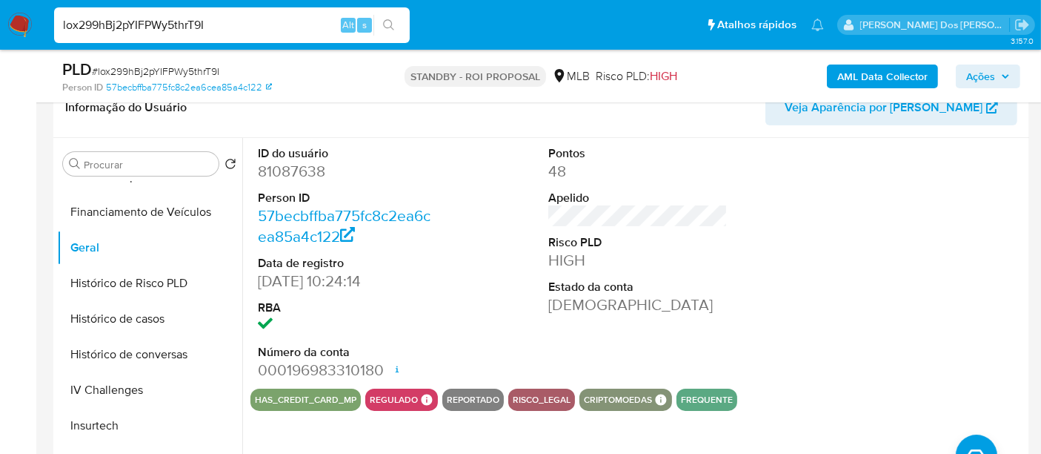
click at [203, 26] on input "lox299hBj2pYIFPWy5thrT9I" at bounding box center [232, 25] width 356 height 19
paste input "CTYdOe36brKaGB4fk8QA1Frl"
type input "CTYdOe36brKaGB4fk8QA1Frl"
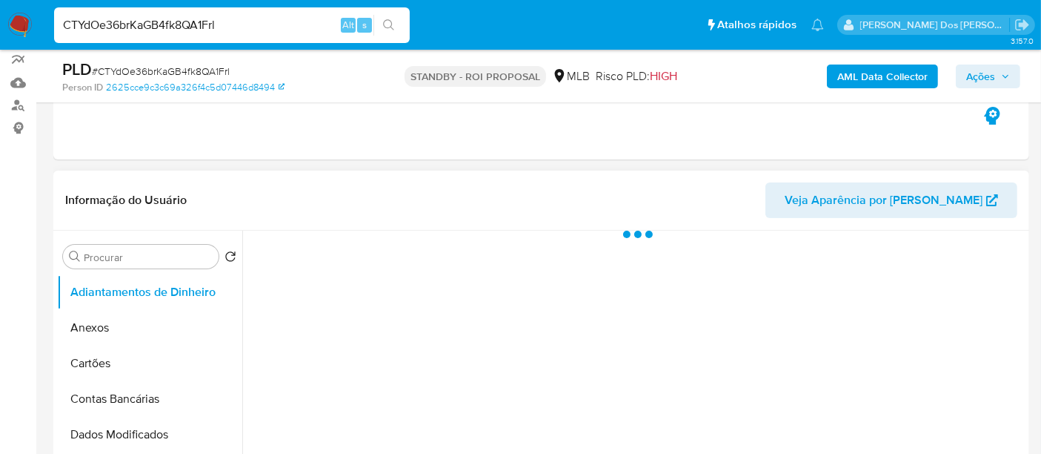
scroll to position [247, 0]
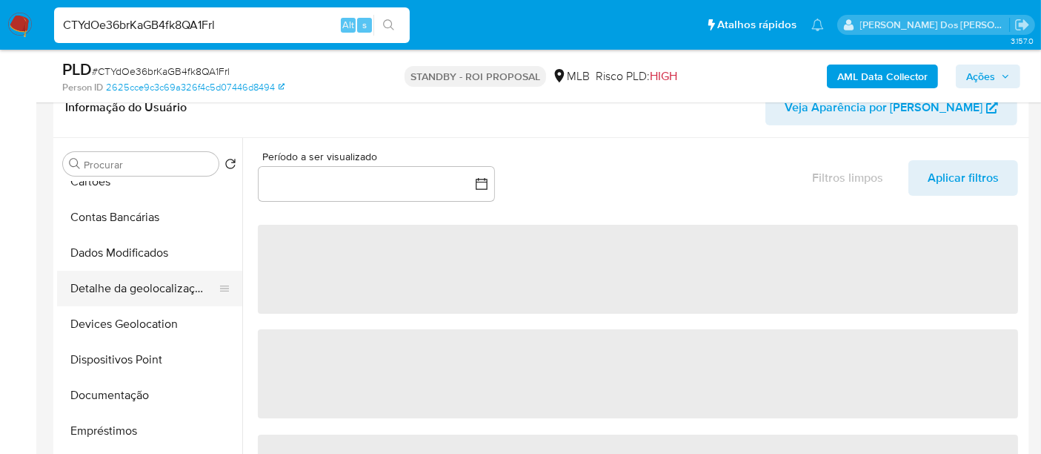
select select "10"
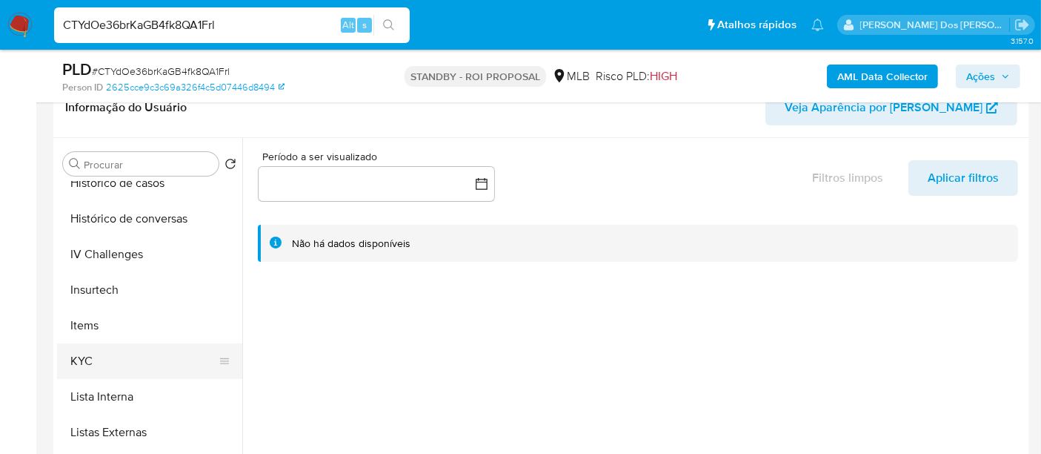
scroll to position [576, 0]
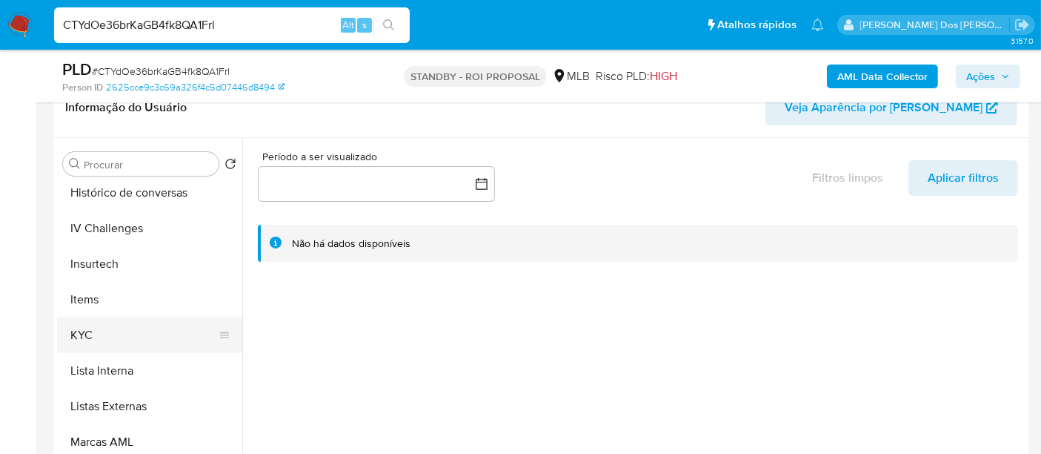
click at [93, 330] on button "KYC" at bounding box center [143, 335] width 173 height 36
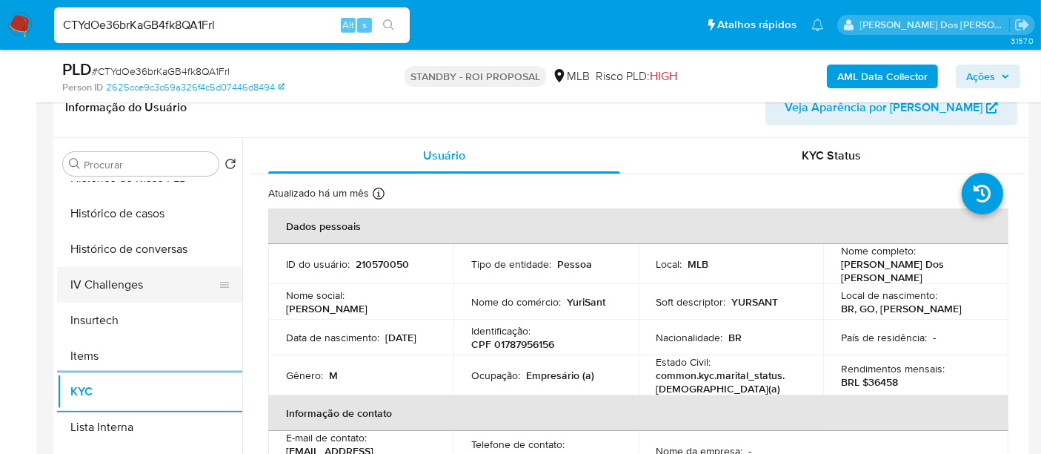
scroll to position [494, 0]
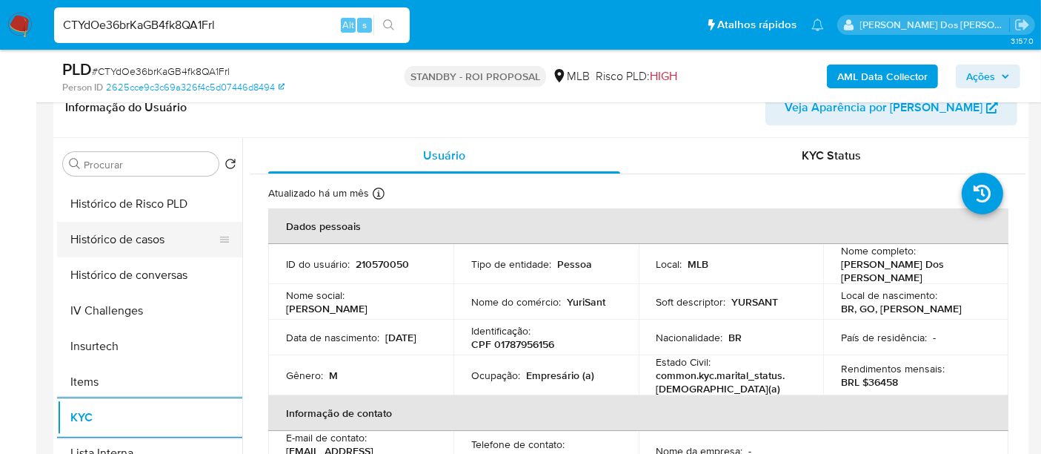
click at [124, 245] on button "Histórico de casos" at bounding box center [143, 240] width 173 height 36
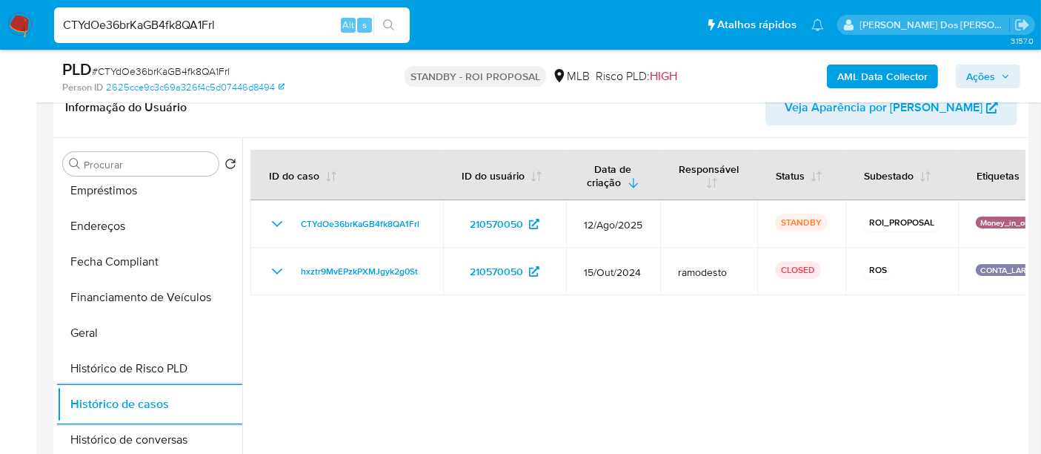
scroll to position [247, 0]
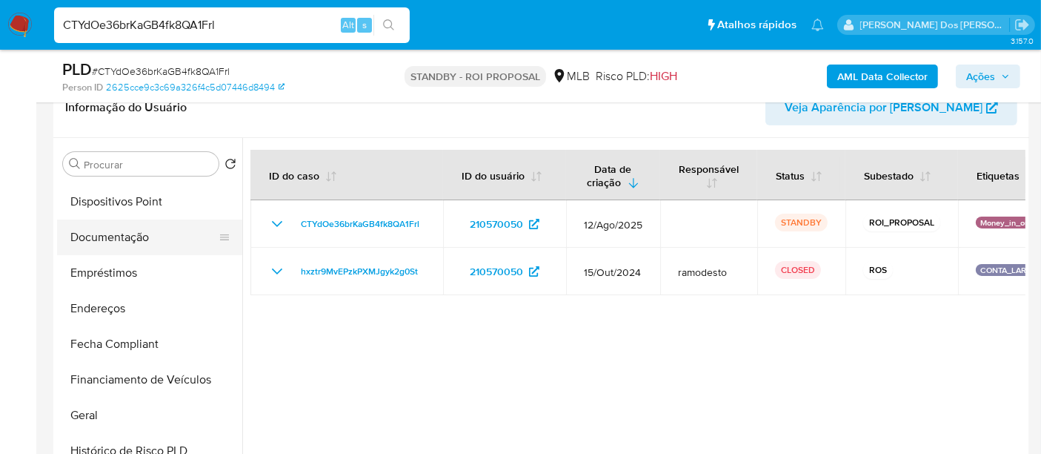
click at [133, 244] on button "Documentação" at bounding box center [143, 237] width 173 height 36
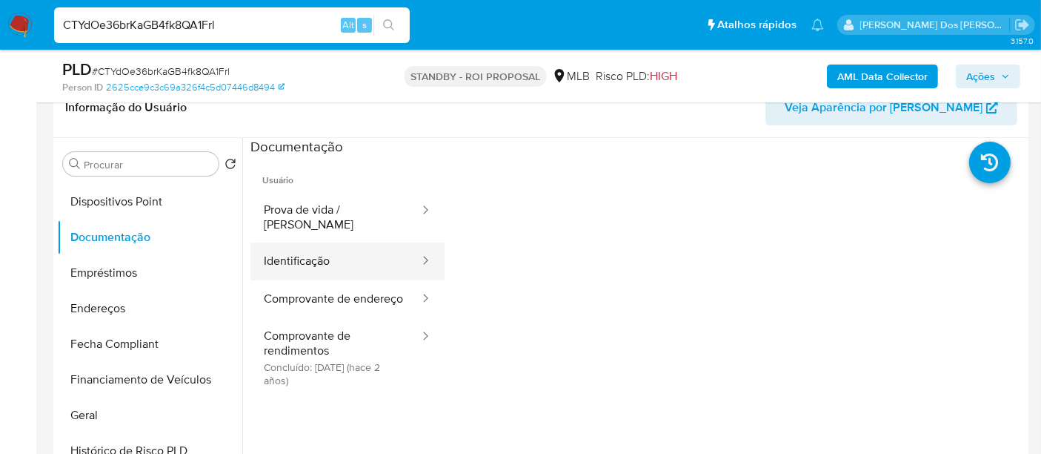
click at [296, 249] on button "Identificação" at bounding box center [335, 261] width 170 height 38
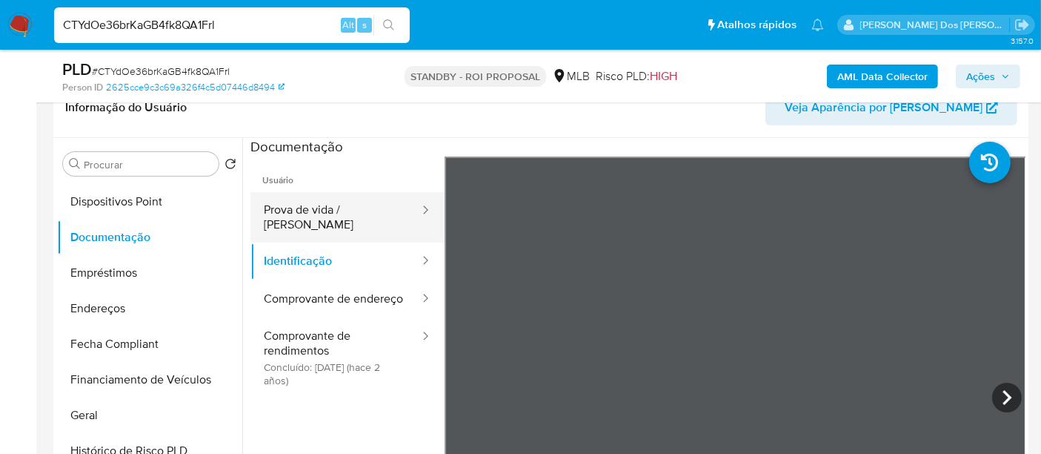
click at [355, 206] on button "Prova de vida / Selfie" at bounding box center [335, 217] width 170 height 50
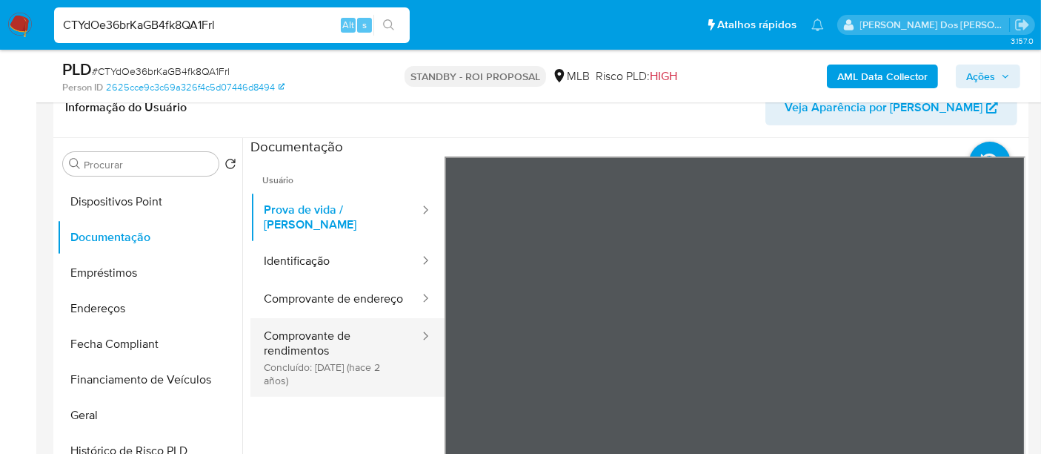
click at [304, 344] on button "Comprovante de rendimentos Concluído: 19/06/2023 (hace 2 años)" at bounding box center [335, 357] width 170 height 79
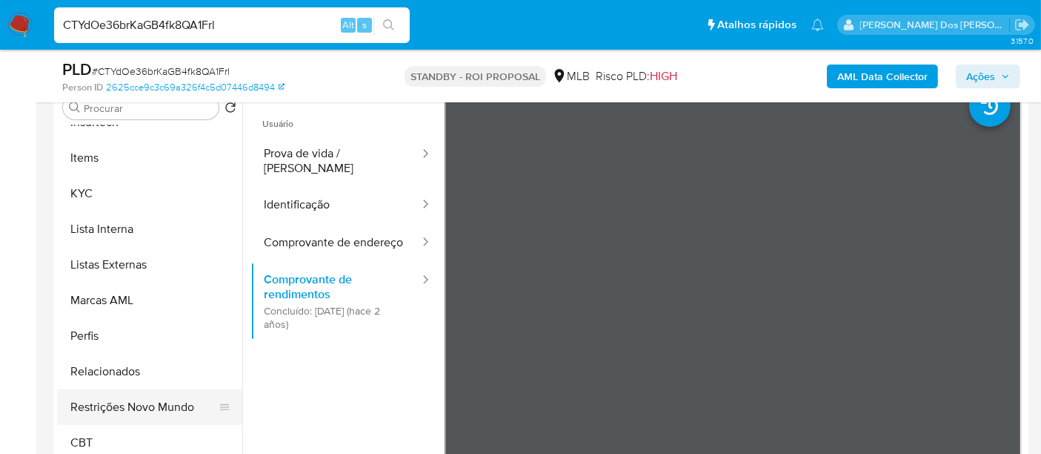
scroll to position [329, 0]
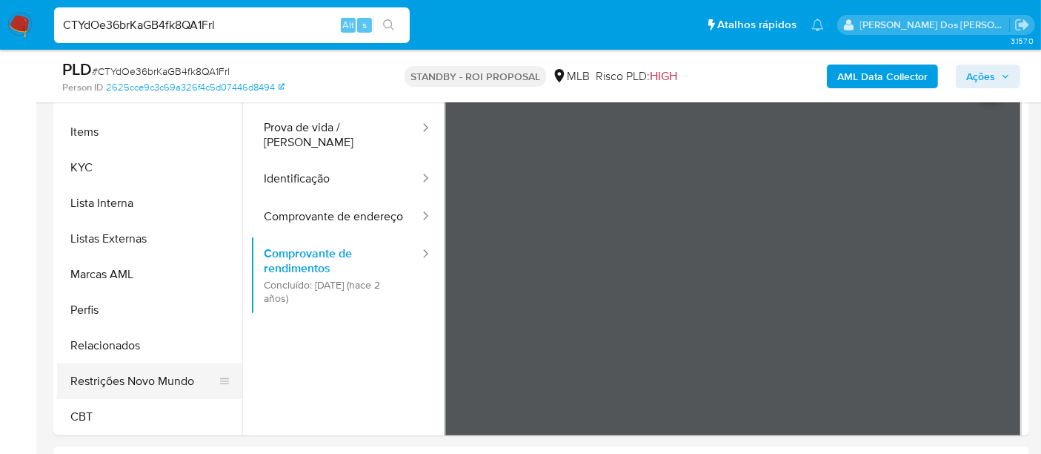
click at [182, 383] on button "Restrições Novo Mundo" at bounding box center [143, 381] width 173 height 36
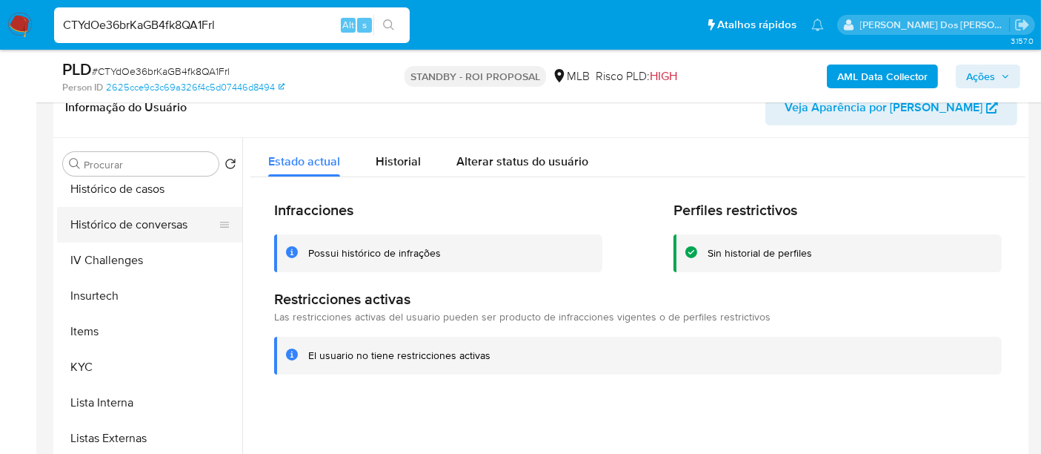
scroll to position [414, 0]
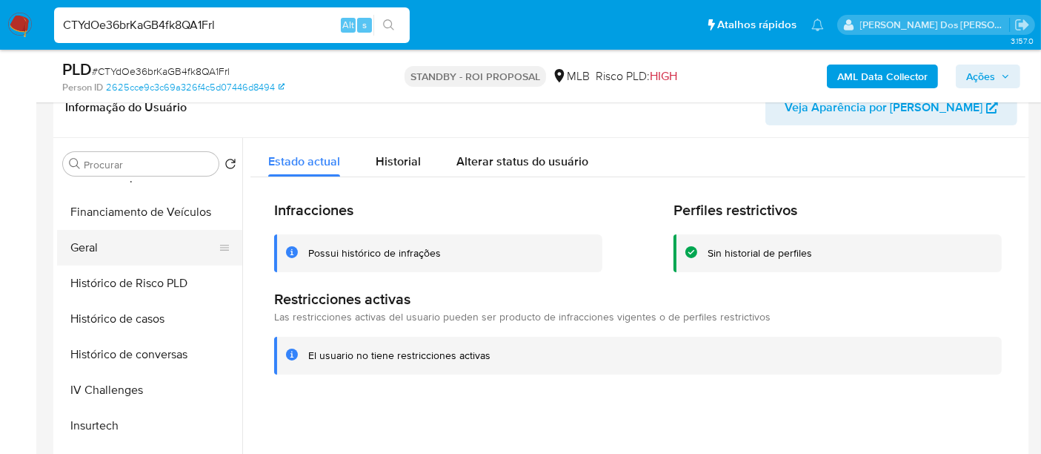
click at [97, 259] on button "Geral" at bounding box center [143, 248] width 173 height 36
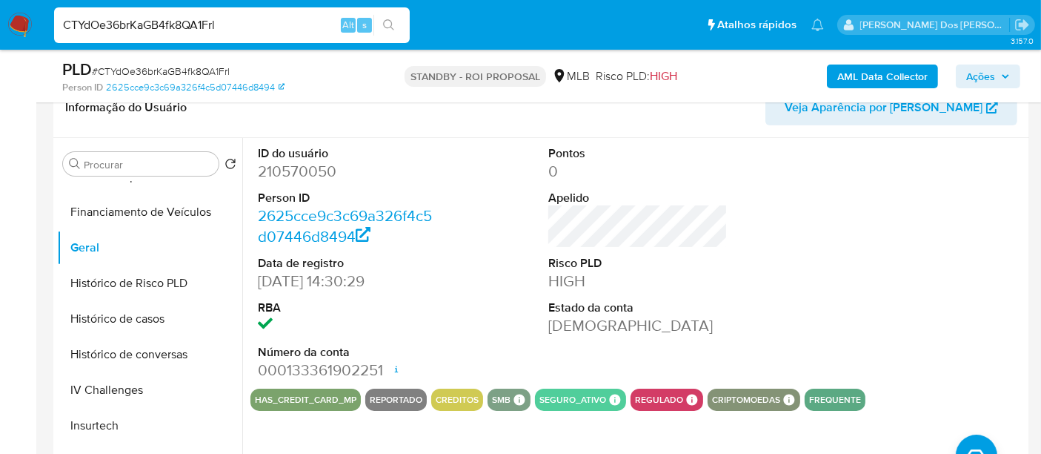
click at [144, 14] on div "CTYdOe36brKaGB4fk8QA1Frl Alt s" at bounding box center [232, 25] width 356 height 36
click at [144, 24] on input "CTYdOe36brKaGB4fk8QA1Frl" at bounding box center [232, 25] width 356 height 19
paste input "Bwi3WlcBx83evvmMSw80SujD"
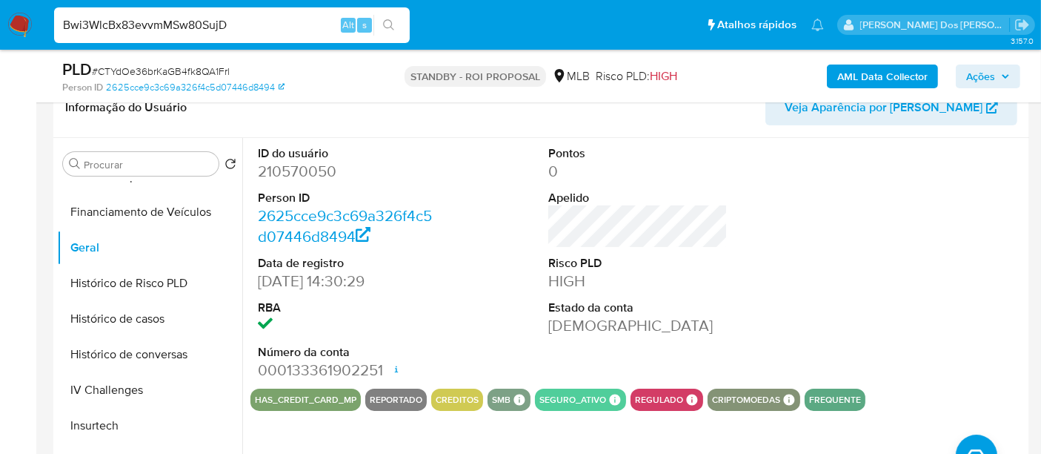
type input "Bwi3WlcBx83evvmMSw80SujD"
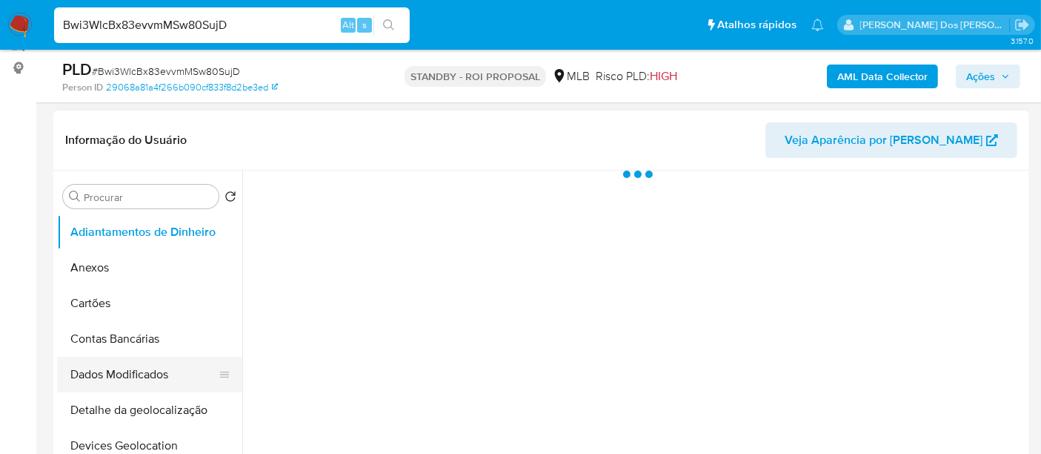
scroll to position [329, 0]
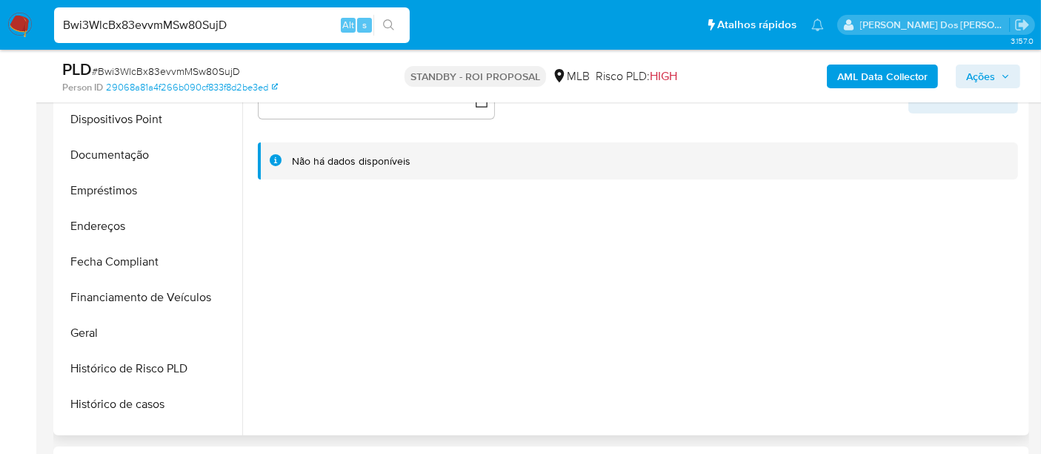
select select "10"
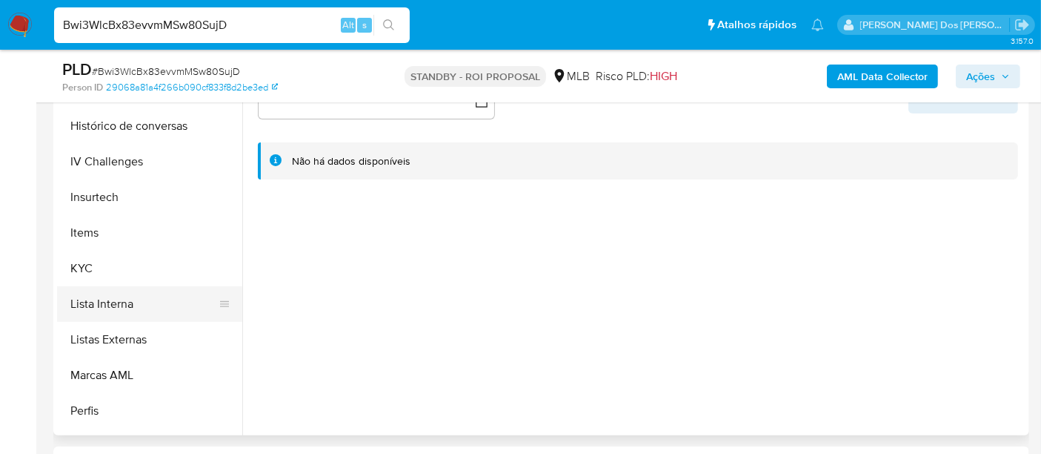
scroll to position [576, 0]
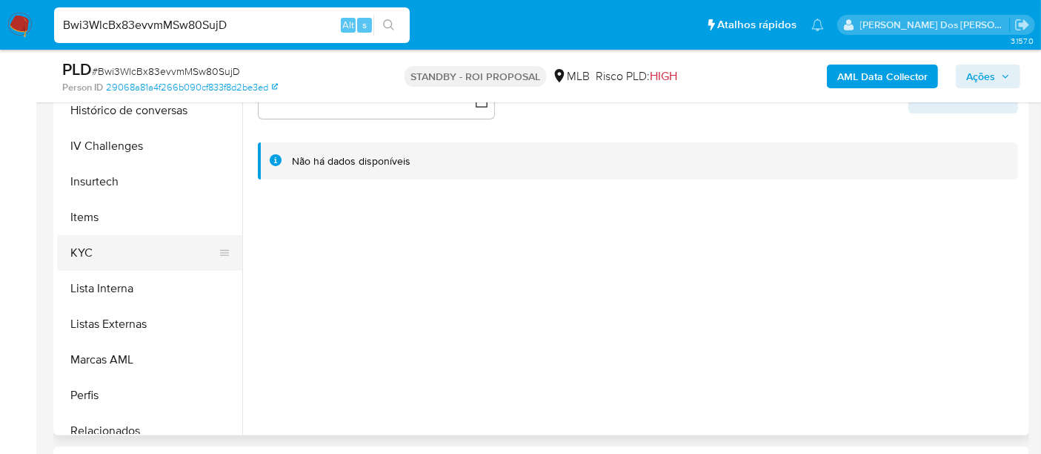
click at [84, 261] on button "KYC" at bounding box center [143, 253] width 173 height 36
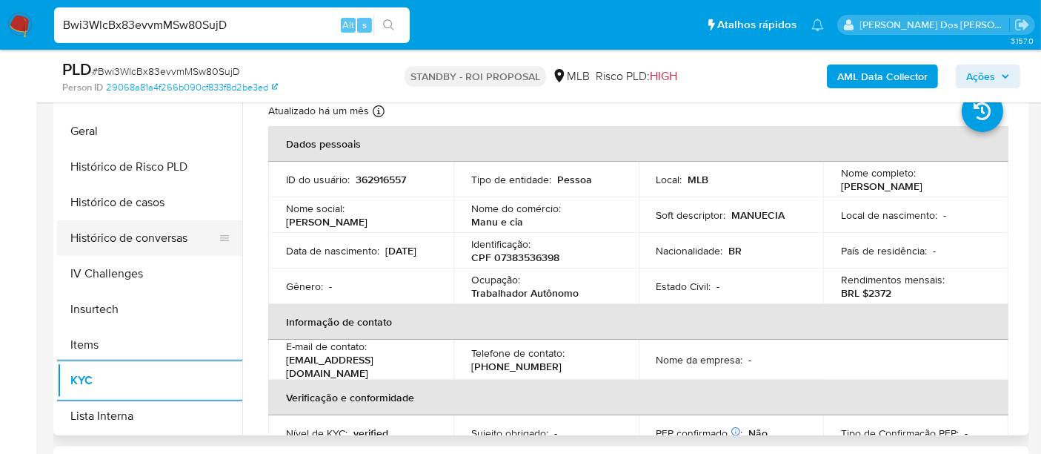
scroll to position [411, 0]
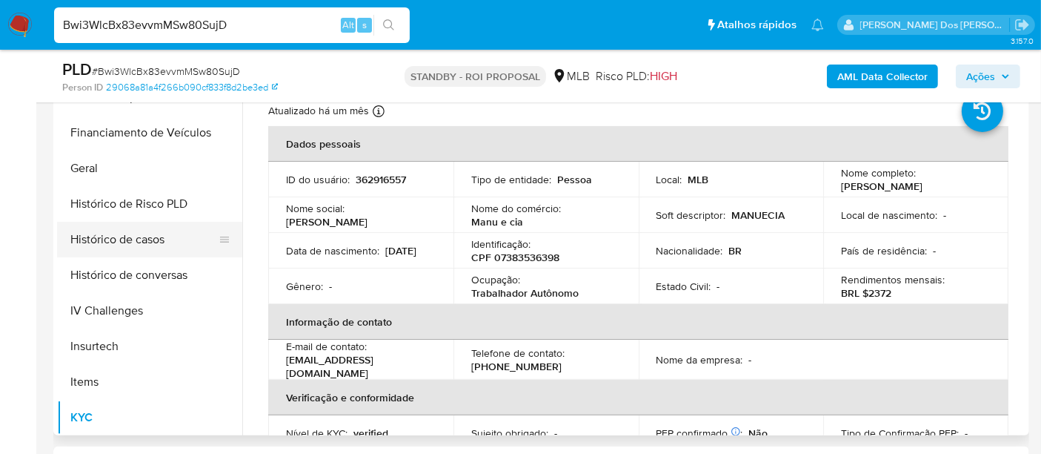
click at [160, 234] on button "Histórico de casos" at bounding box center [143, 240] width 173 height 36
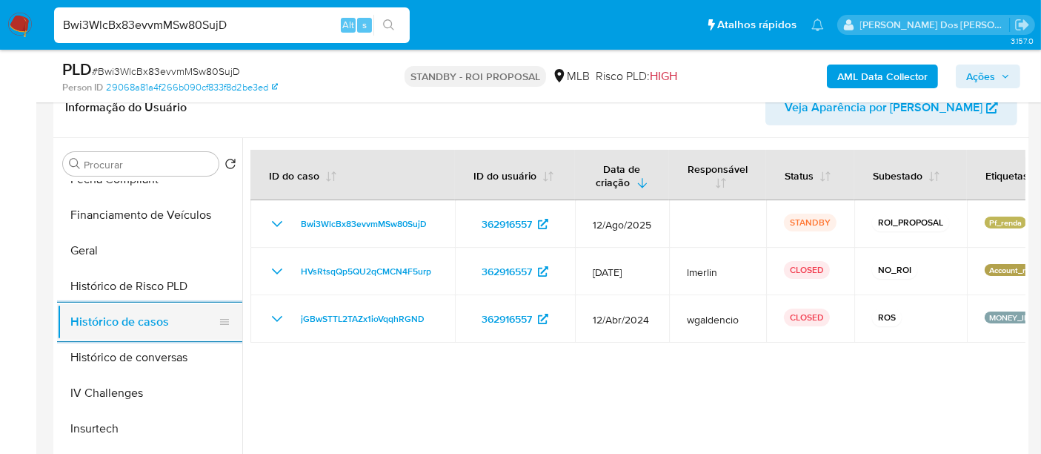
scroll to position [247, 0]
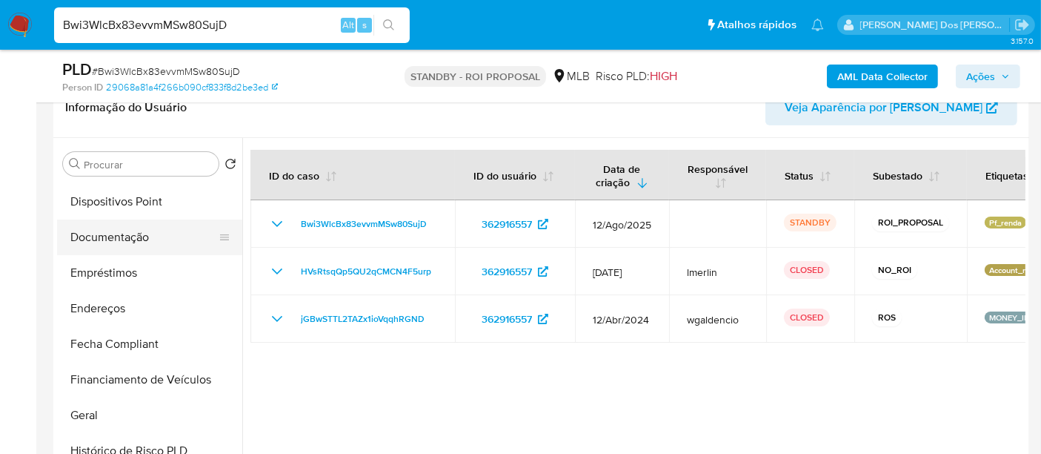
click at [107, 237] on button "Documentação" at bounding box center [143, 237] width 173 height 36
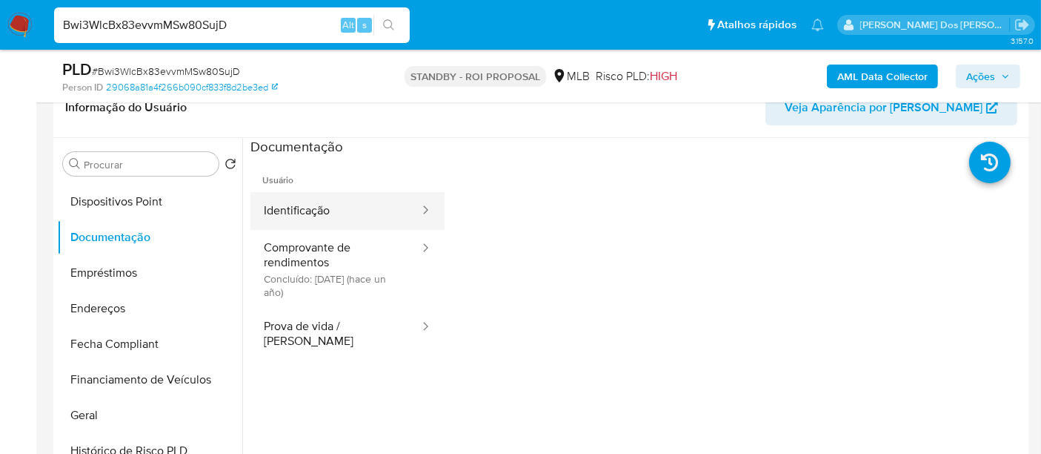
click at [276, 214] on button "Identificação" at bounding box center [335, 211] width 170 height 38
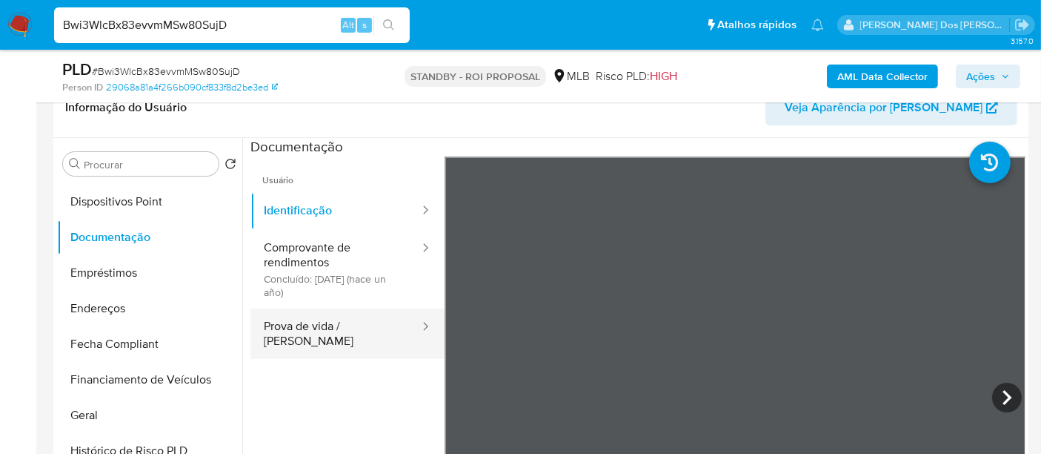
click at [324, 319] on button "Prova de vida / Selfie" at bounding box center [335, 333] width 170 height 50
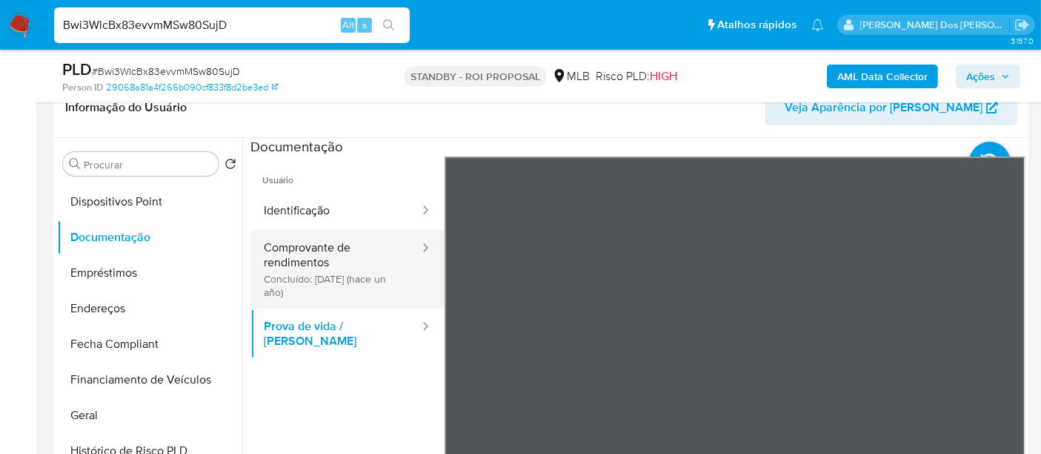
click at [325, 263] on button "Comprovante de rendimentos Concluído: 04/09/2024 (hace un año)" at bounding box center [335, 269] width 170 height 79
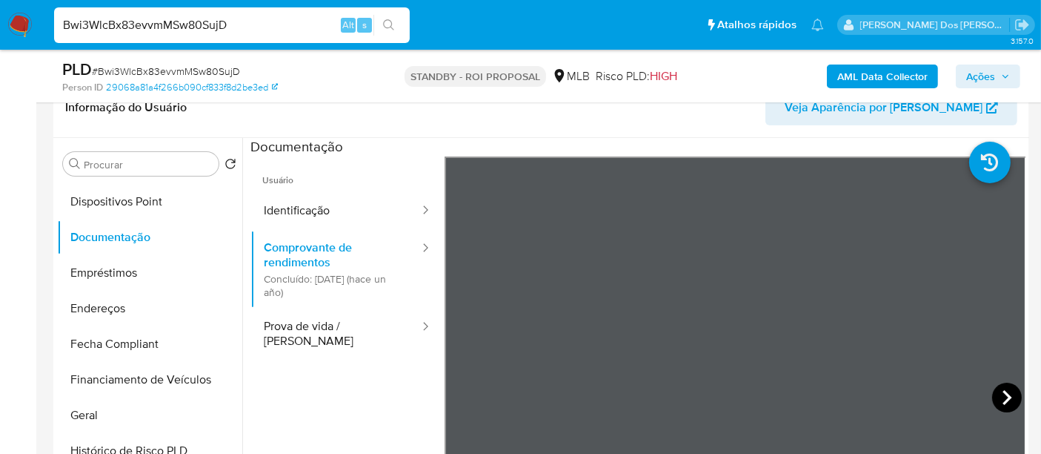
click at [1001, 403] on icon at bounding box center [1007, 397] width 30 height 30
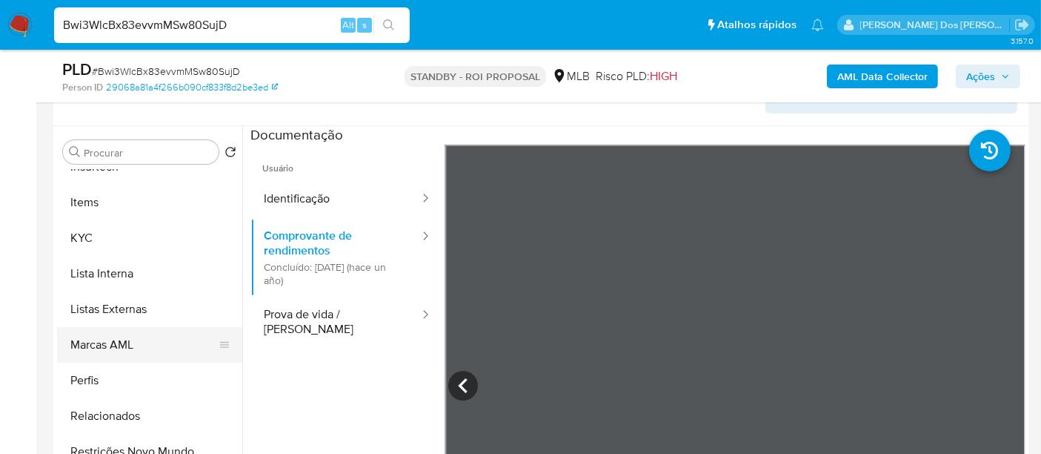
scroll to position [411, 0]
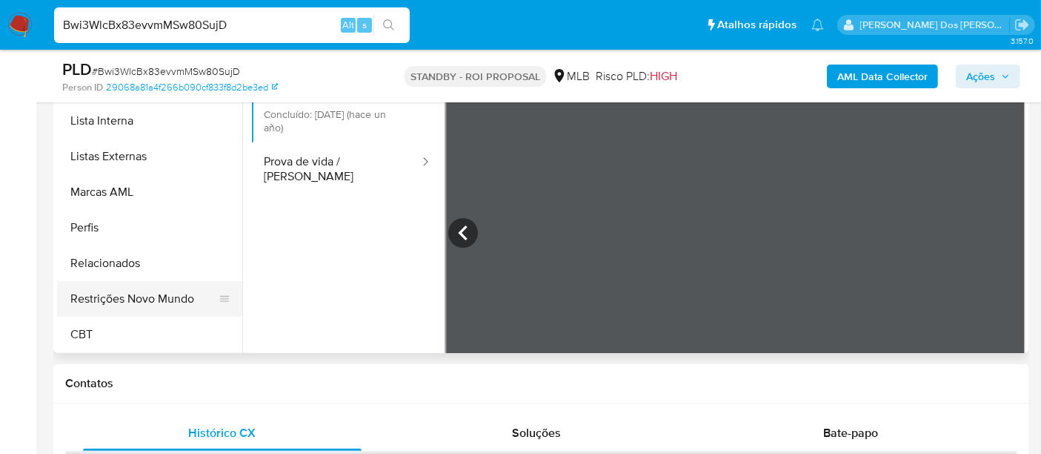
click at [142, 296] on button "Restrições Novo Mundo" at bounding box center [143, 299] width 173 height 36
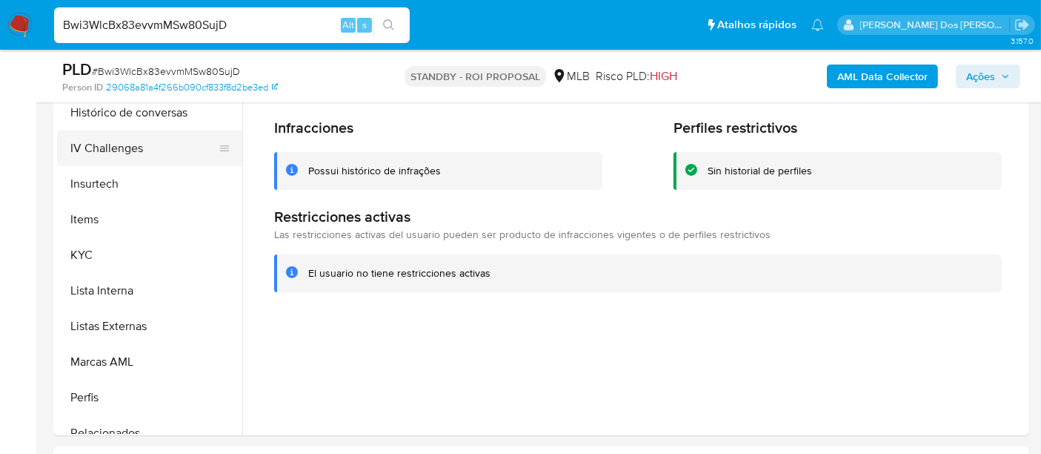
scroll to position [414, 0]
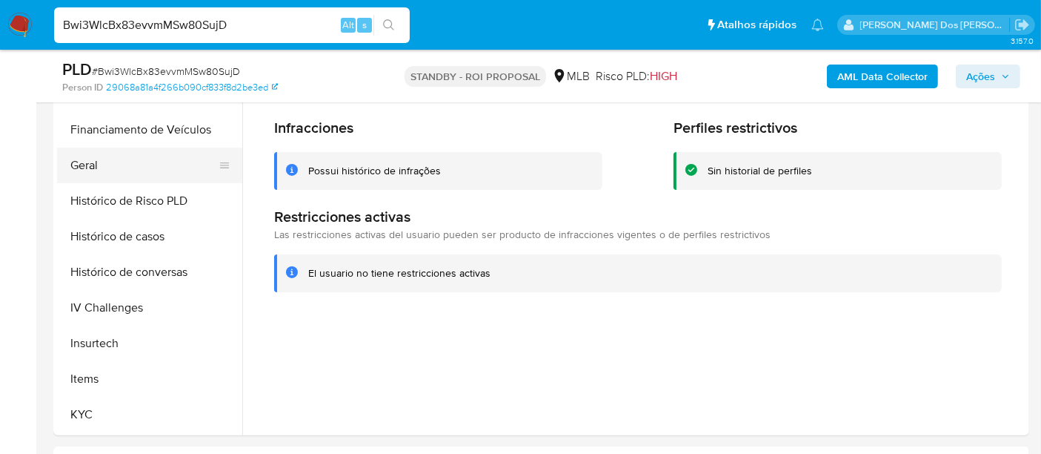
click at [91, 168] on button "Geral" at bounding box center [143, 165] width 173 height 36
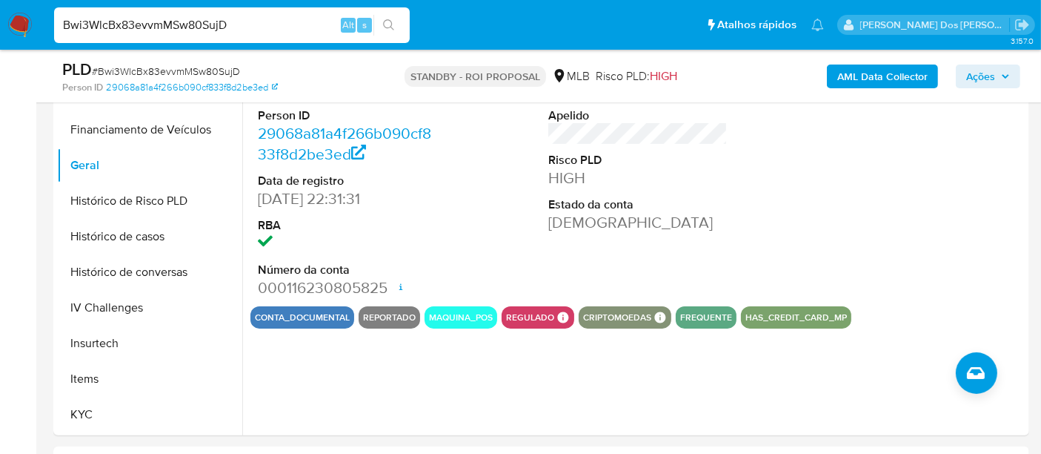
click at [234, 33] on input "Bwi3WlcBx83evvmMSw80SujD" at bounding box center [232, 25] width 356 height 19
paste input "AxTRTCoz0oNrVGoaXkJeSl3f"
type input "AxTRTCoz0oNrVGoaXkJeSl3f"
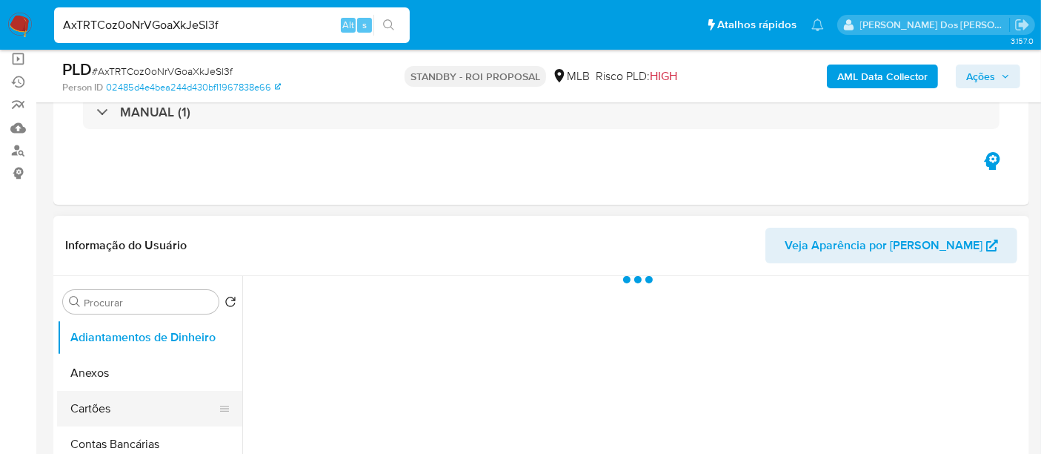
scroll to position [247, 0]
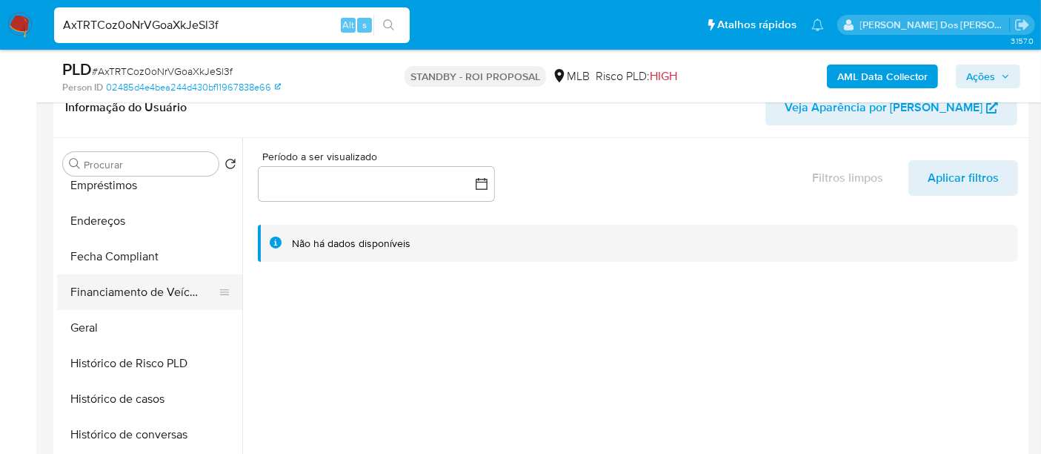
select select "10"
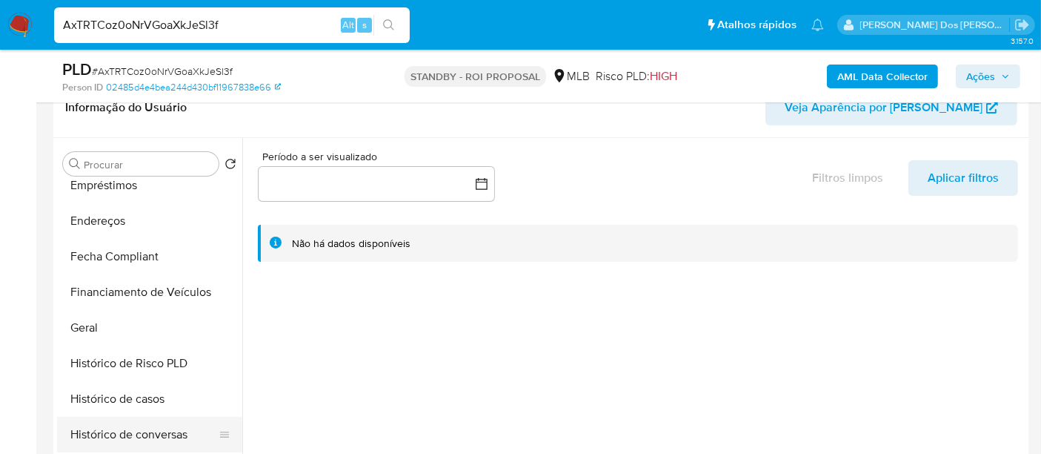
scroll to position [494, 0]
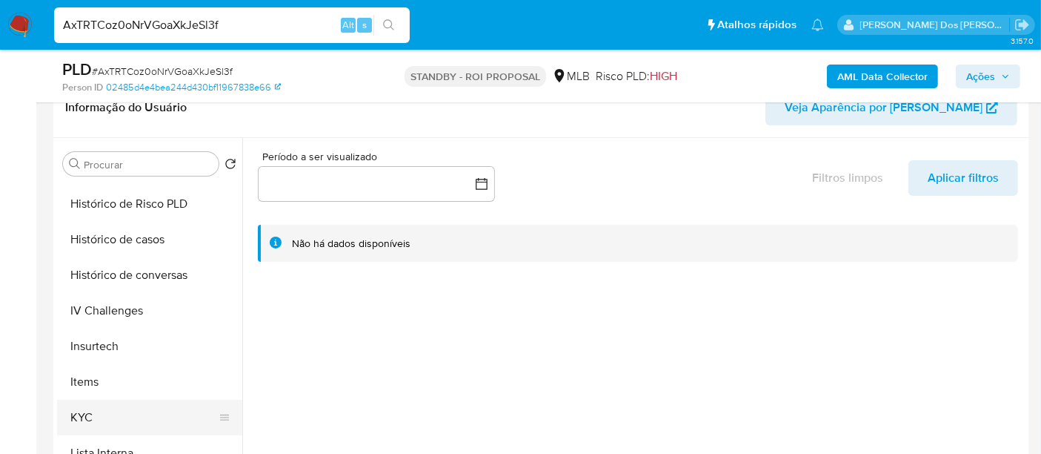
click at [80, 411] on button "KYC" at bounding box center [143, 417] width 173 height 36
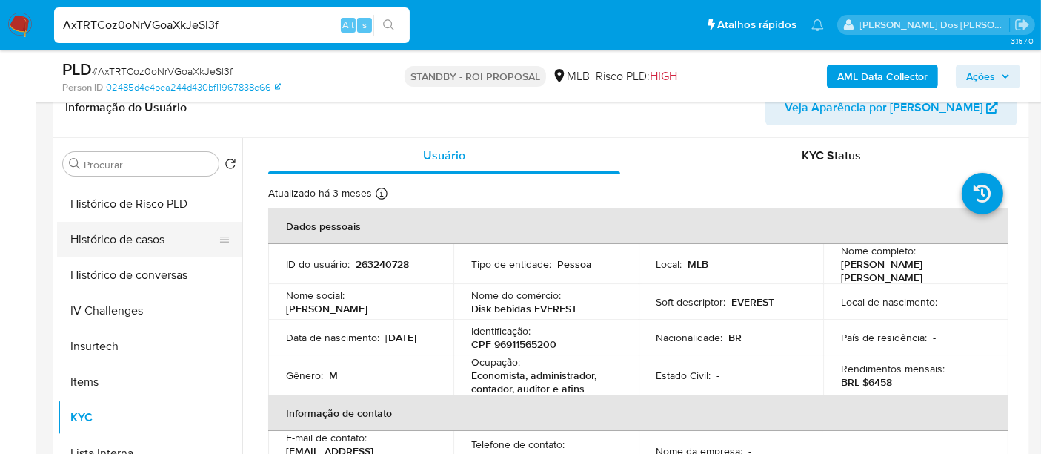
click at [134, 242] on button "Histórico de casos" at bounding box center [143, 240] width 173 height 36
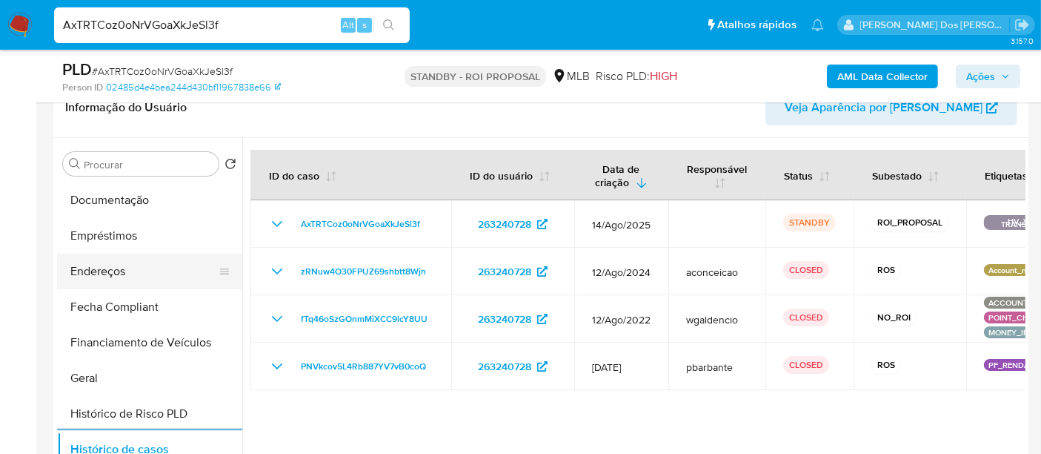
scroll to position [247, 0]
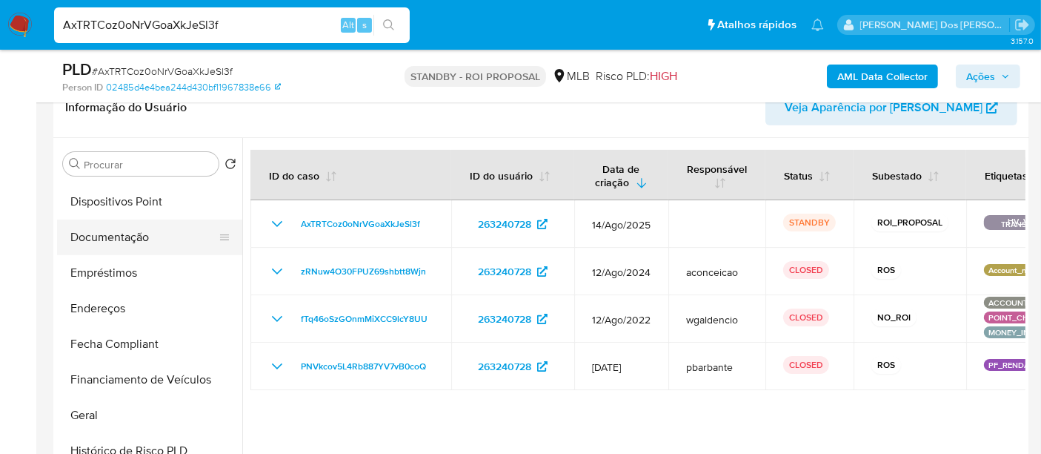
click at [138, 235] on button "Documentação" at bounding box center [143, 237] width 173 height 36
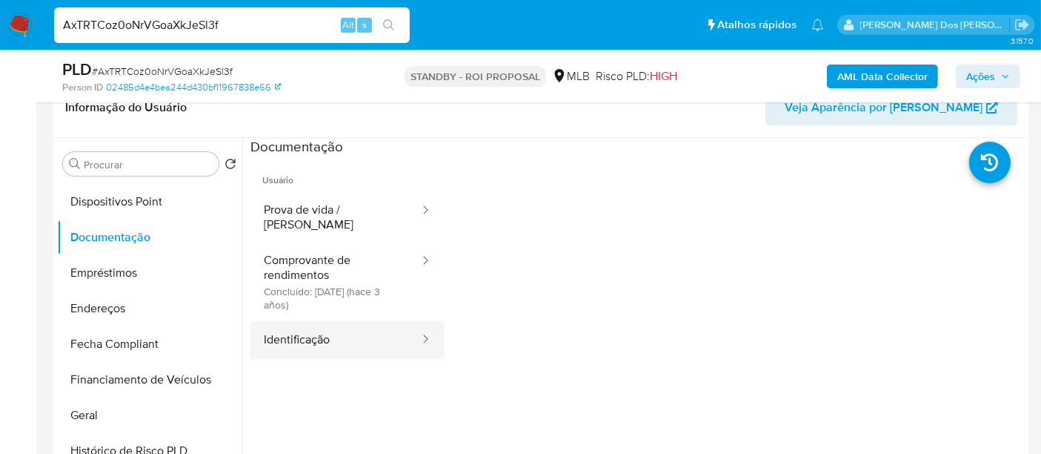
click at [300, 324] on button "Identificação" at bounding box center [335, 340] width 170 height 38
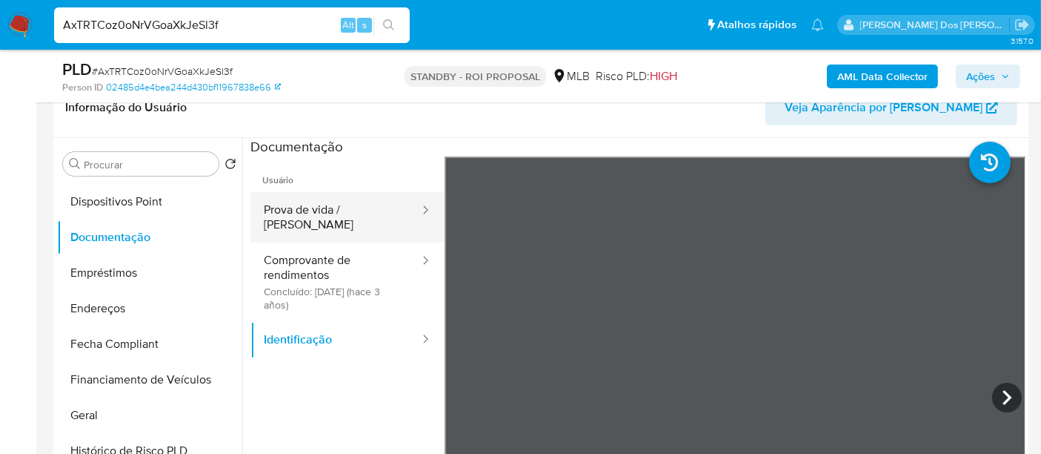
click at [332, 215] on button "Prova de vida / Selfie" at bounding box center [335, 217] width 170 height 50
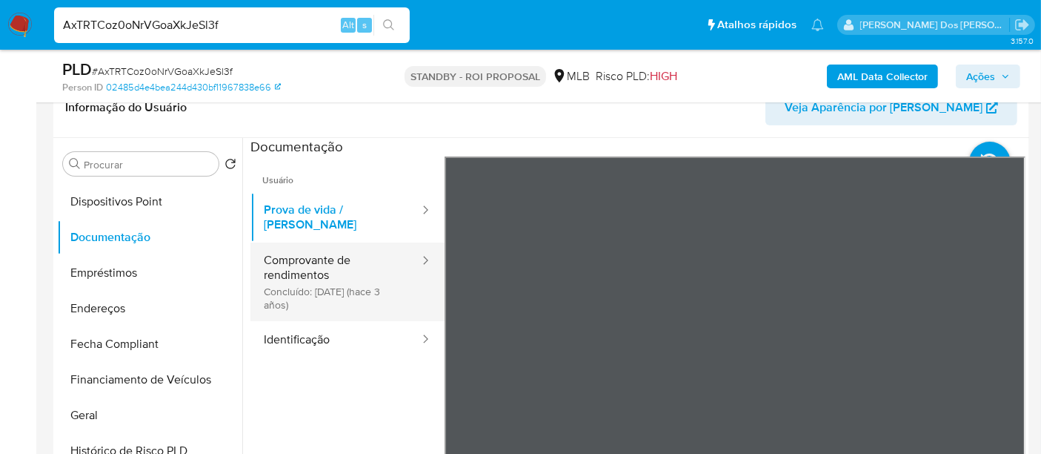
click at [292, 273] on button "Comprovante de rendimentos Concluído: 26/09/2022 (hace 3 años)" at bounding box center [335, 281] width 170 height 79
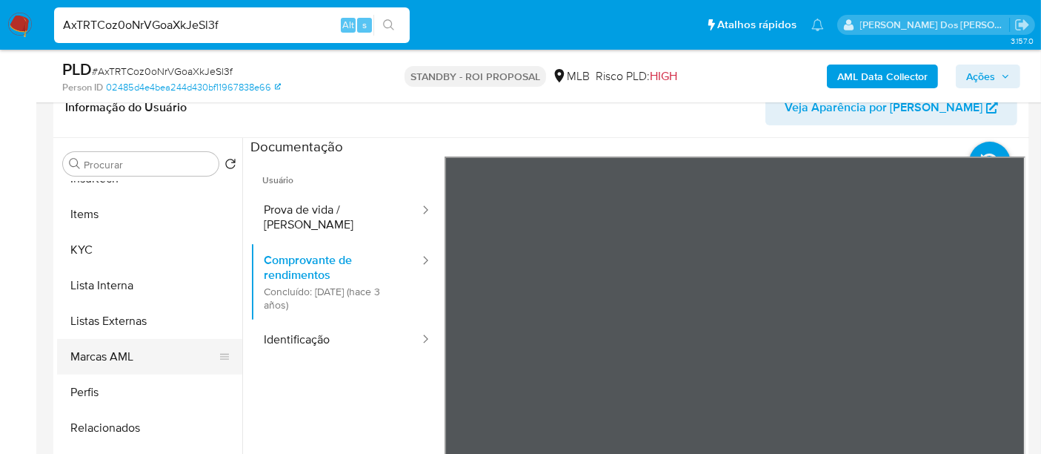
scroll to position [411, 0]
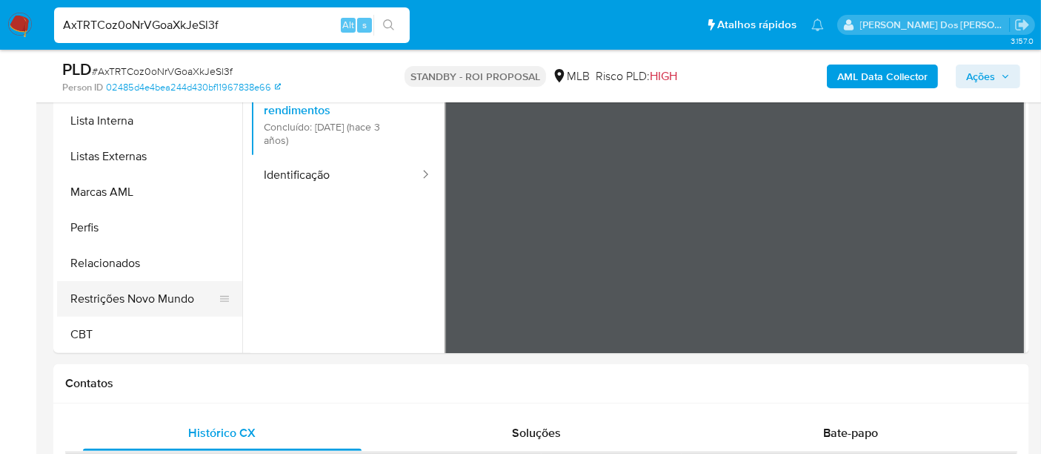
click at [157, 302] on button "Restrições Novo Mundo" at bounding box center [143, 299] width 173 height 36
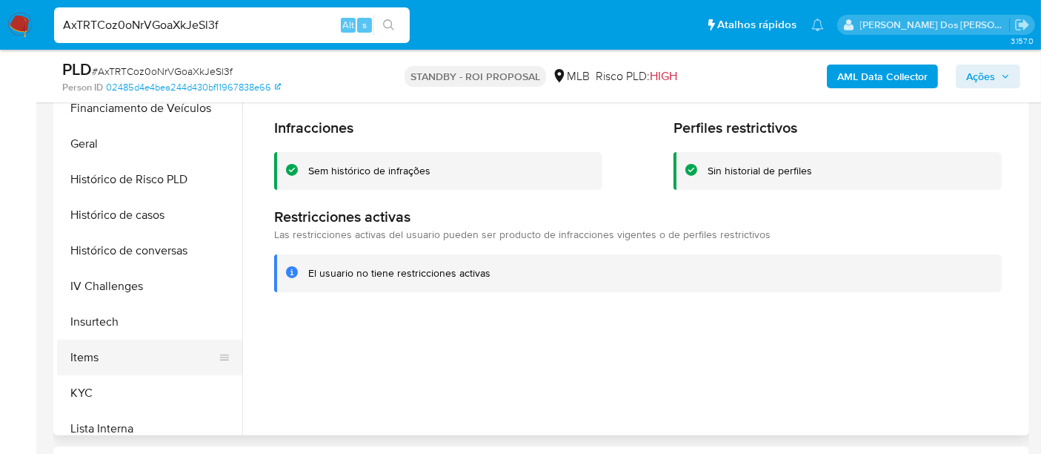
scroll to position [414, 0]
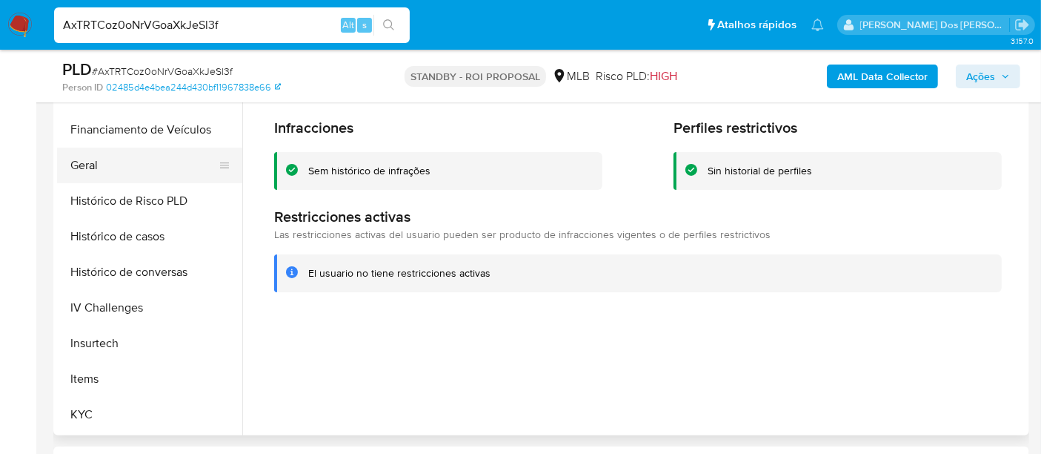
click at [88, 168] on button "Geral" at bounding box center [143, 165] width 173 height 36
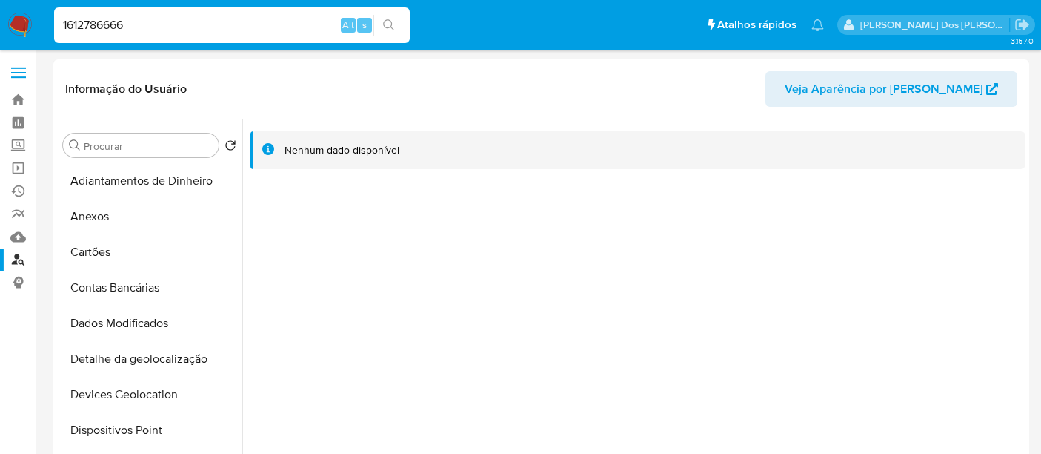
select select "10"
click at [190, 21] on input "1612786666" at bounding box center [232, 25] width 356 height 19
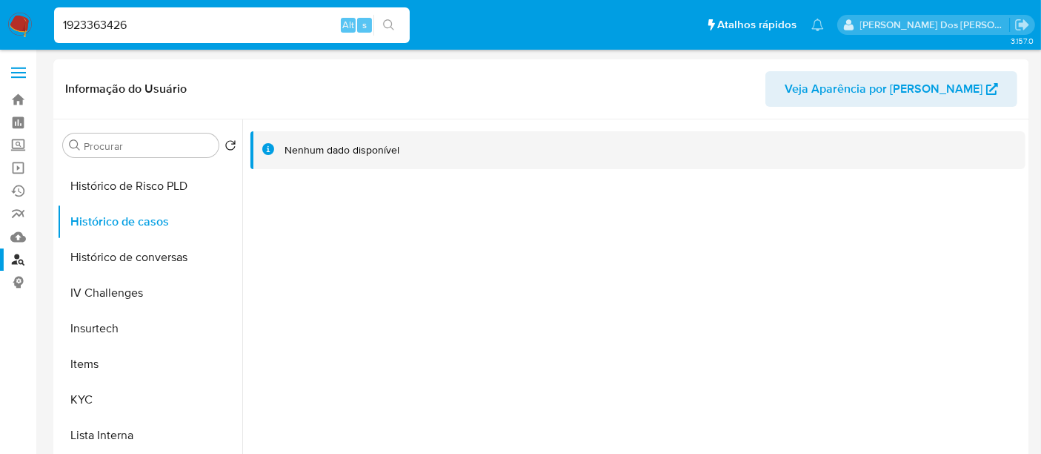
type input "1923363426"
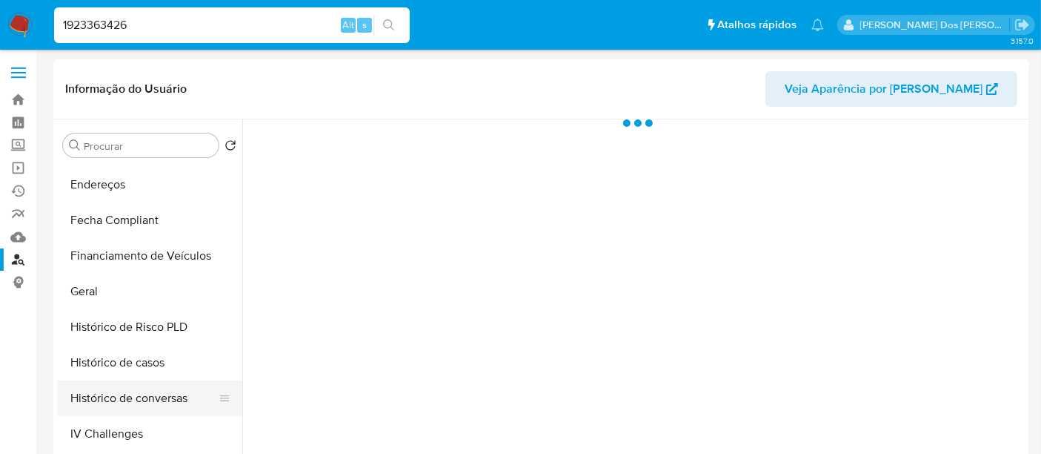
scroll to position [411, 0]
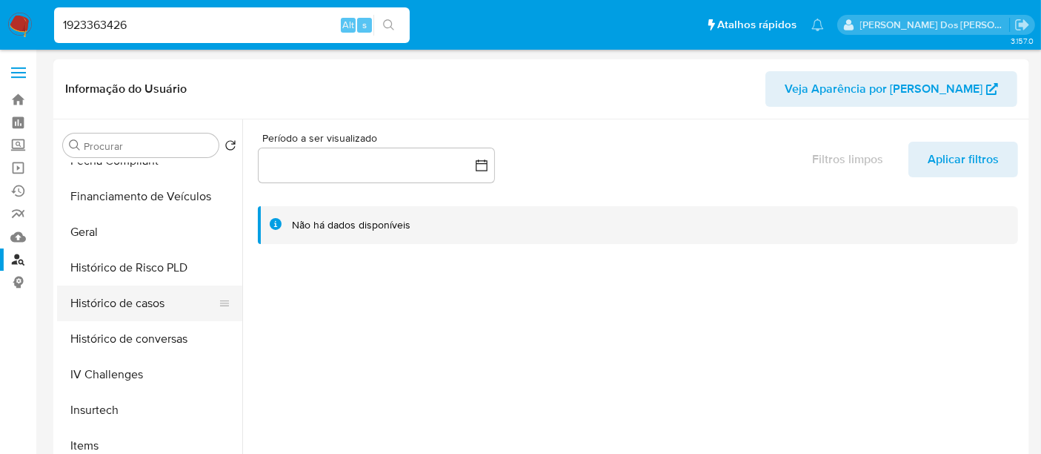
click at [124, 310] on button "Histórico de casos" at bounding box center [143, 303] width 173 height 36
select select "10"
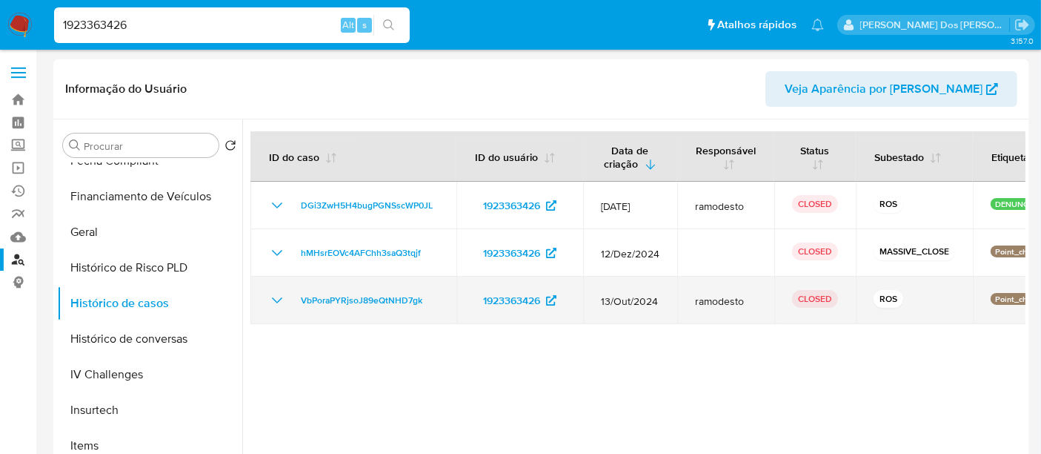
click at [279, 296] on icon "Mostrar/Ocultar" at bounding box center [277, 300] width 18 height 18
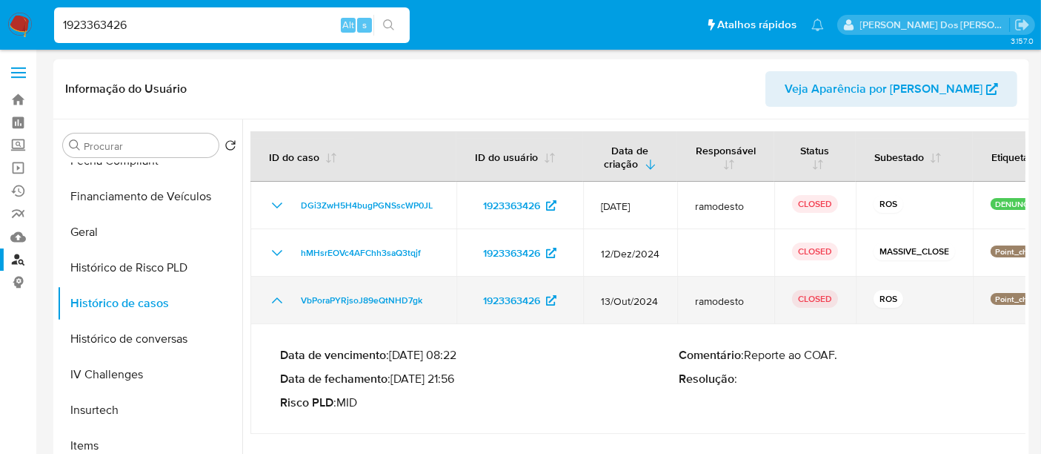
click at [279, 296] on icon "Mostrar/Ocultar" at bounding box center [277, 300] width 18 height 18
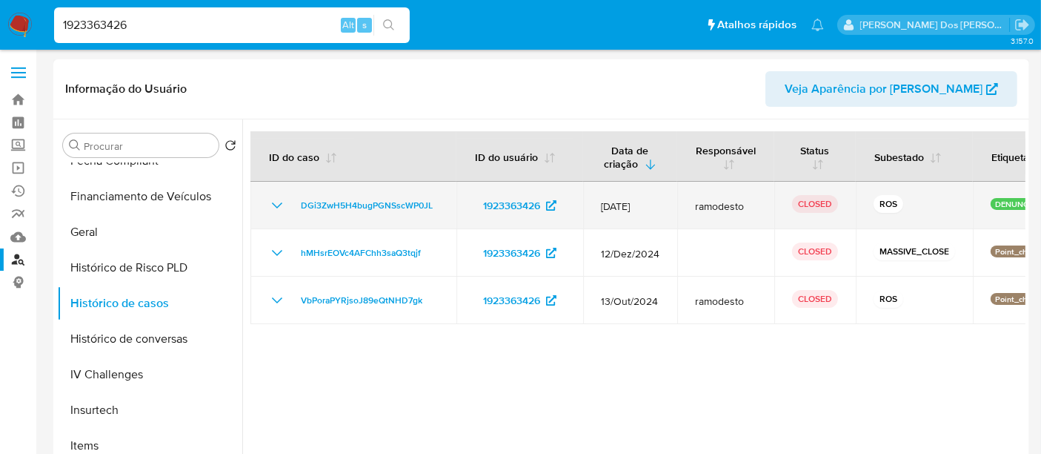
click at [280, 206] on icon "Mostrar/Ocultar" at bounding box center [277, 205] width 18 height 18
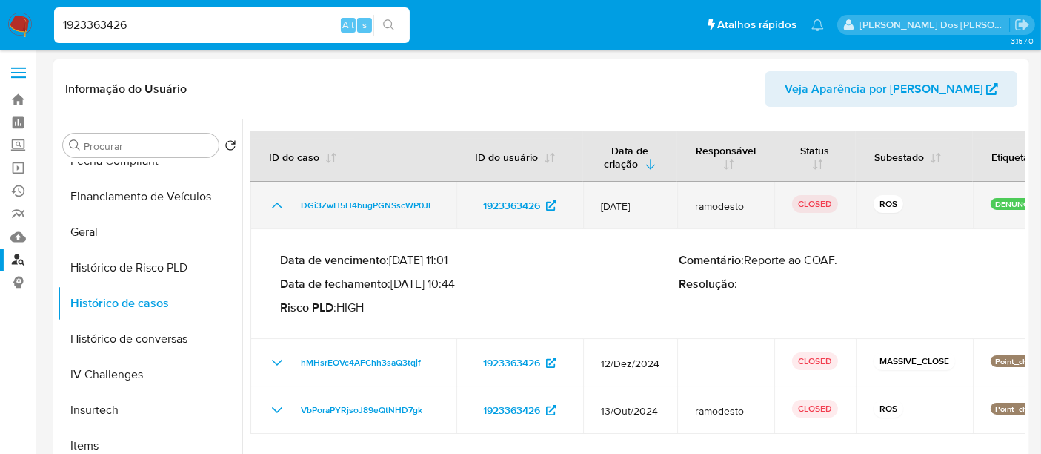
click at [280, 206] on icon "Mostrar/Ocultar" at bounding box center [277, 205] width 10 height 6
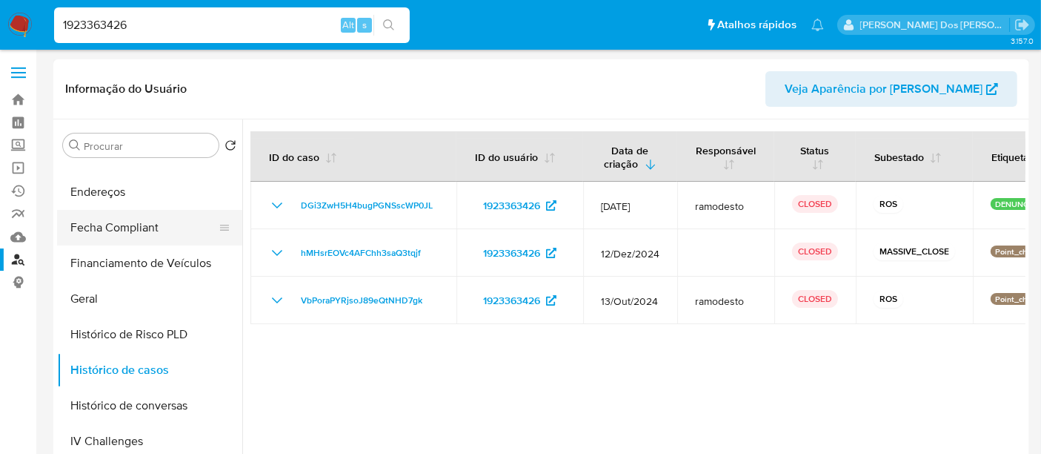
scroll to position [329, 0]
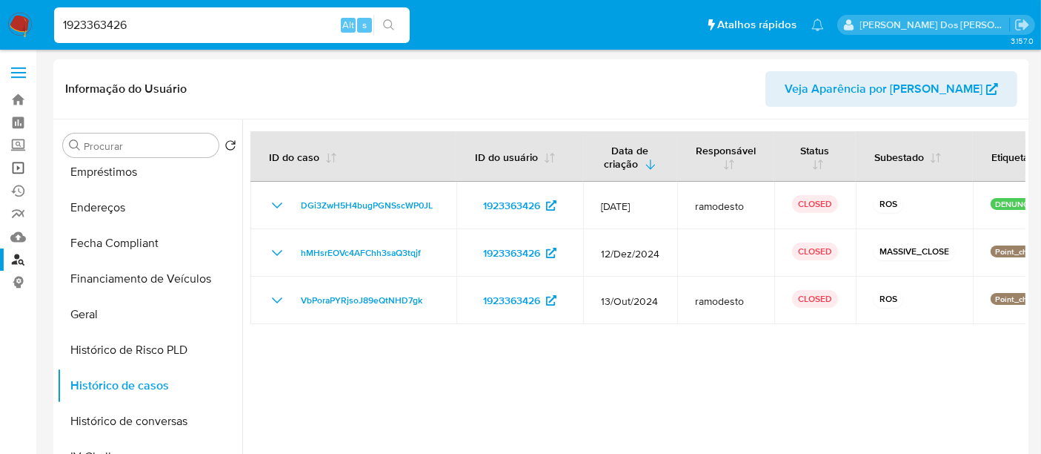
click at [21, 162] on link "Operações em massa" at bounding box center [88, 167] width 176 height 23
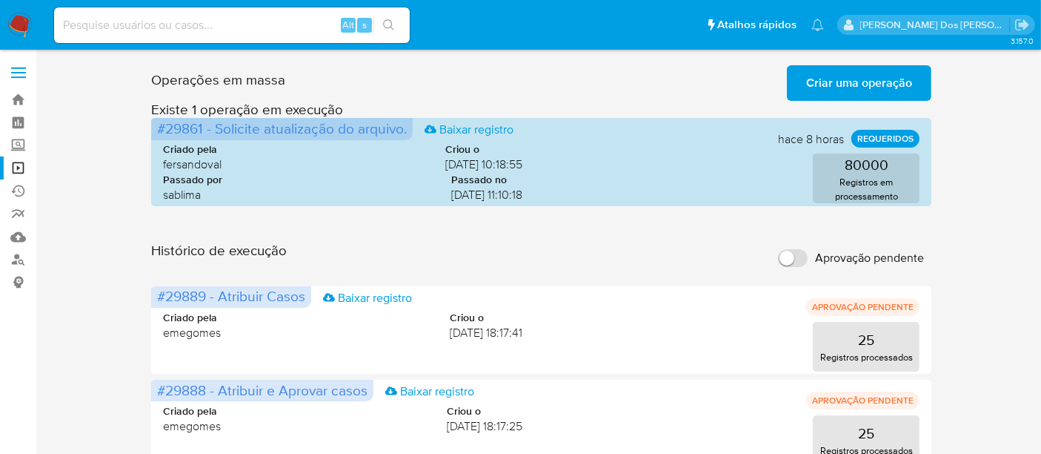
click at [214, 30] on input at bounding box center [232, 25] width 356 height 19
paste input "128449105"
type input "128449105"
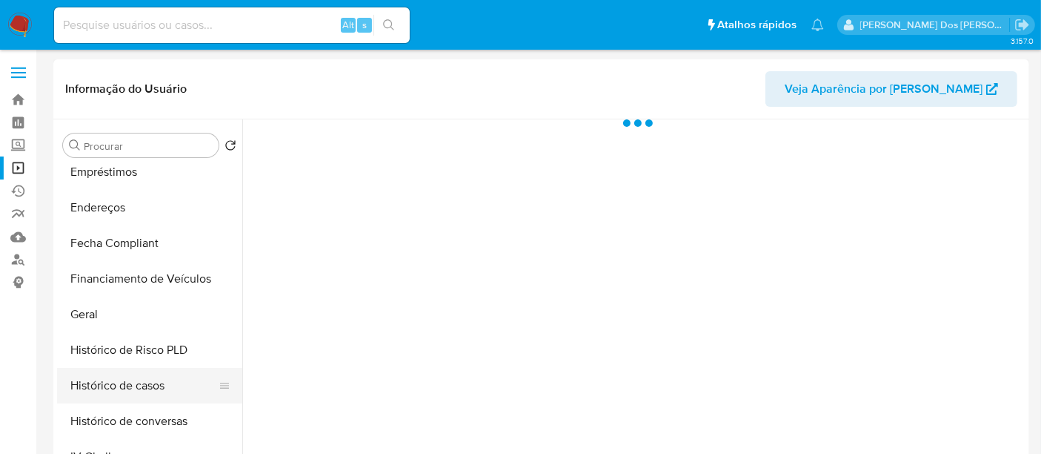
scroll to position [411, 0]
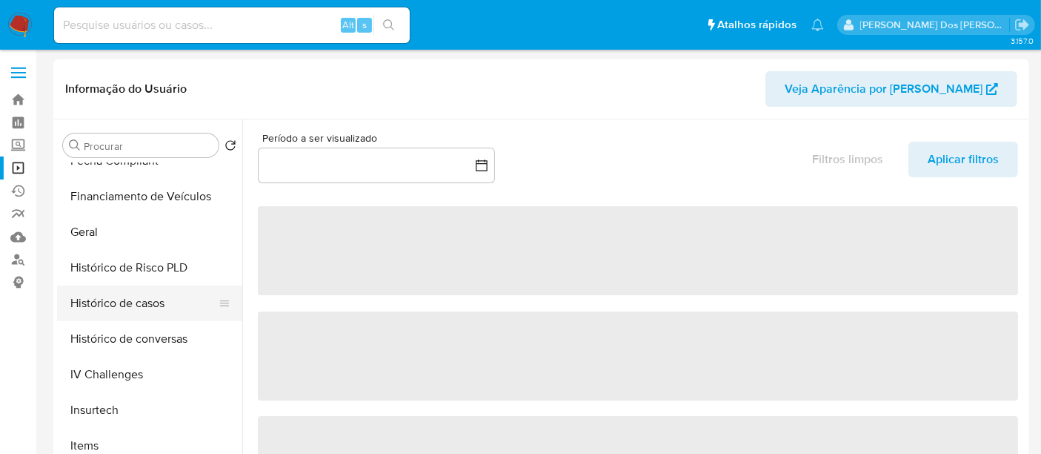
click at [157, 304] on button "Histórico de casos" at bounding box center [143, 303] width 173 height 36
select select "10"
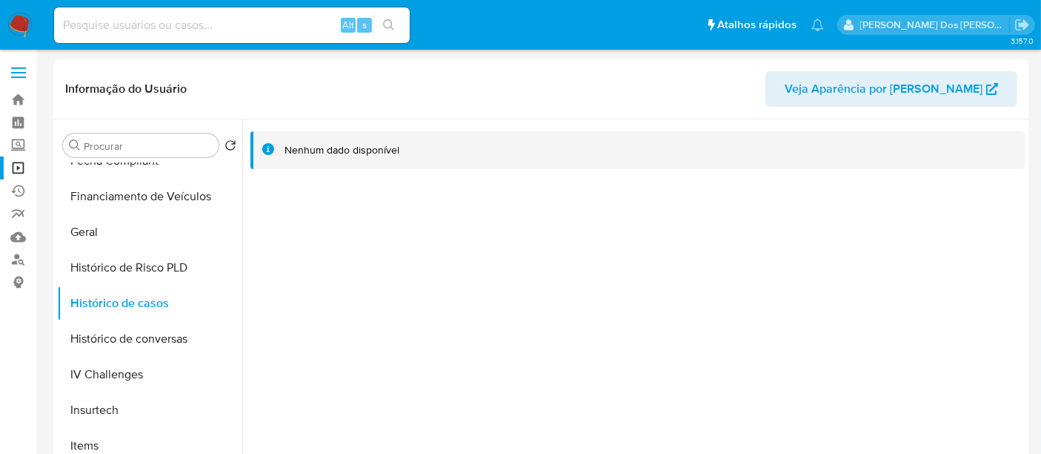
click at [156, 29] on input at bounding box center [232, 25] width 356 height 19
paste input "1398276422"
type input "1398276422"
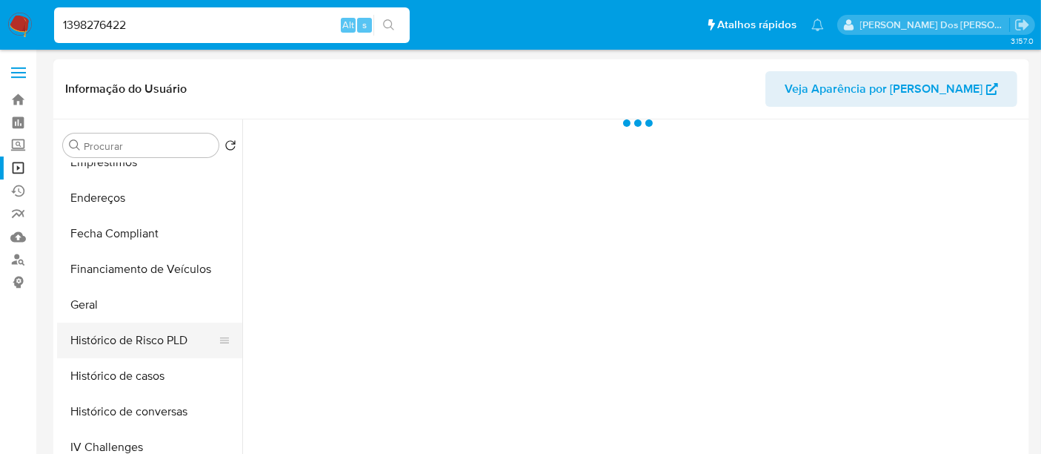
scroll to position [411, 0]
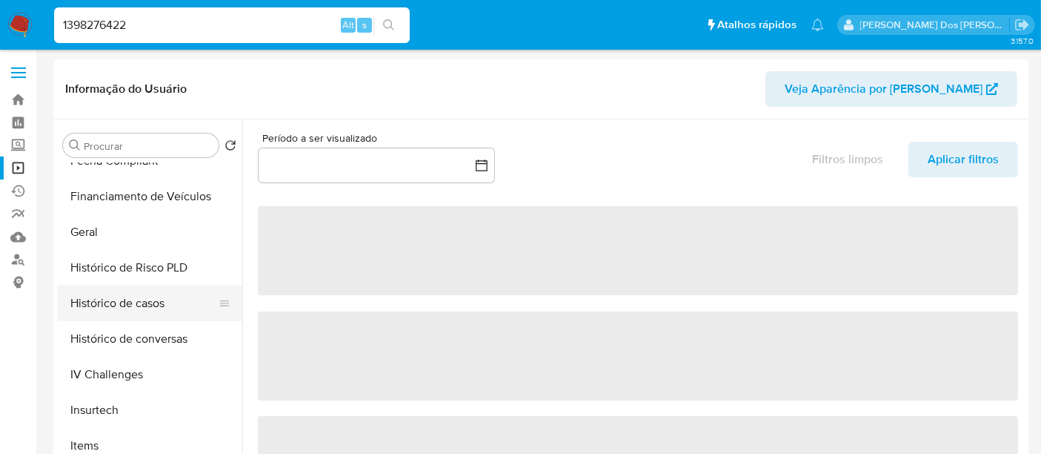
click at [144, 302] on button "Histórico de casos" at bounding box center [143, 303] width 173 height 36
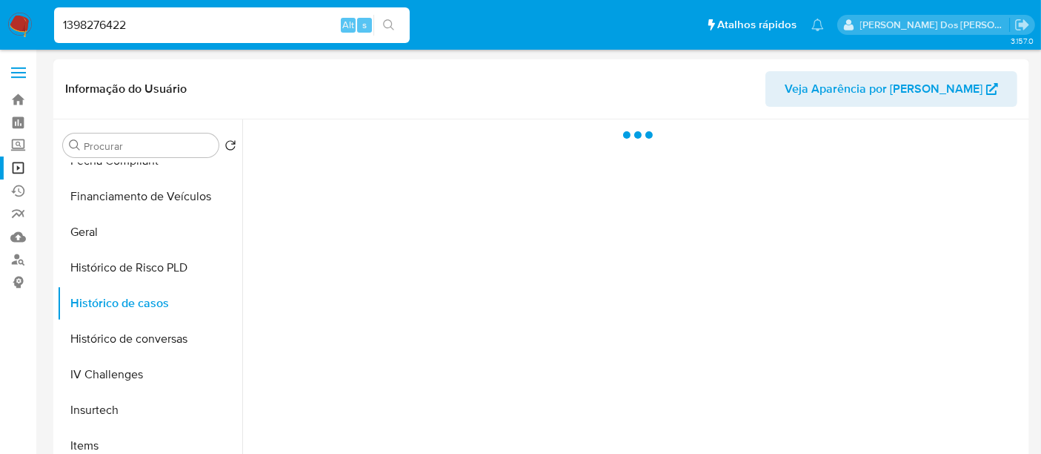
select select "10"
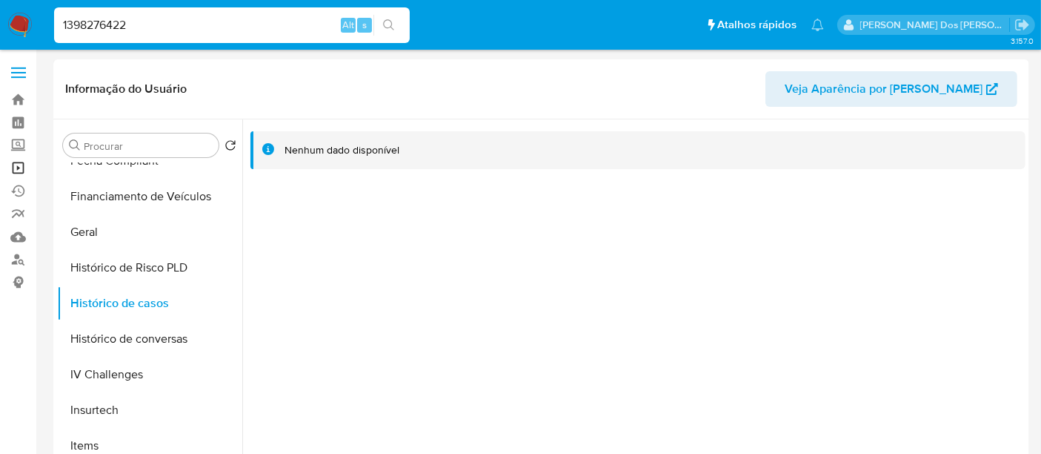
click at [15, 169] on link "Operações em massa" at bounding box center [88, 167] width 176 height 23
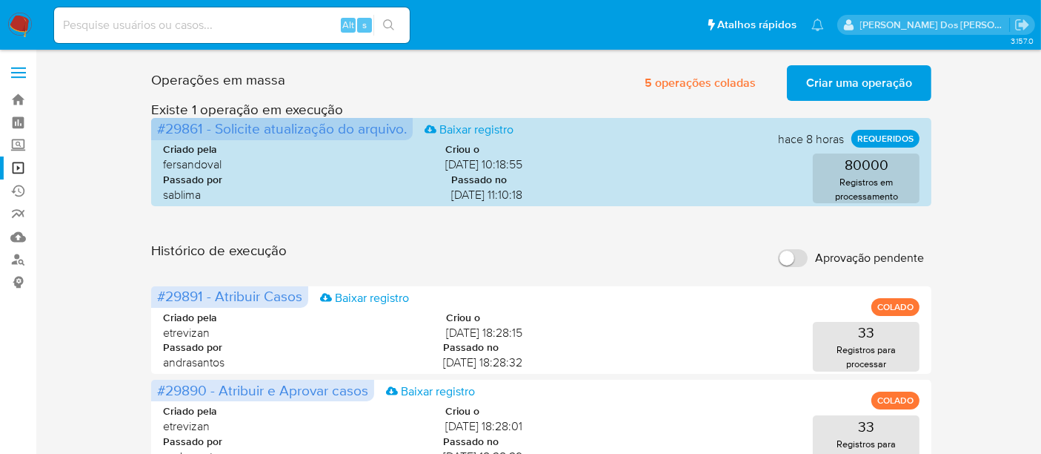
click at [21, 27] on img at bounding box center [19, 25] width 25 height 25
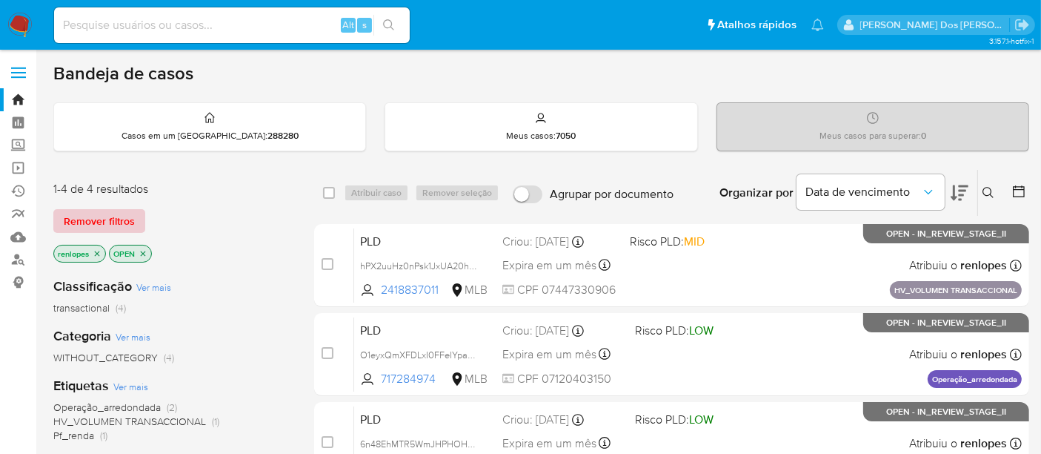
click at [110, 228] on span "Remover filtros" at bounding box center [99, 220] width 71 height 21
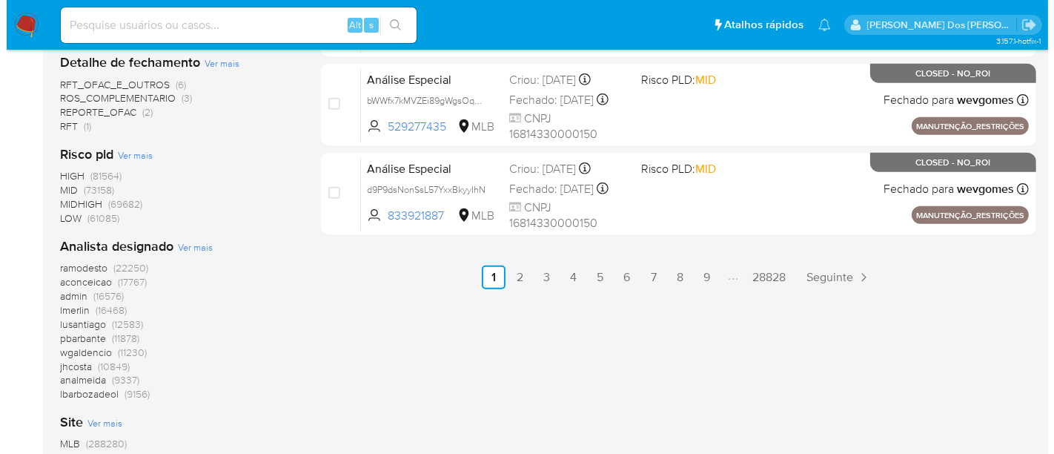
scroll to position [906, 0]
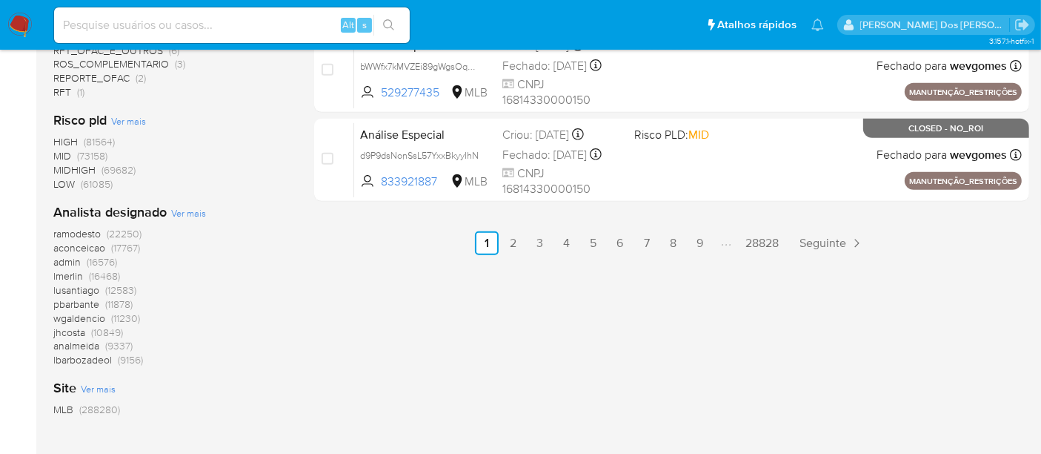
click at [175, 210] on span "Ver mais" at bounding box center [188, 212] width 35 height 13
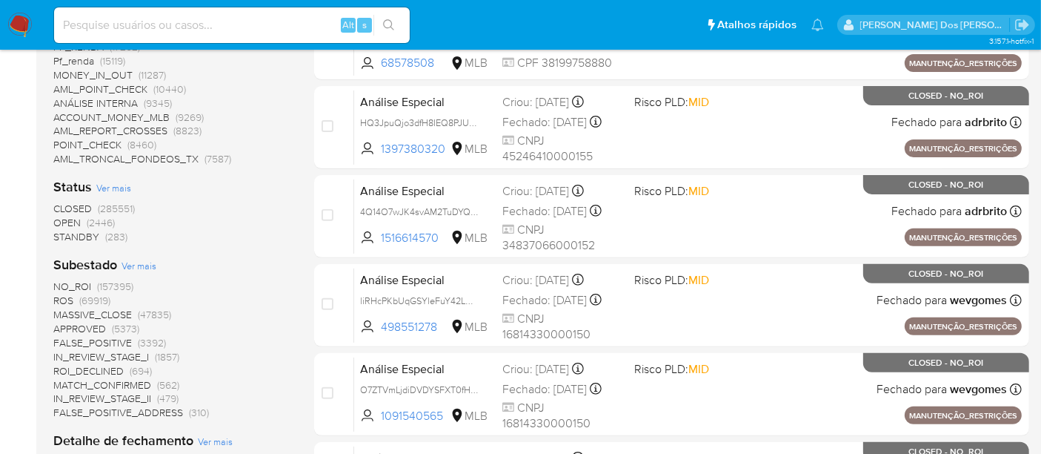
scroll to position [0, 0]
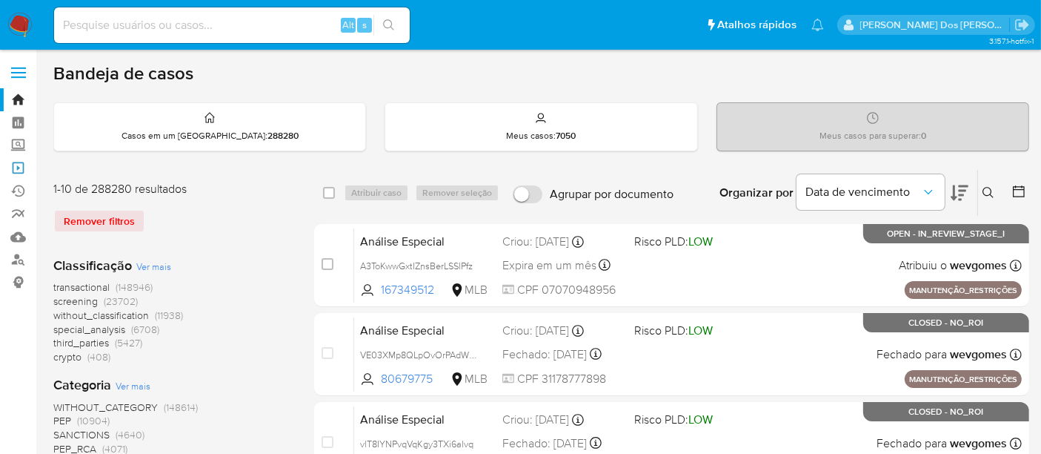
drag, startPoint x: 16, startPoint y: 173, endPoint x: 41, endPoint y: 170, distance: 25.4
click at [16, 173] on link "Operações em massa" at bounding box center [88, 167] width 176 height 23
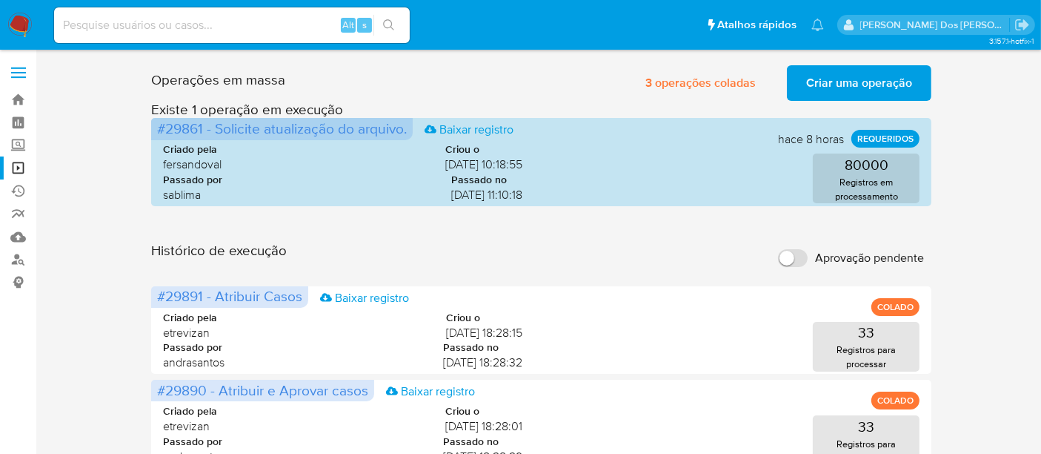
click at [840, 91] on span "Criar uma operação" at bounding box center [859, 83] width 106 height 33
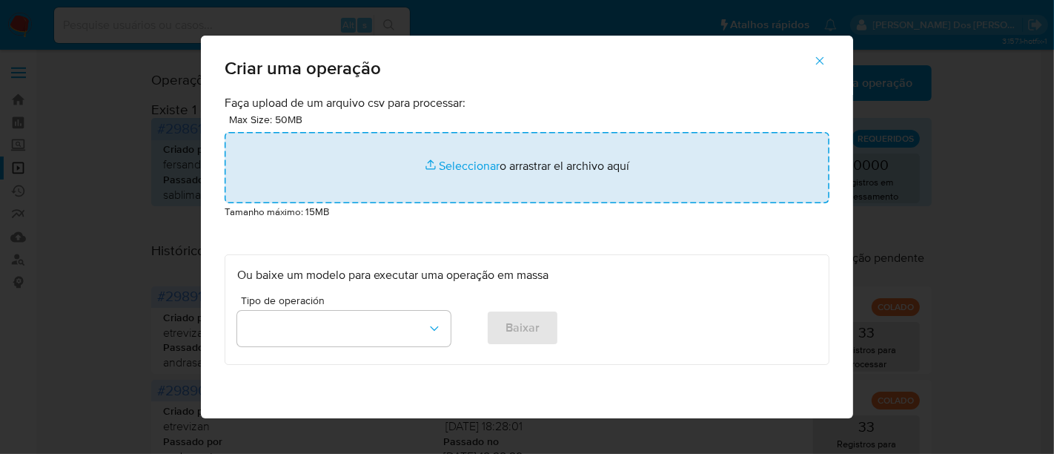
click at [461, 165] on input "file" at bounding box center [527, 167] width 605 height 71
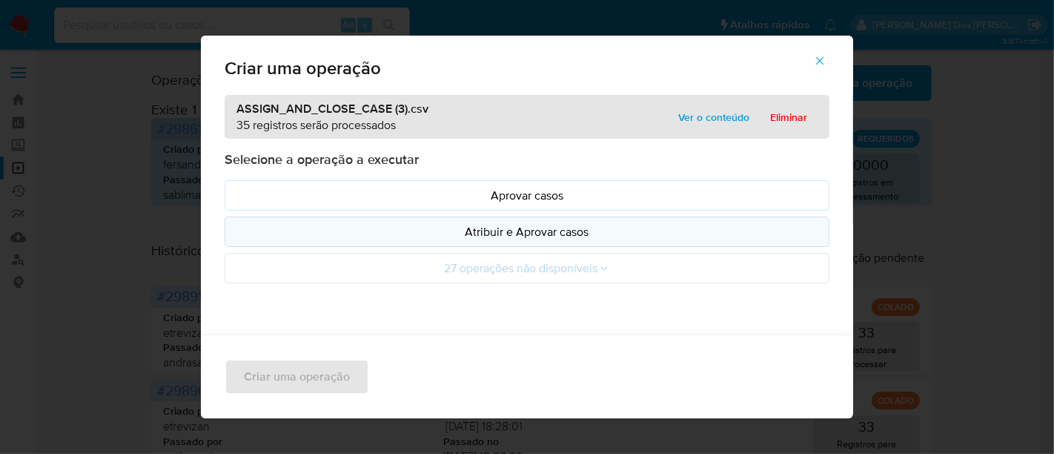
click at [491, 233] on p "Atribuir e Aprovar casos" at bounding box center [526, 231] width 579 height 17
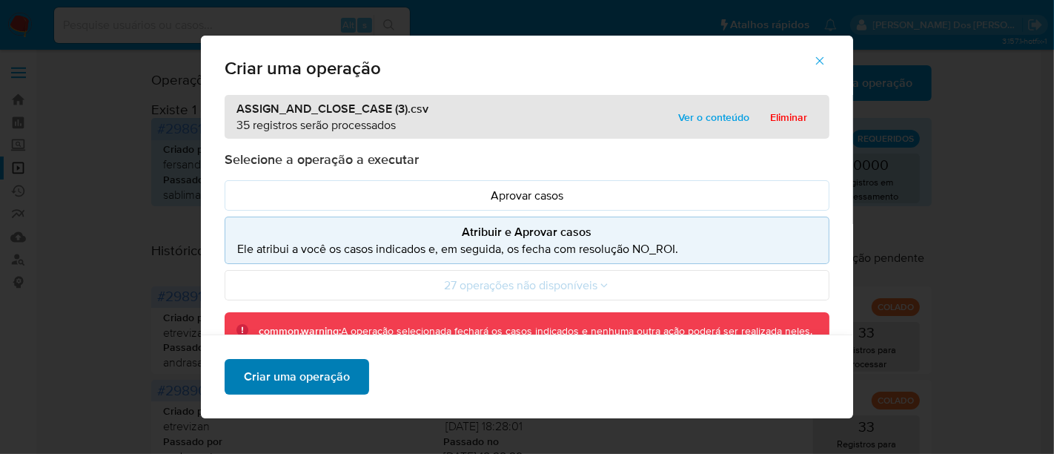
click at [334, 371] on span "Criar uma operação" at bounding box center [297, 376] width 106 height 33
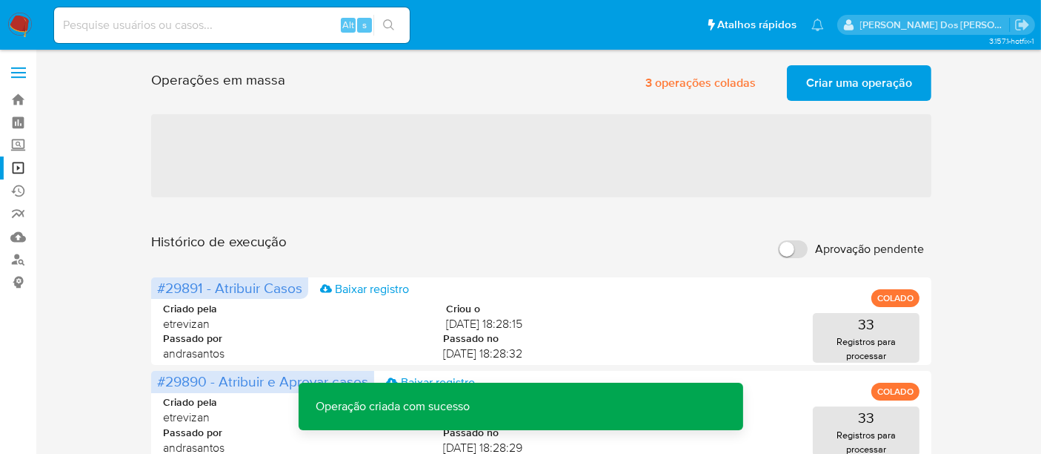
click at [824, 84] on span "Criar uma operação" at bounding box center [859, 83] width 106 height 33
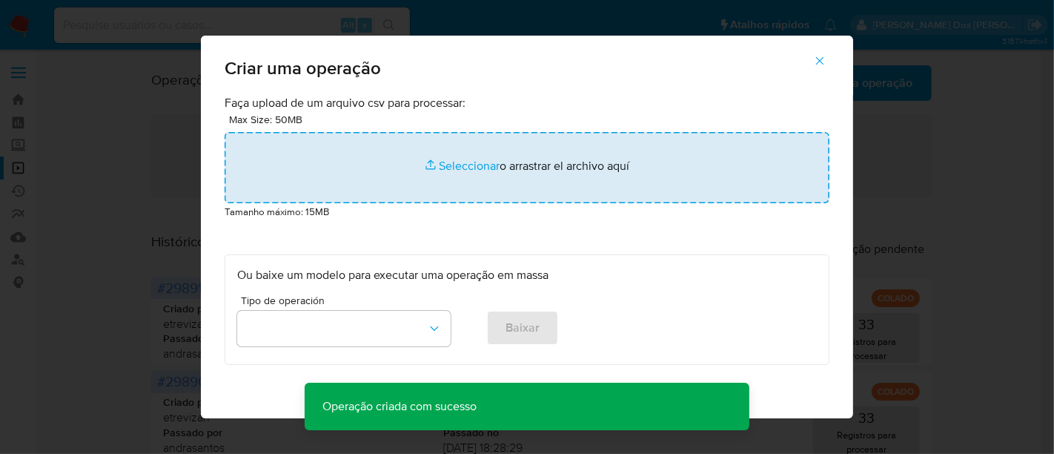
click at [468, 169] on input "file" at bounding box center [527, 167] width 605 height 71
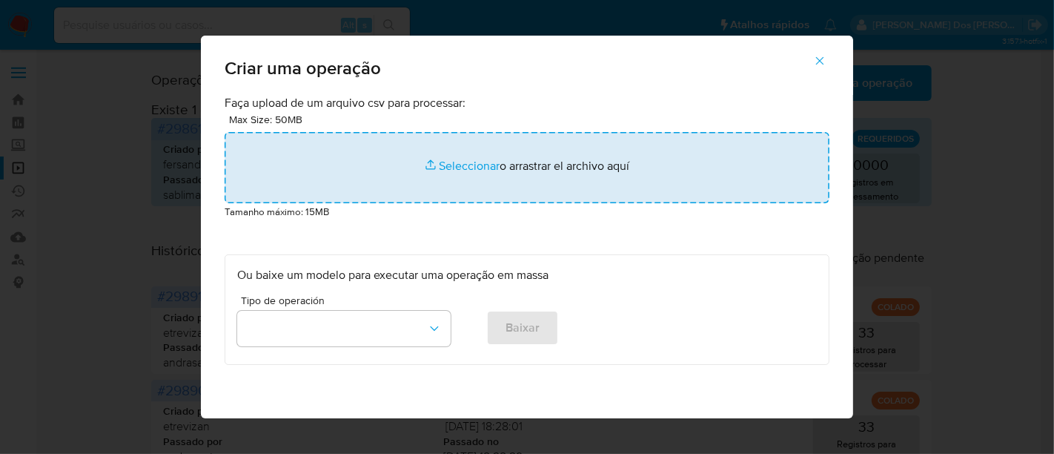
type input "C:\fakepath\ASSIGN_CASE.csv"
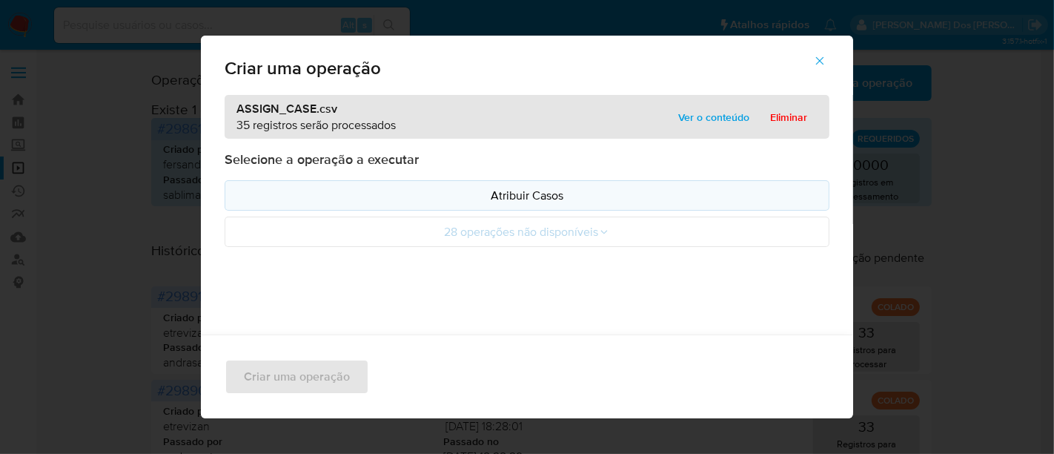
click at [468, 193] on p "Atribuir Casos" at bounding box center [526, 195] width 579 height 17
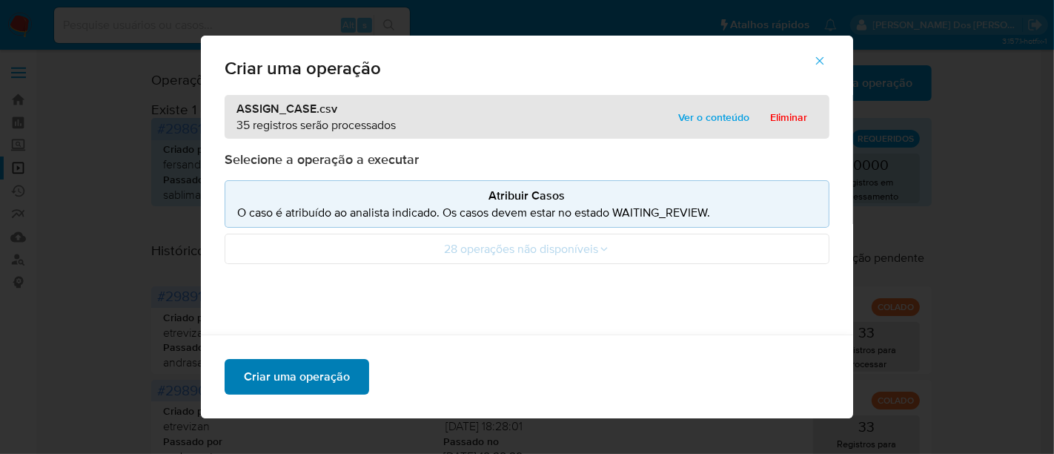
click at [341, 372] on span "Criar uma operação" at bounding box center [297, 376] width 106 height 33
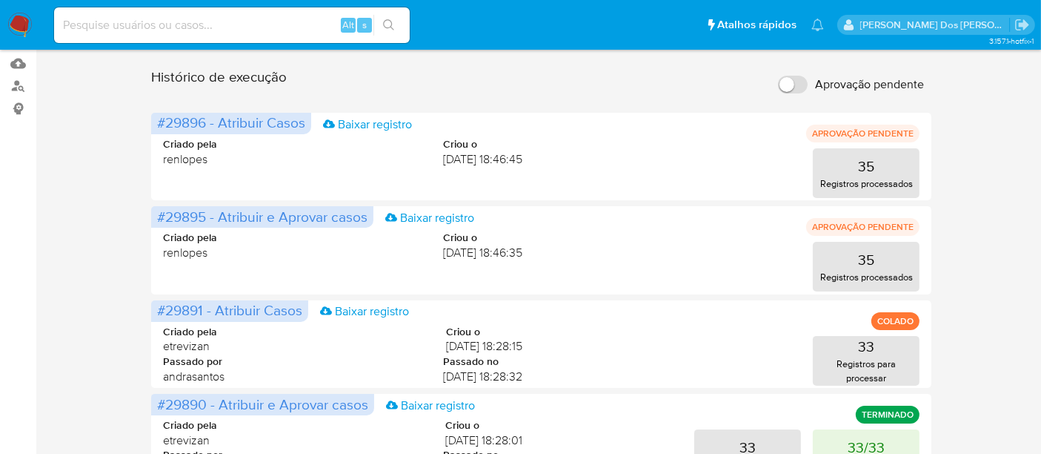
scroll to position [82, 0]
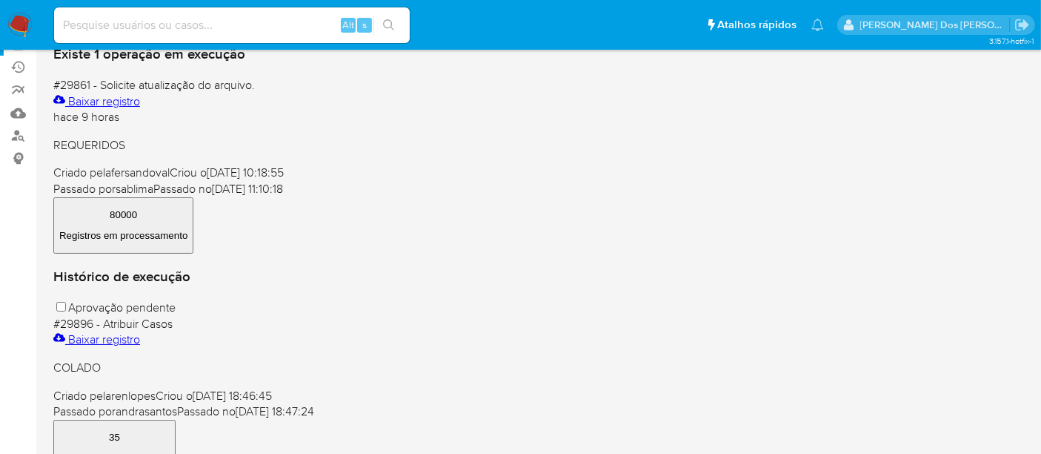
scroll to position [165, 0]
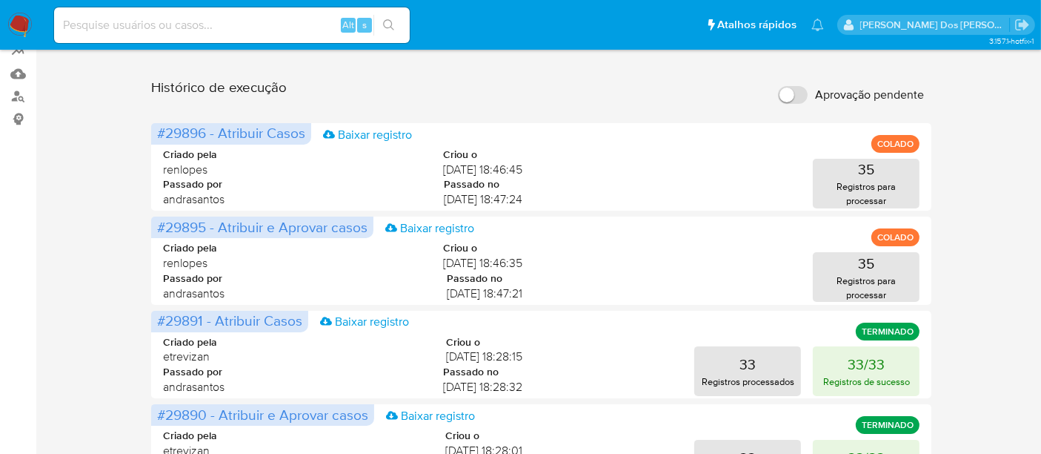
scroll to position [165, 0]
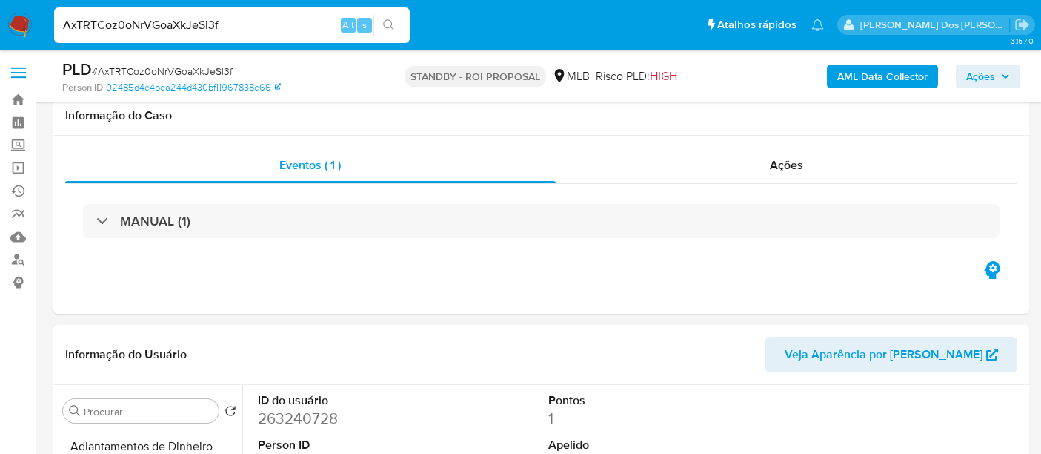
select select "10"
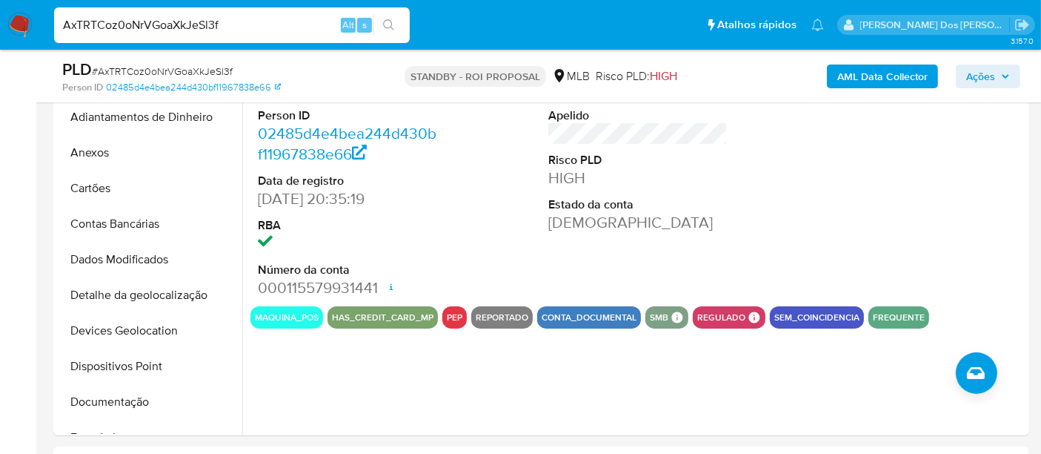
scroll to position [414, 0]
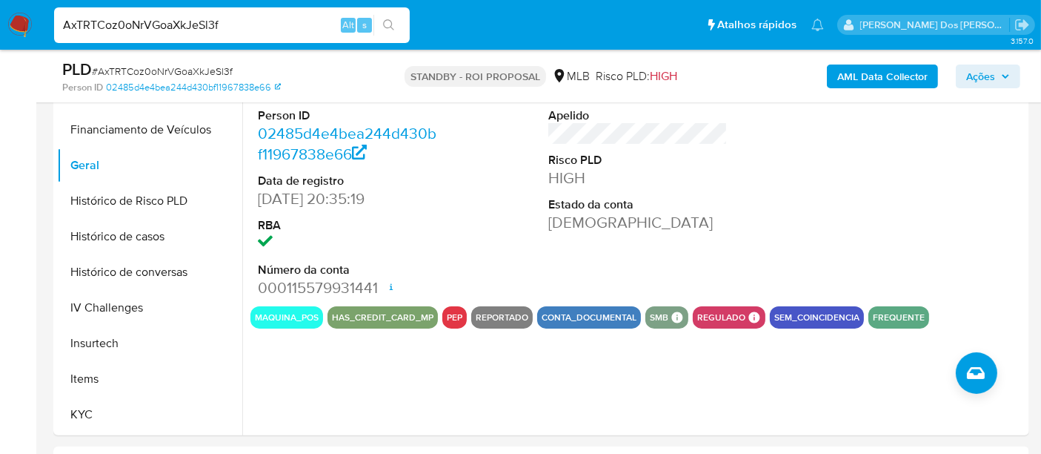
click at [141, 26] on input "AxTRTCoz0oNrVGoaXkJeSl3f" at bounding box center [232, 25] width 356 height 19
type input "NkVLmkyukH81dqWjmrc6jhzS"
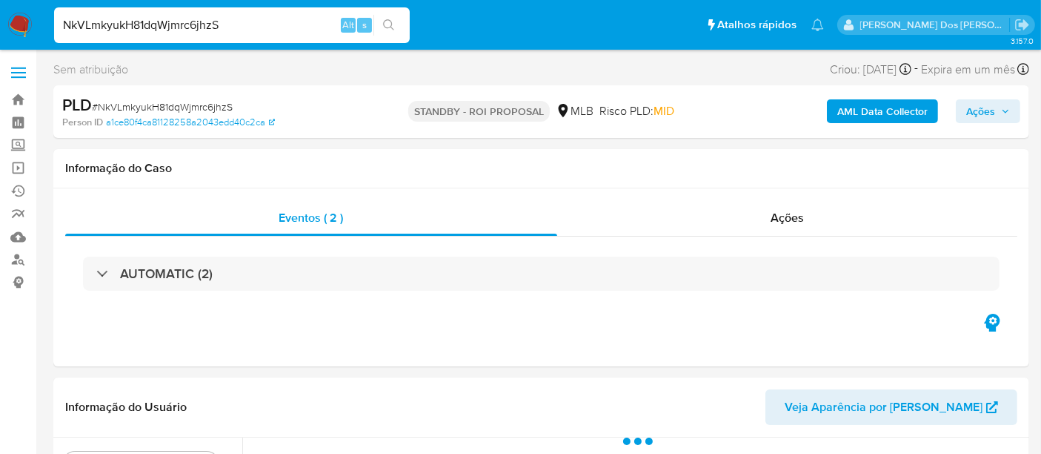
select select "10"
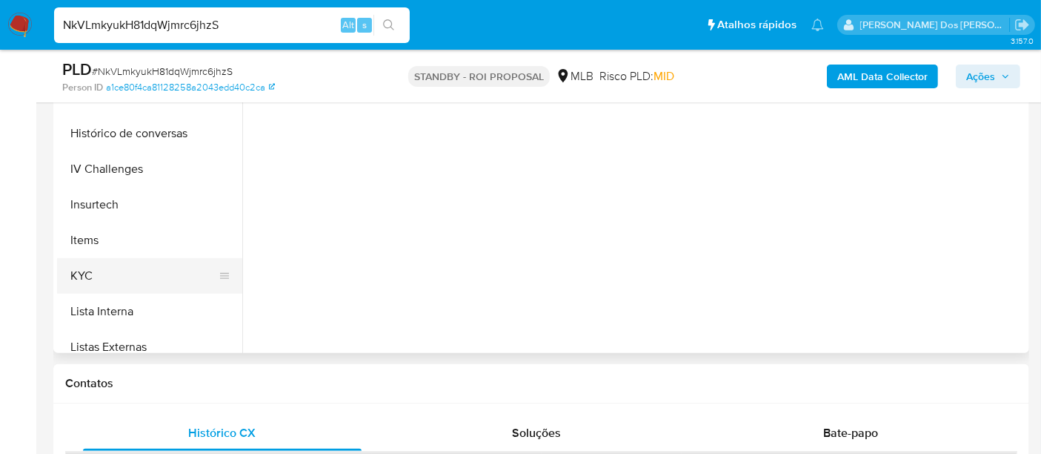
scroll to position [494, 0]
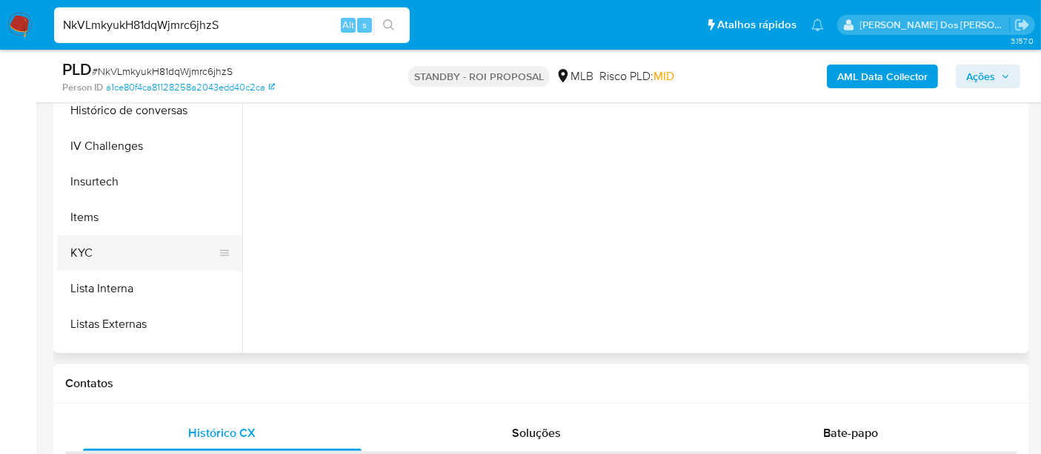
click at [78, 248] on button "KYC" at bounding box center [143, 253] width 173 height 36
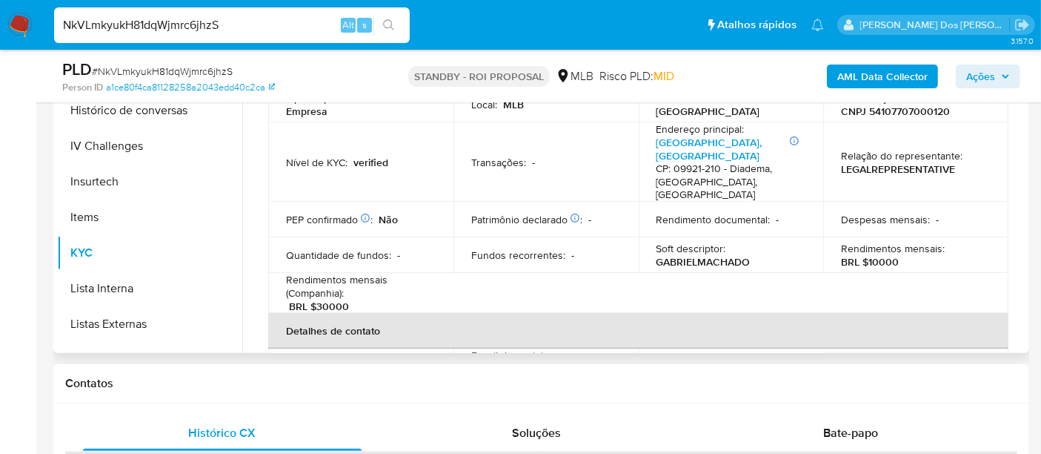
scroll to position [46, 0]
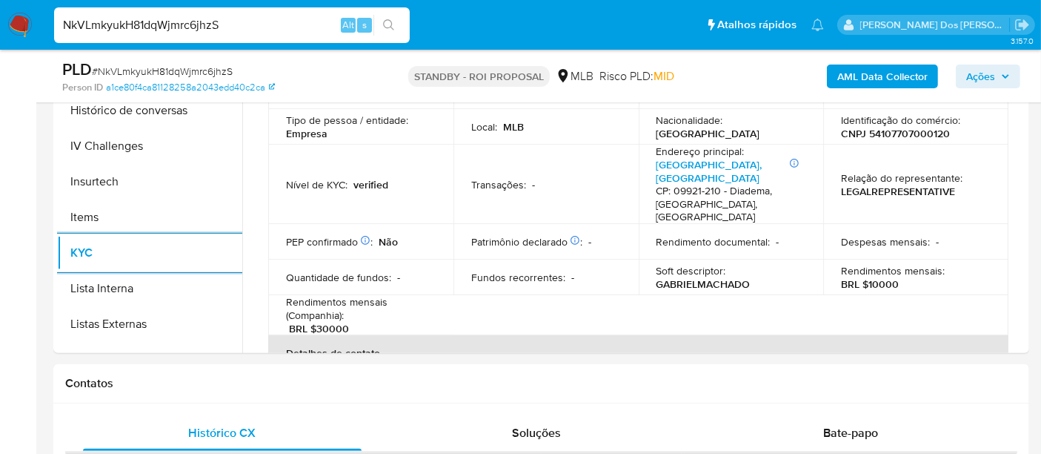
drag, startPoint x: 25, startPoint y: 17, endPoint x: 66, endPoint y: 30, distance: 42.7
click at [24, 18] on img at bounding box center [19, 25] width 25 height 25
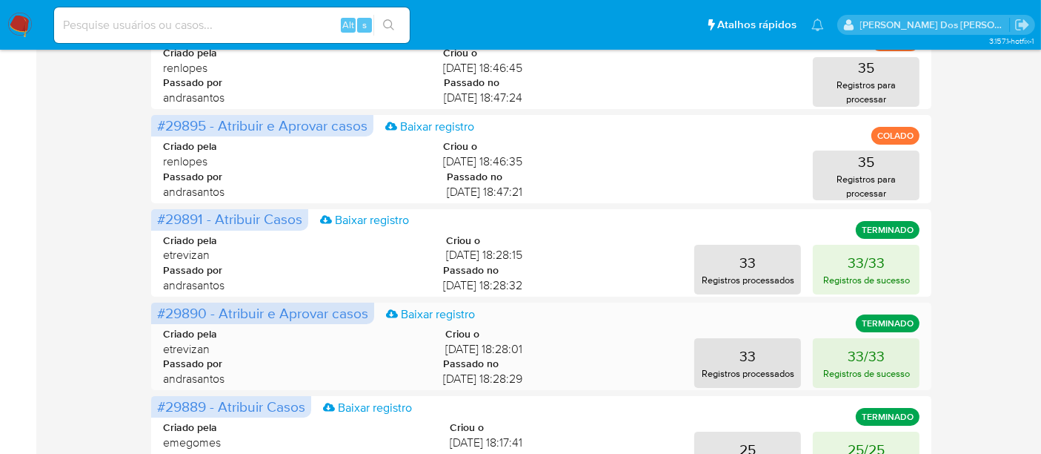
scroll to position [78, 0]
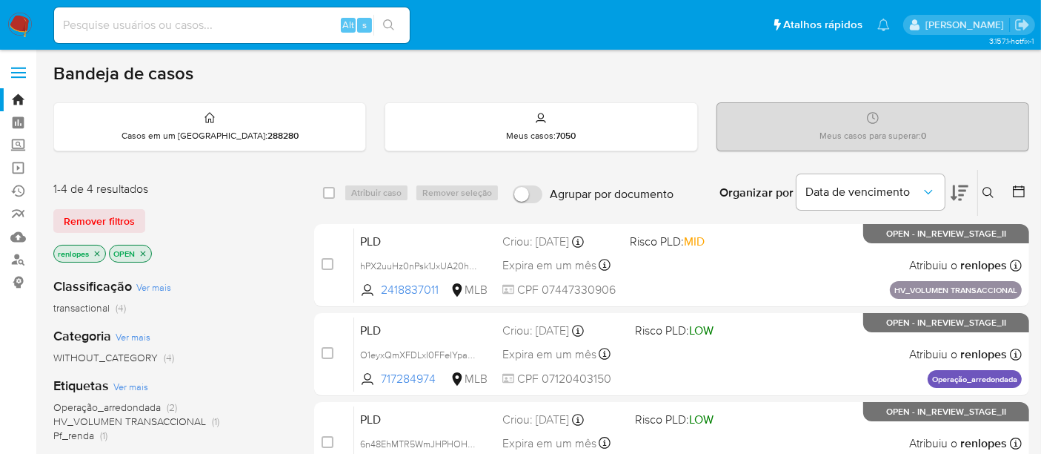
click at [24, 24] on img at bounding box center [19, 25] width 25 height 25
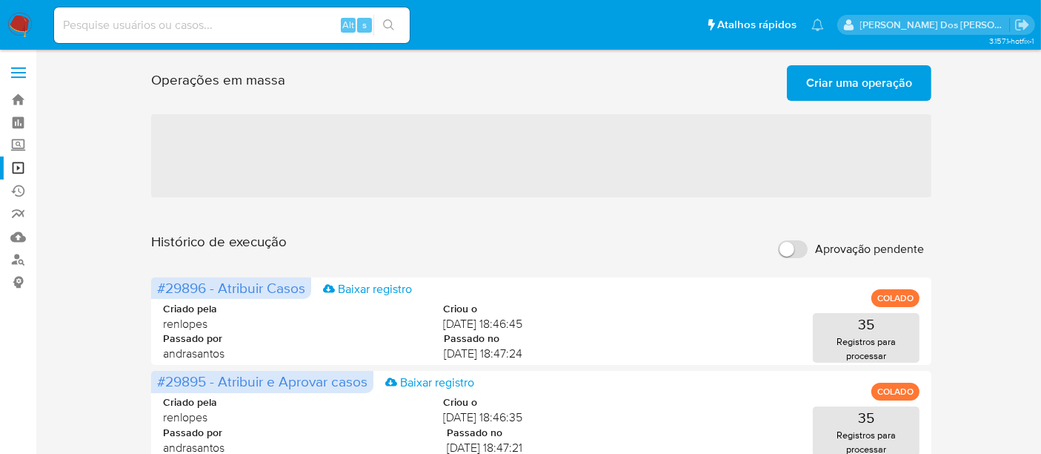
scroll to position [165, 0]
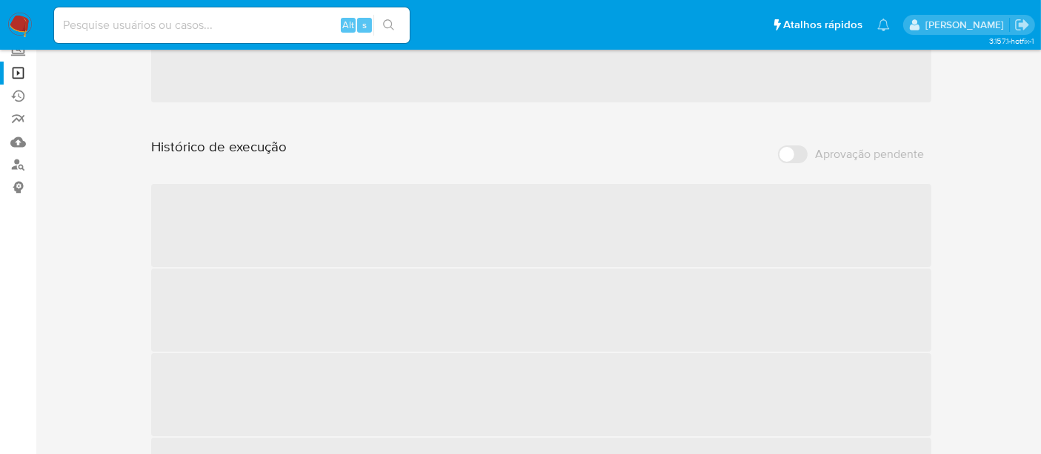
scroll to position [165, 0]
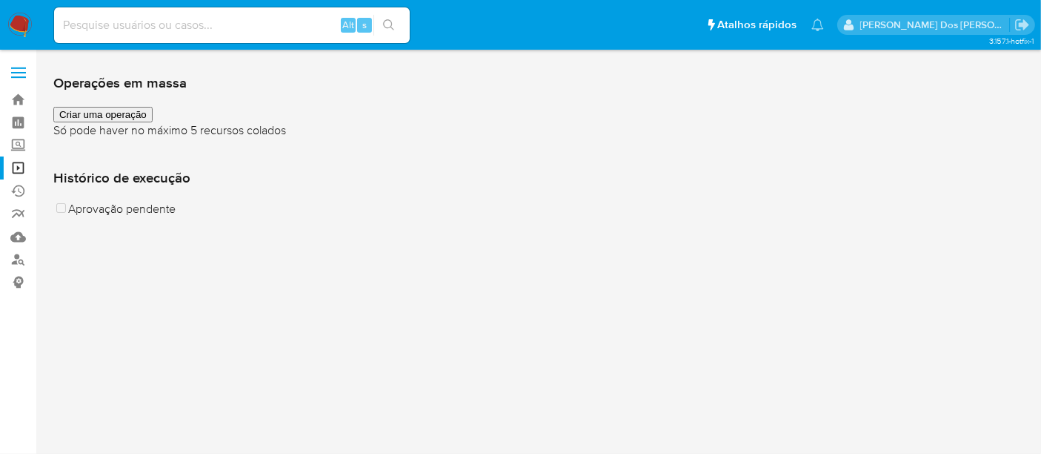
scroll to position [165, 0]
